Goal: Transaction & Acquisition: Register for event/course

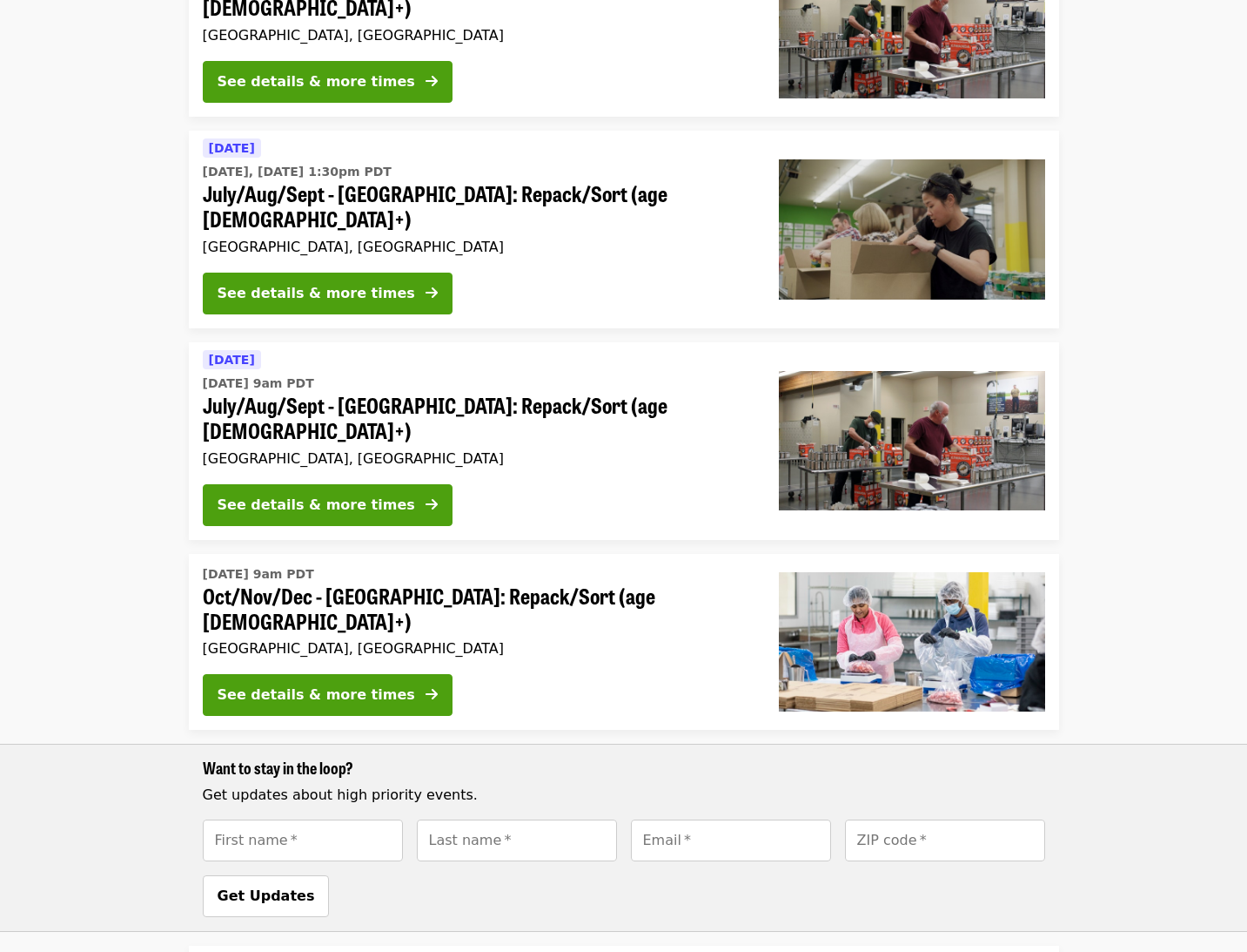
scroll to position [648, 0]
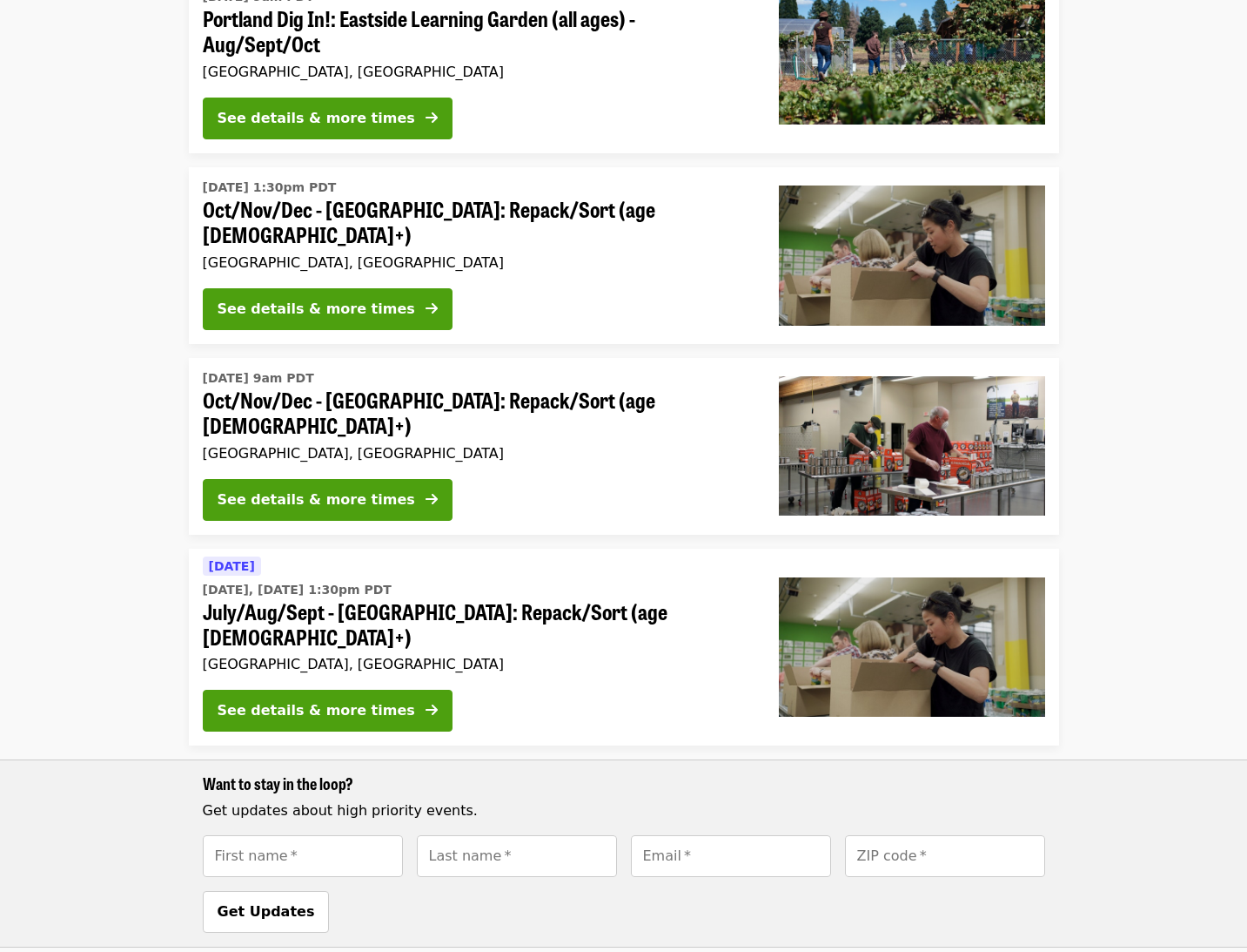
scroll to position [657, 0]
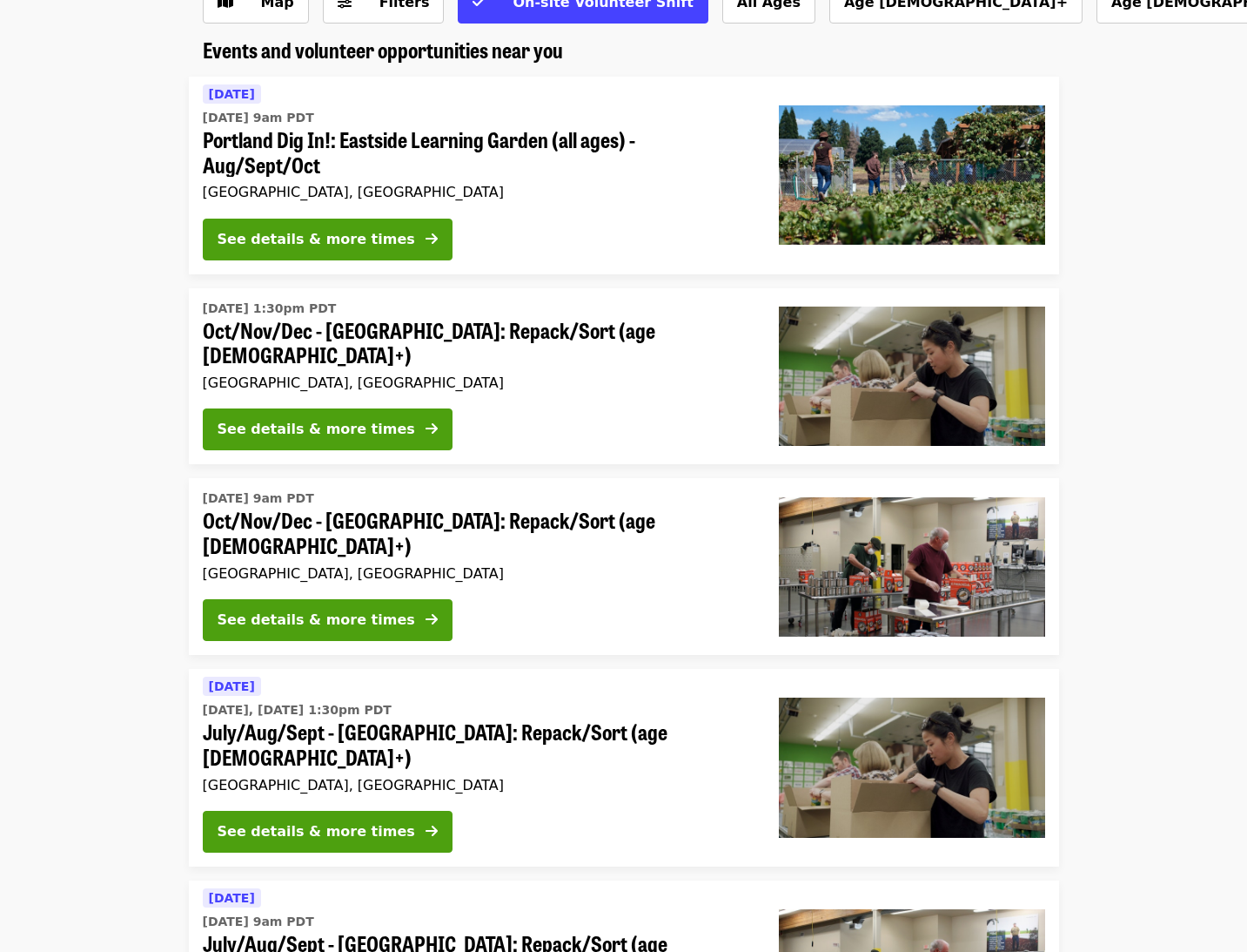
scroll to position [87, 0]
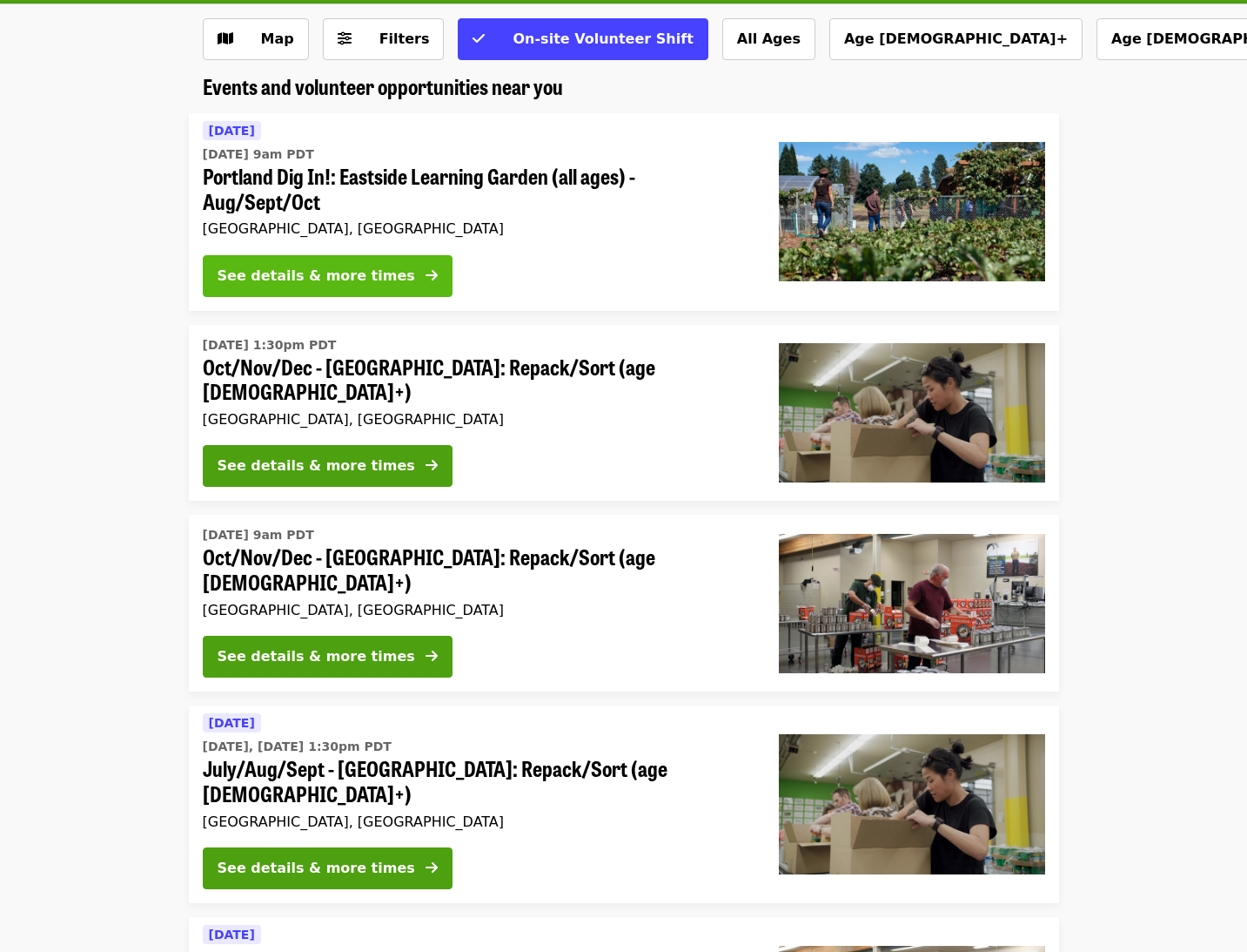
click at [307, 267] on div "See details & more times" at bounding box center [317, 275] width 198 height 21
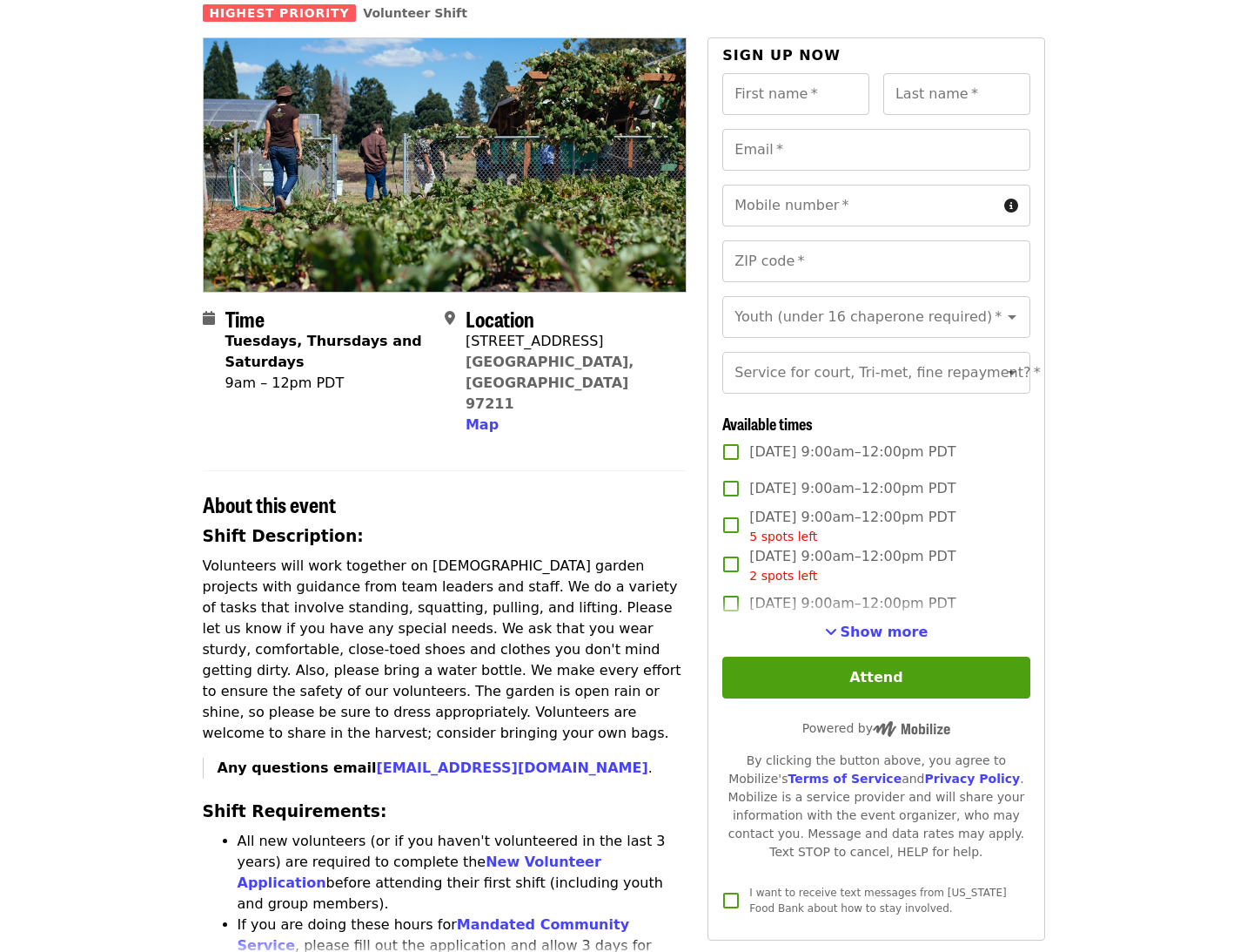
scroll to position [148, 0]
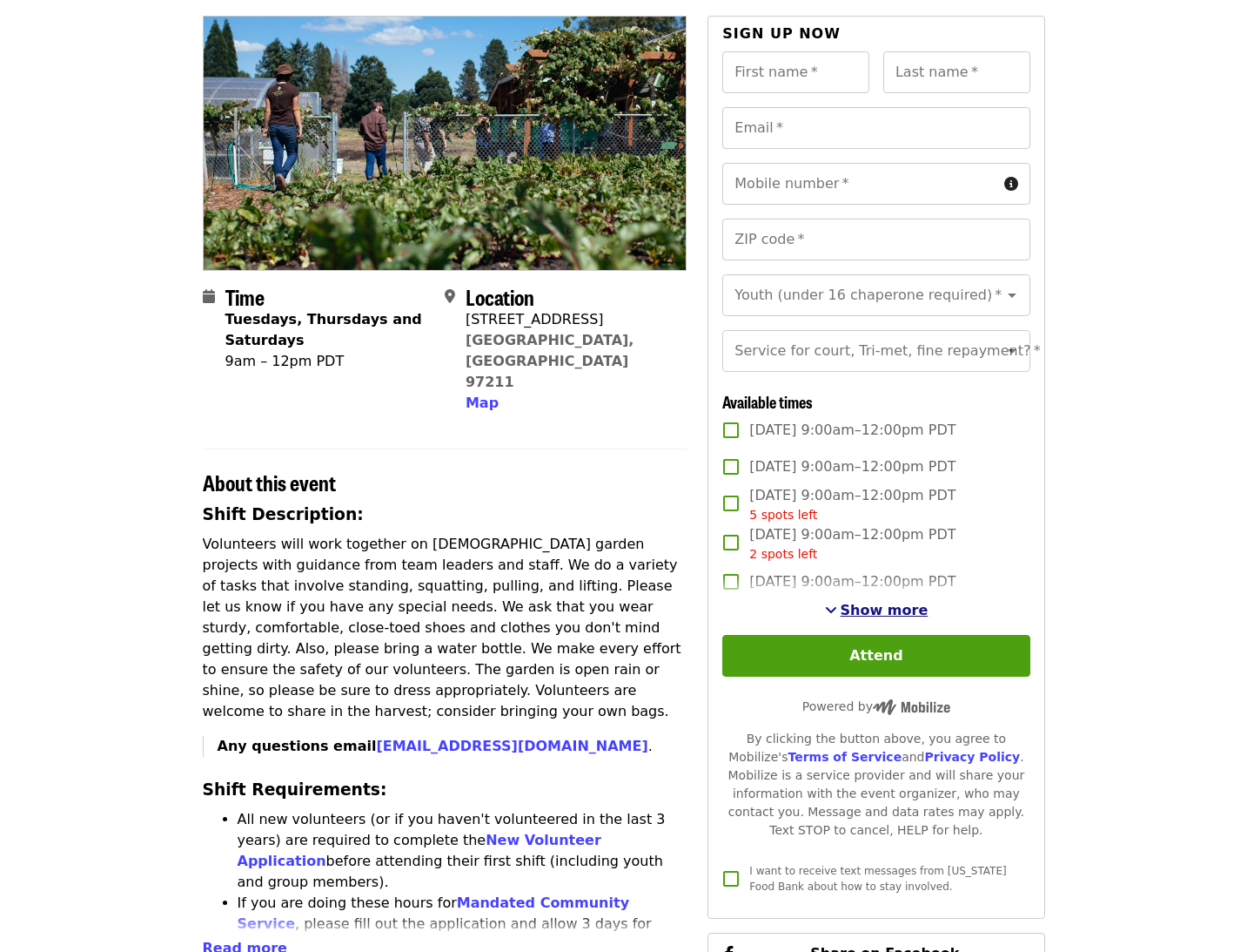
click at [851, 600] on button "Show more" at bounding box center [877, 610] width 104 height 21
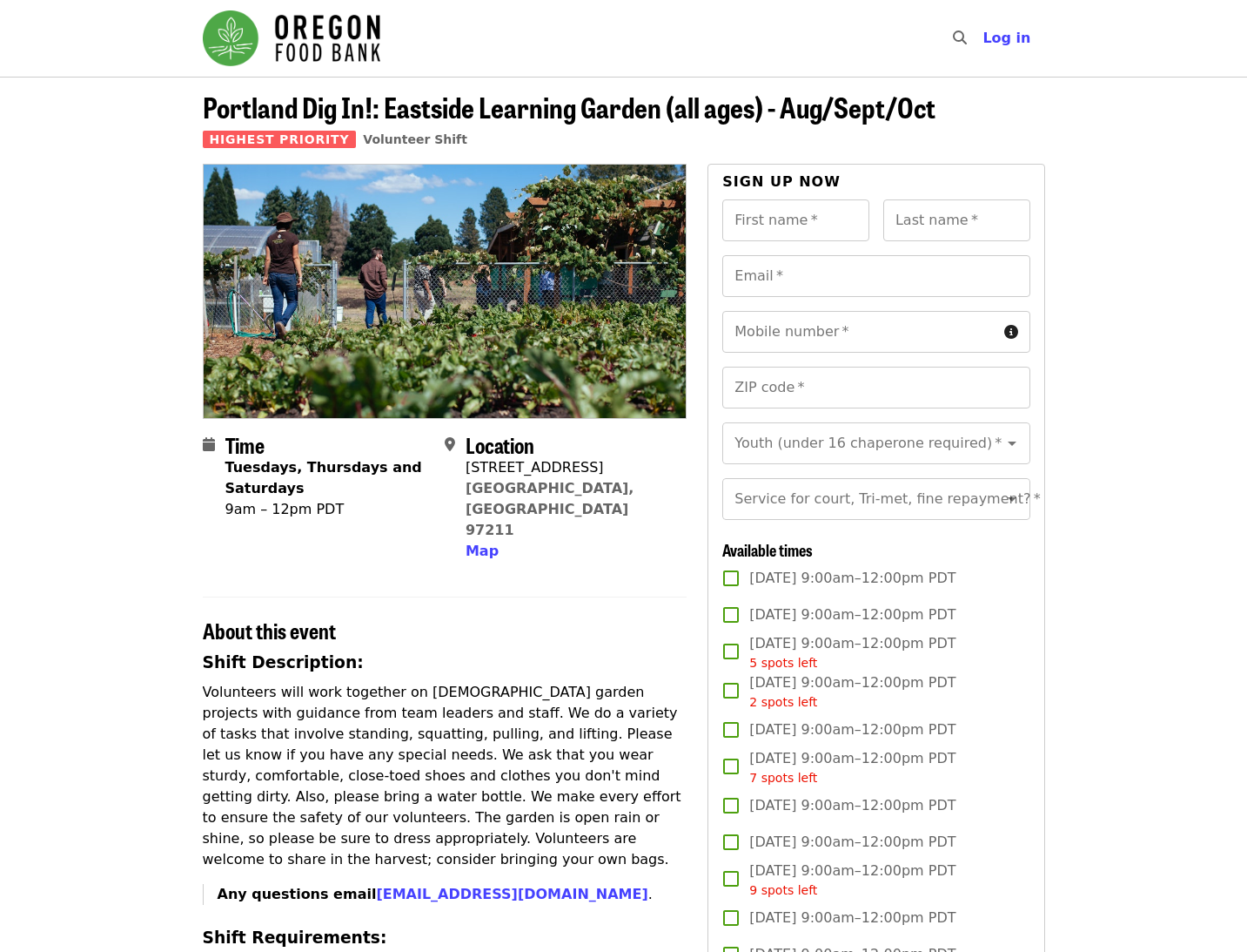
scroll to position [0, 0]
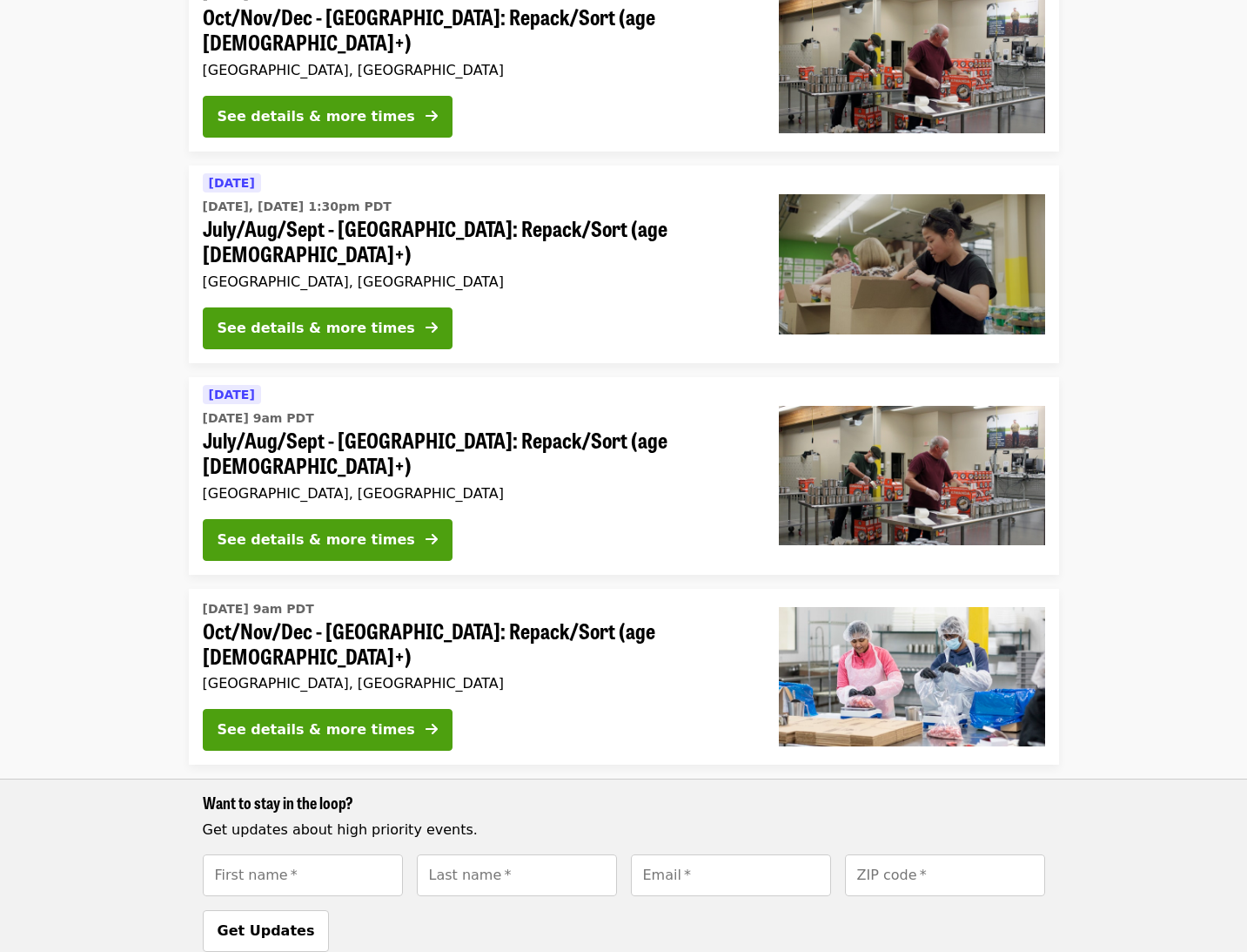
scroll to position [624, 0]
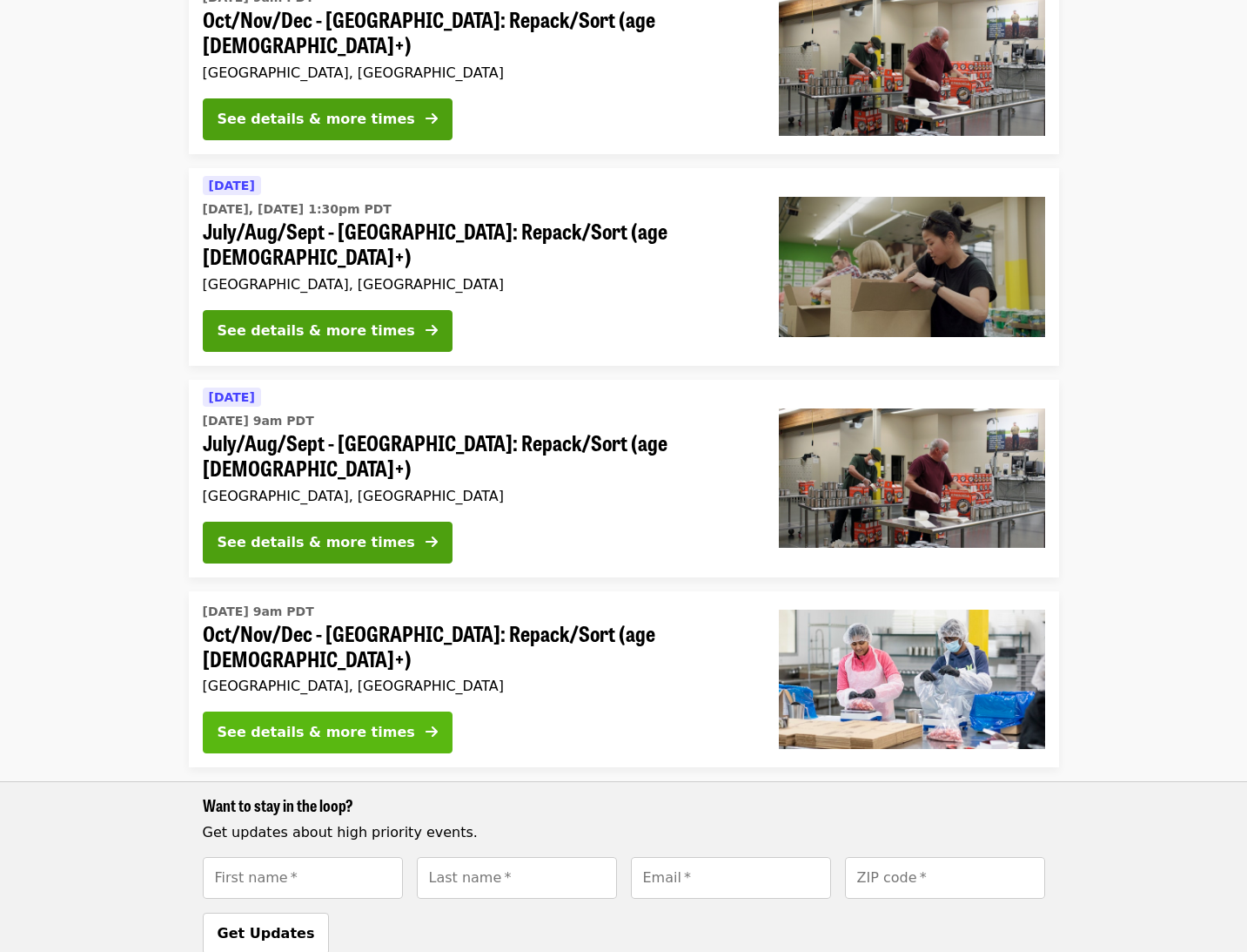
click at [248, 722] on div "See details & more times" at bounding box center [317, 732] width 198 height 21
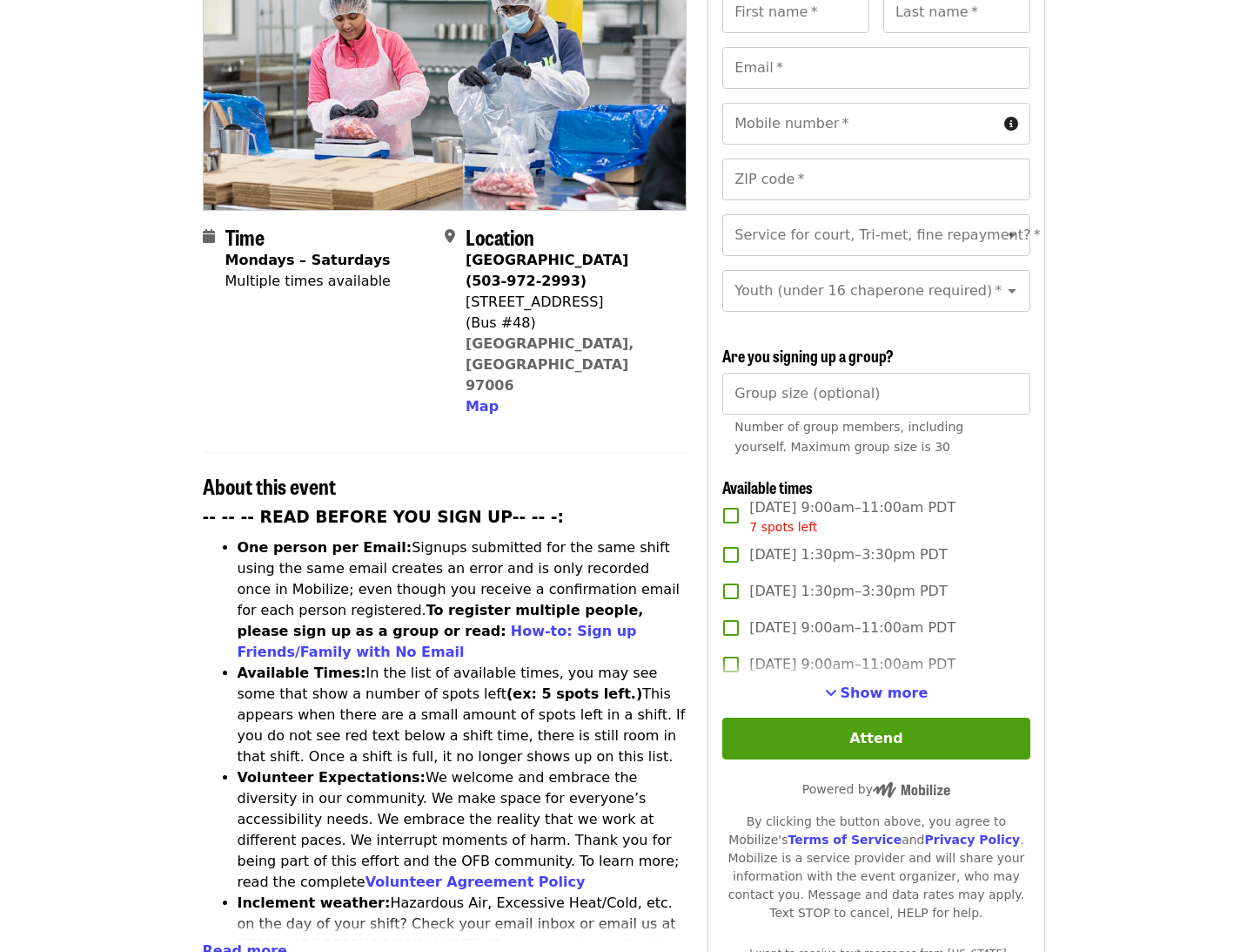
scroll to position [253, 0]
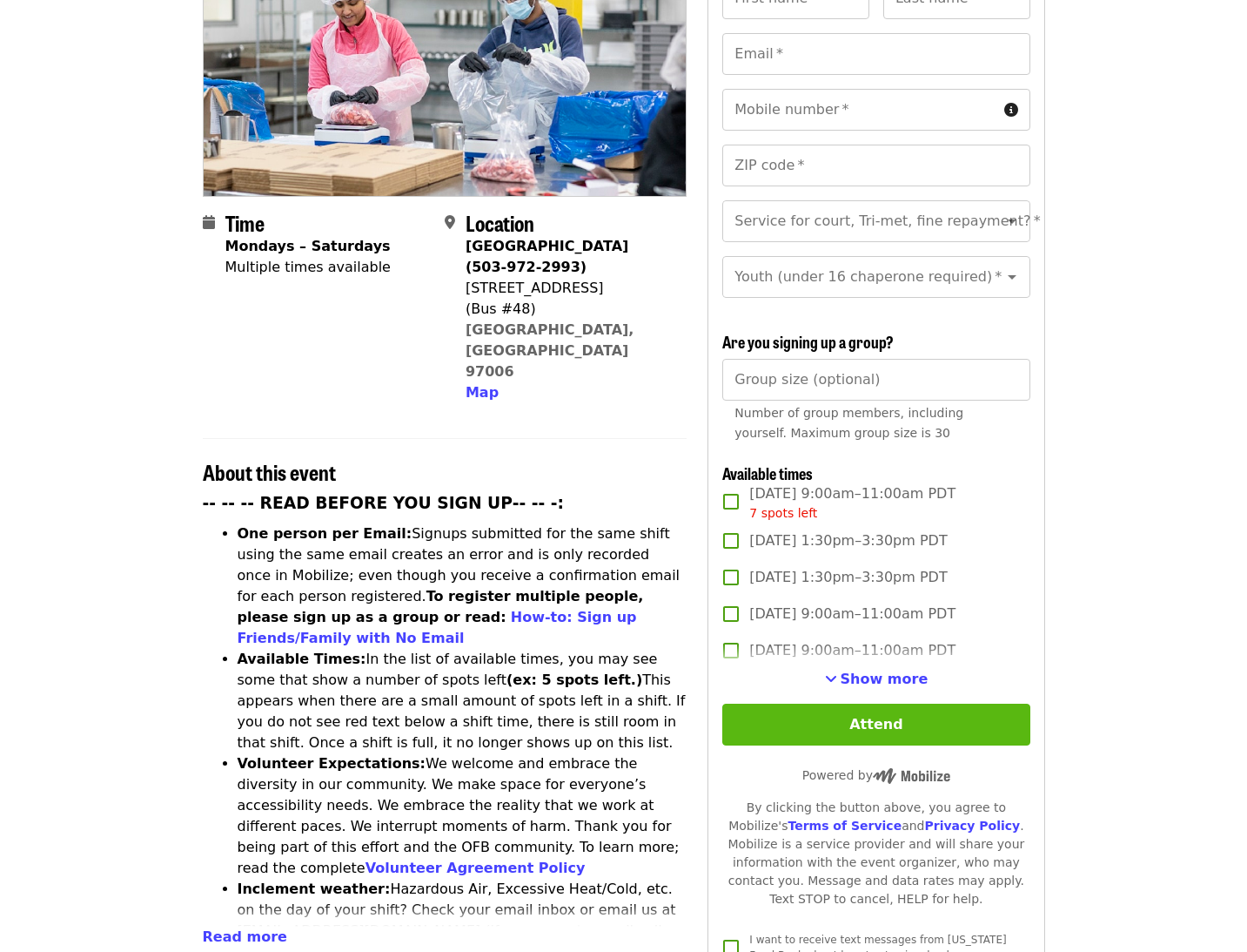
click at [942, 703] on button "Attend" at bounding box center [876, 724] width 307 height 42
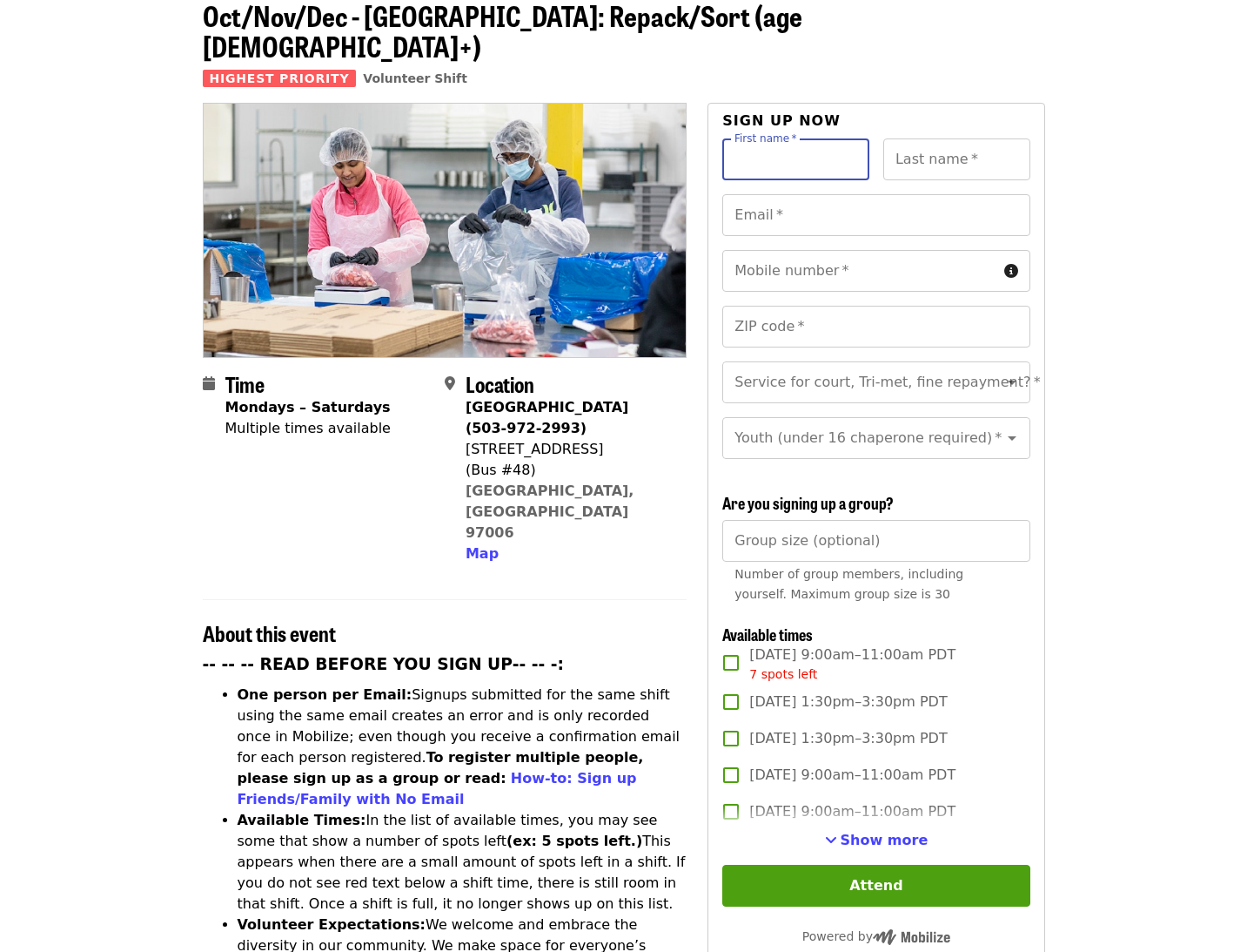
scroll to position [410, 0]
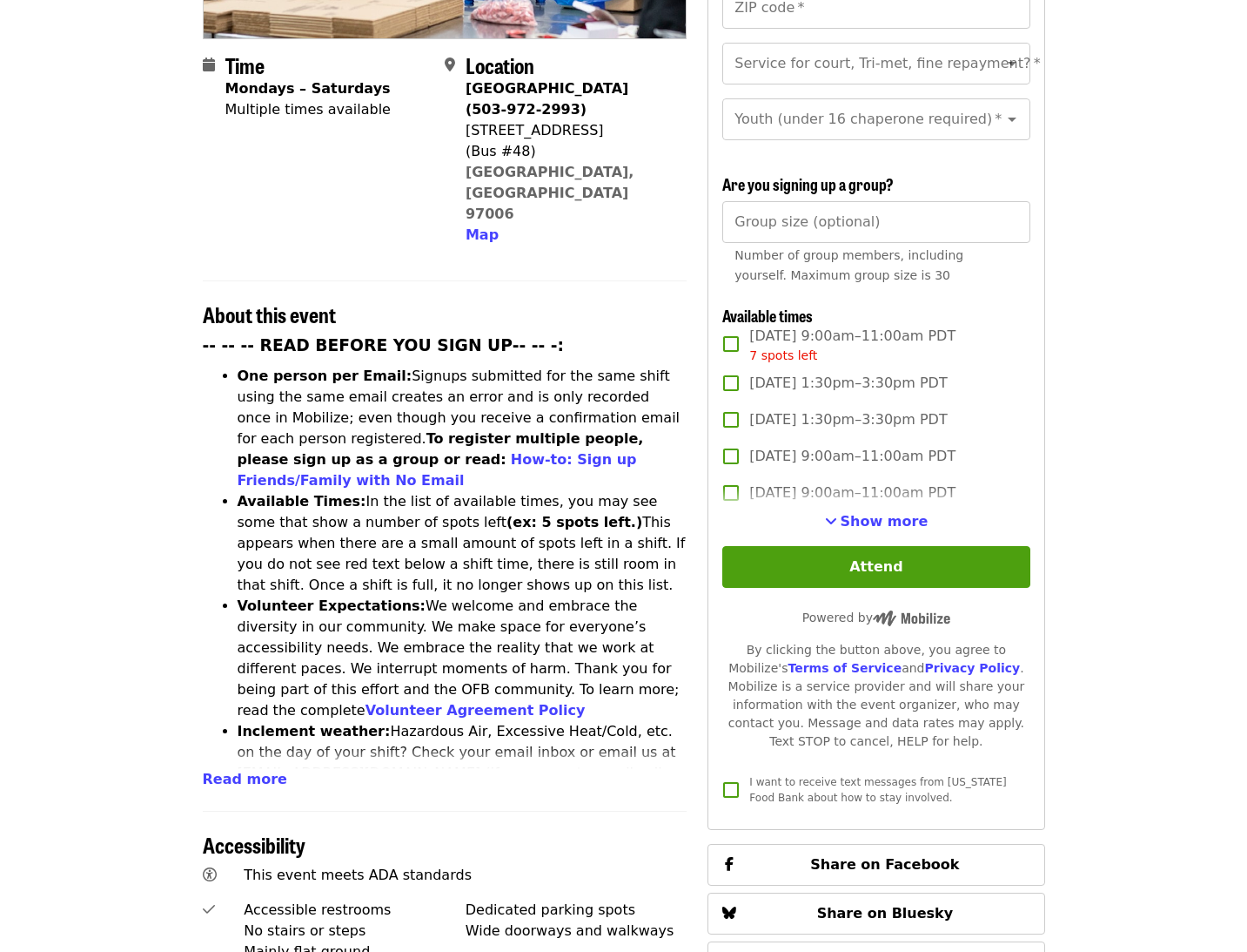
click at [880, 513] on span "Show more" at bounding box center [885, 521] width 88 height 16
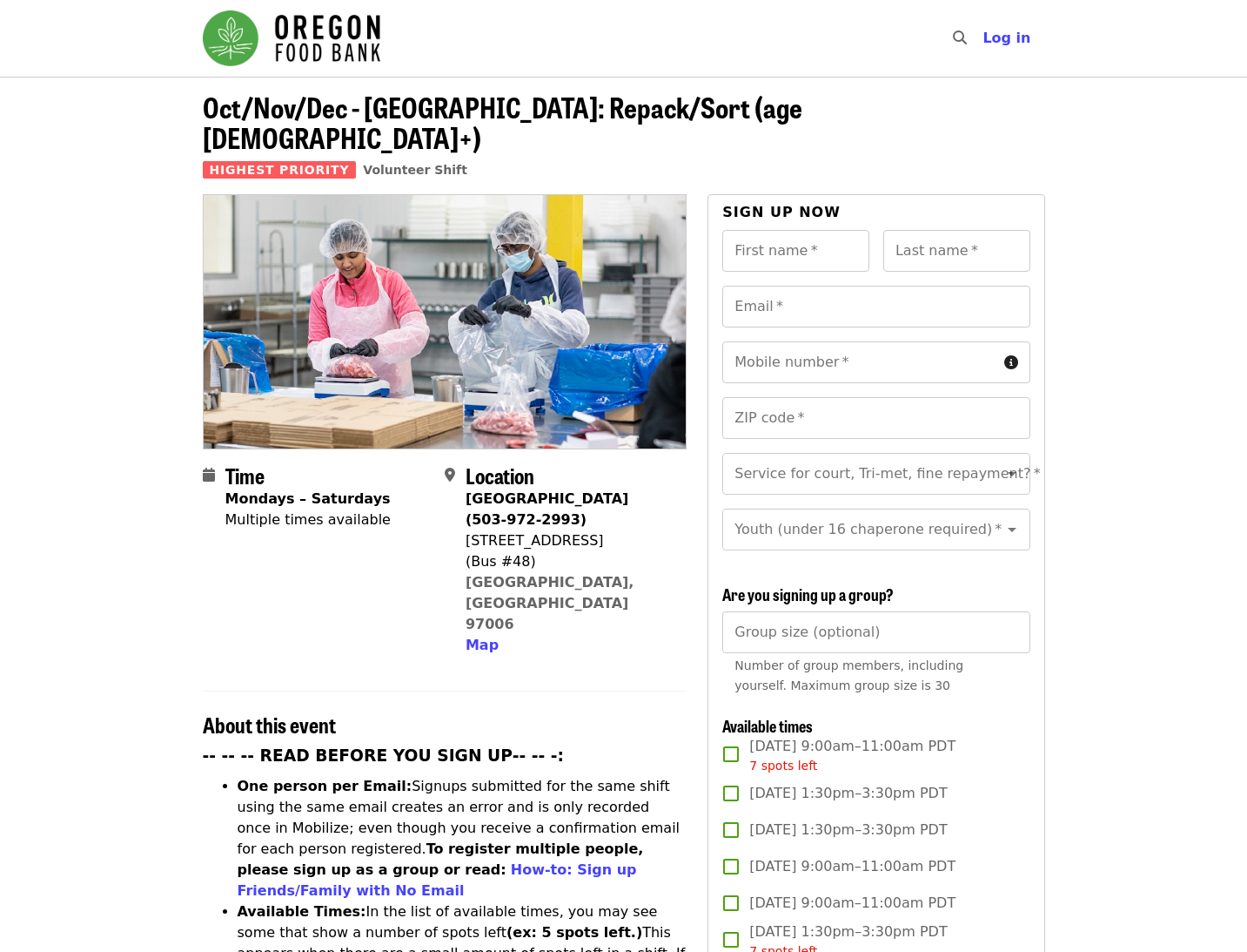
scroll to position [0, 0]
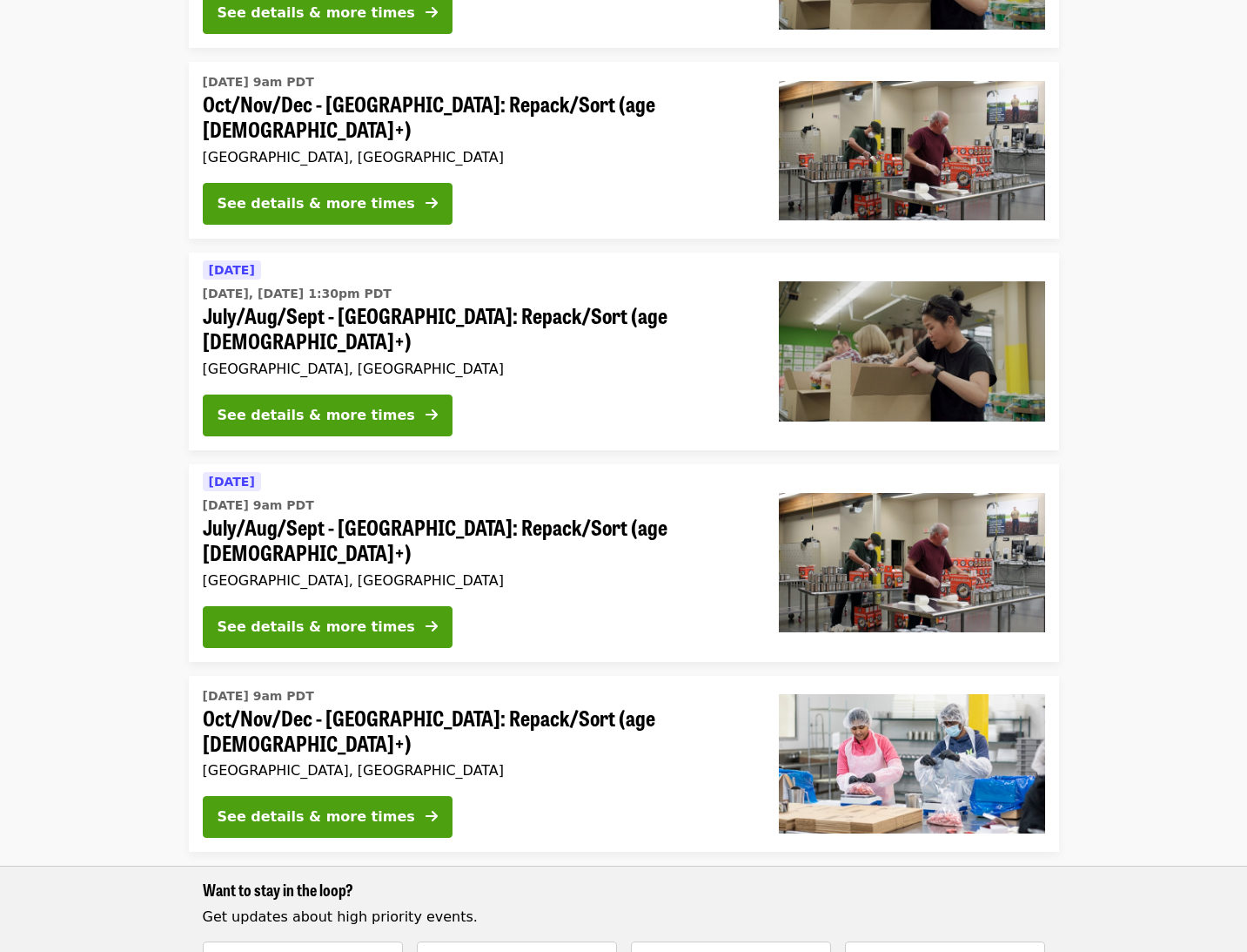
scroll to position [555, 0]
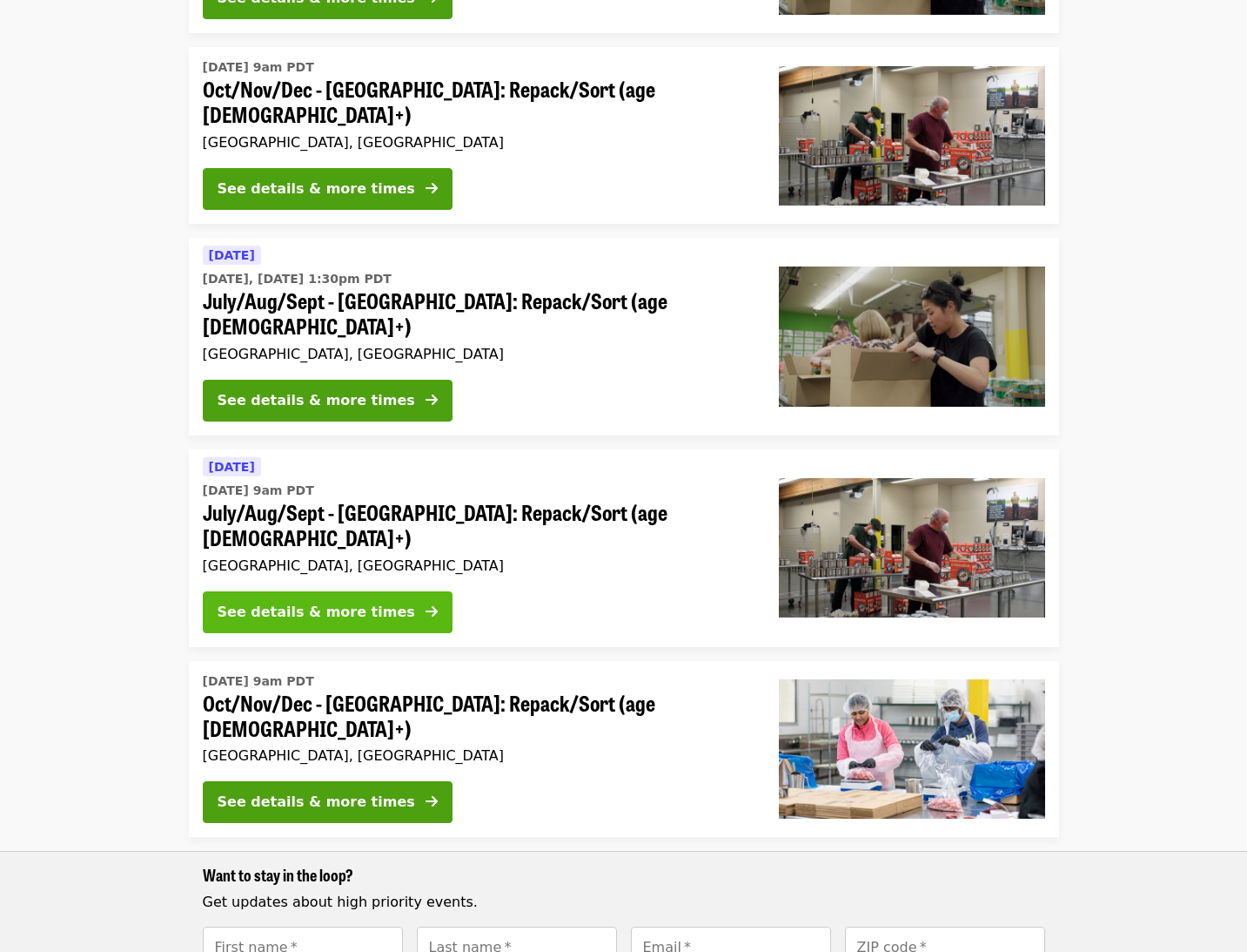
click at [319, 601] on div "See details & more times" at bounding box center [317, 611] width 198 height 21
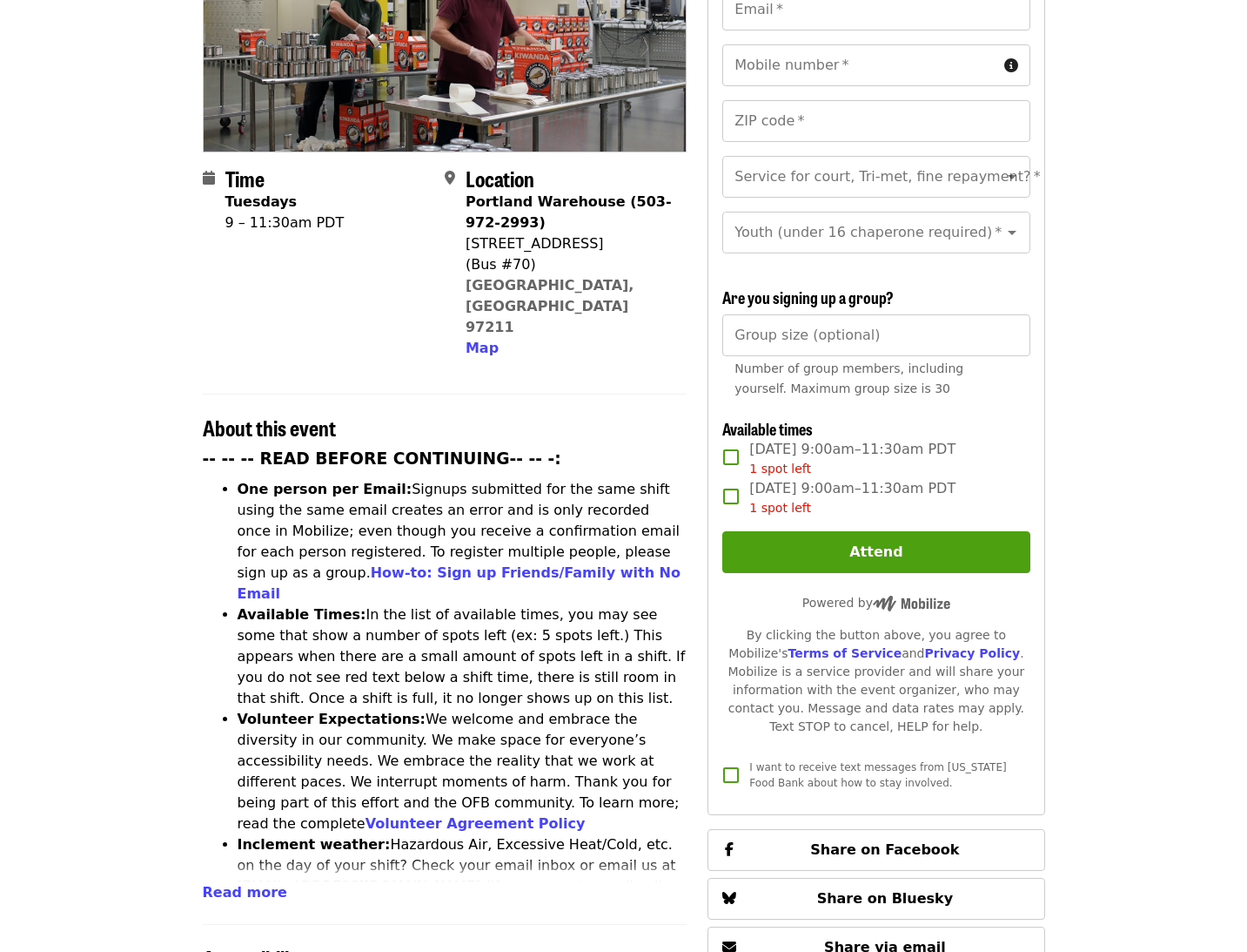
scroll to position [313, 0]
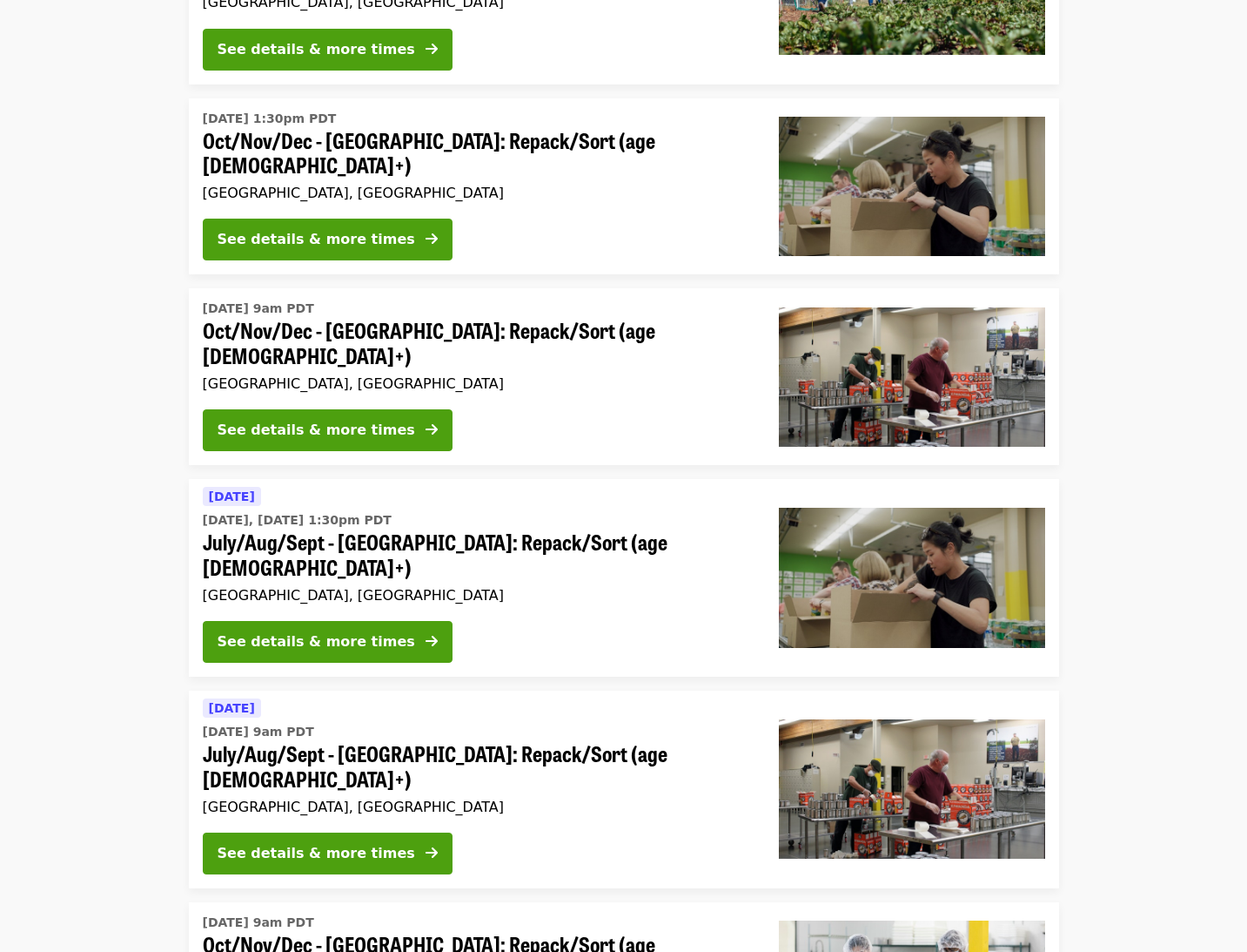
scroll to position [555, 0]
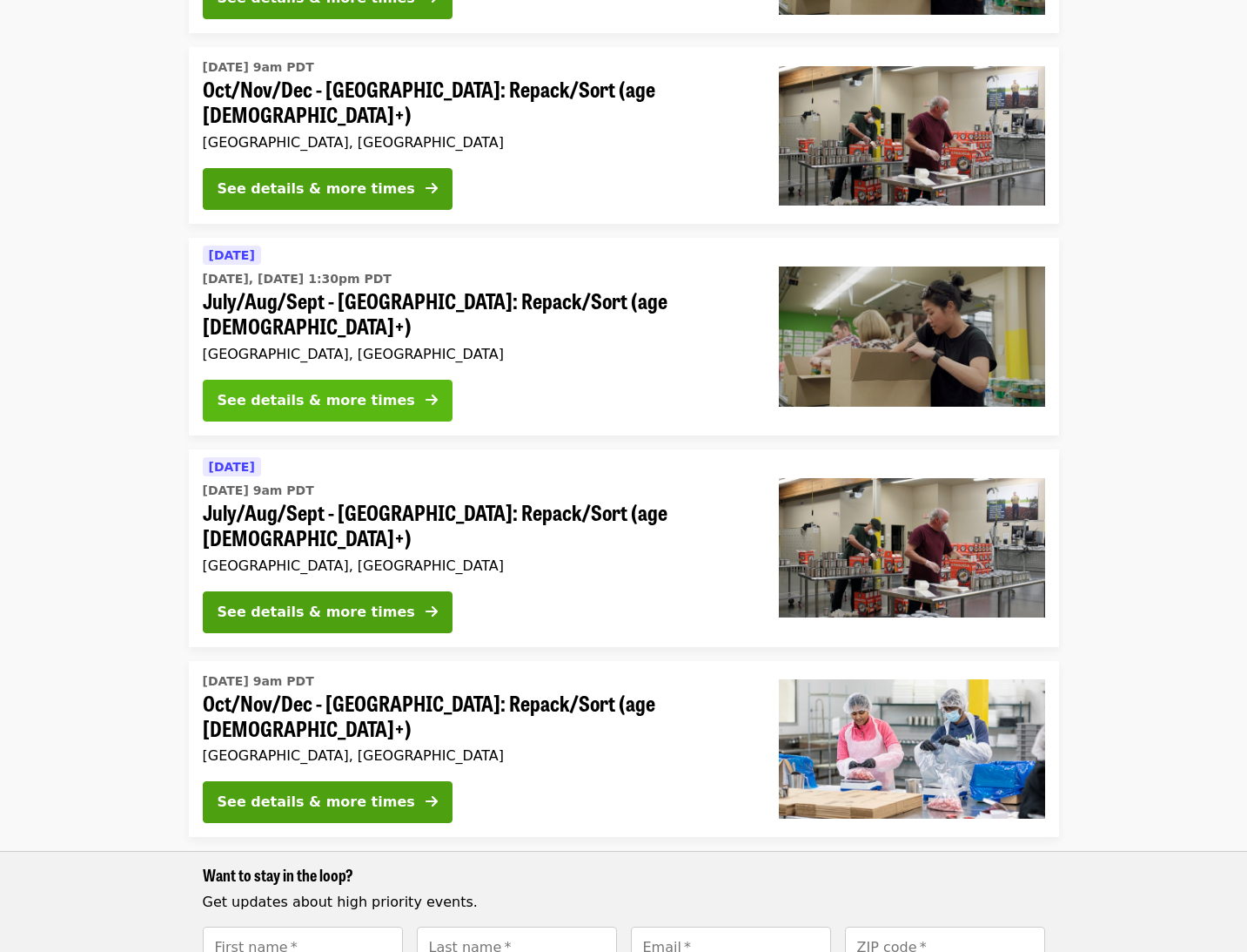
click at [318, 390] on div "See details & more times" at bounding box center [317, 400] width 198 height 21
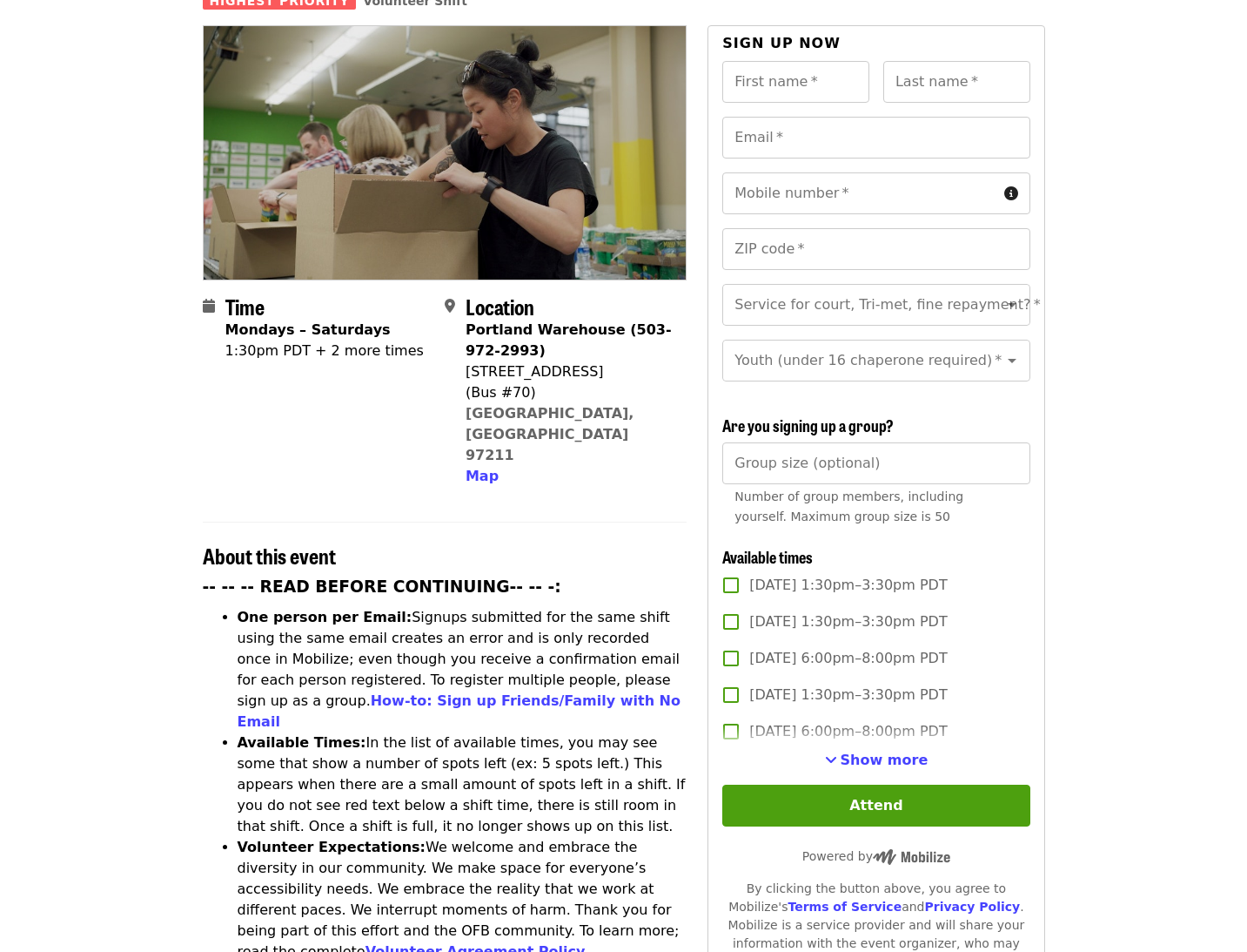
scroll to position [203, 0]
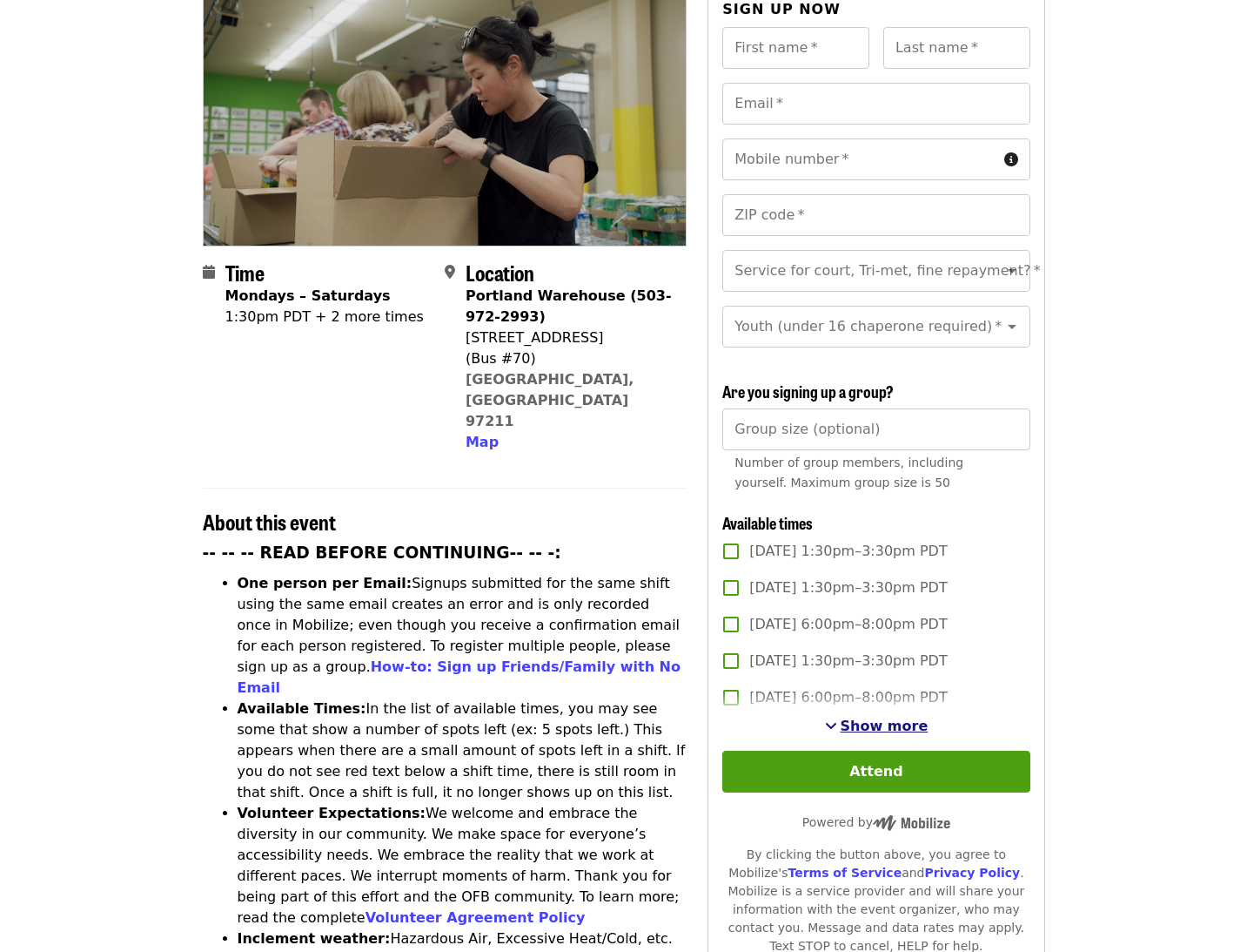
click at [909, 718] on span "Show more" at bounding box center [885, 726] width 88 height 16
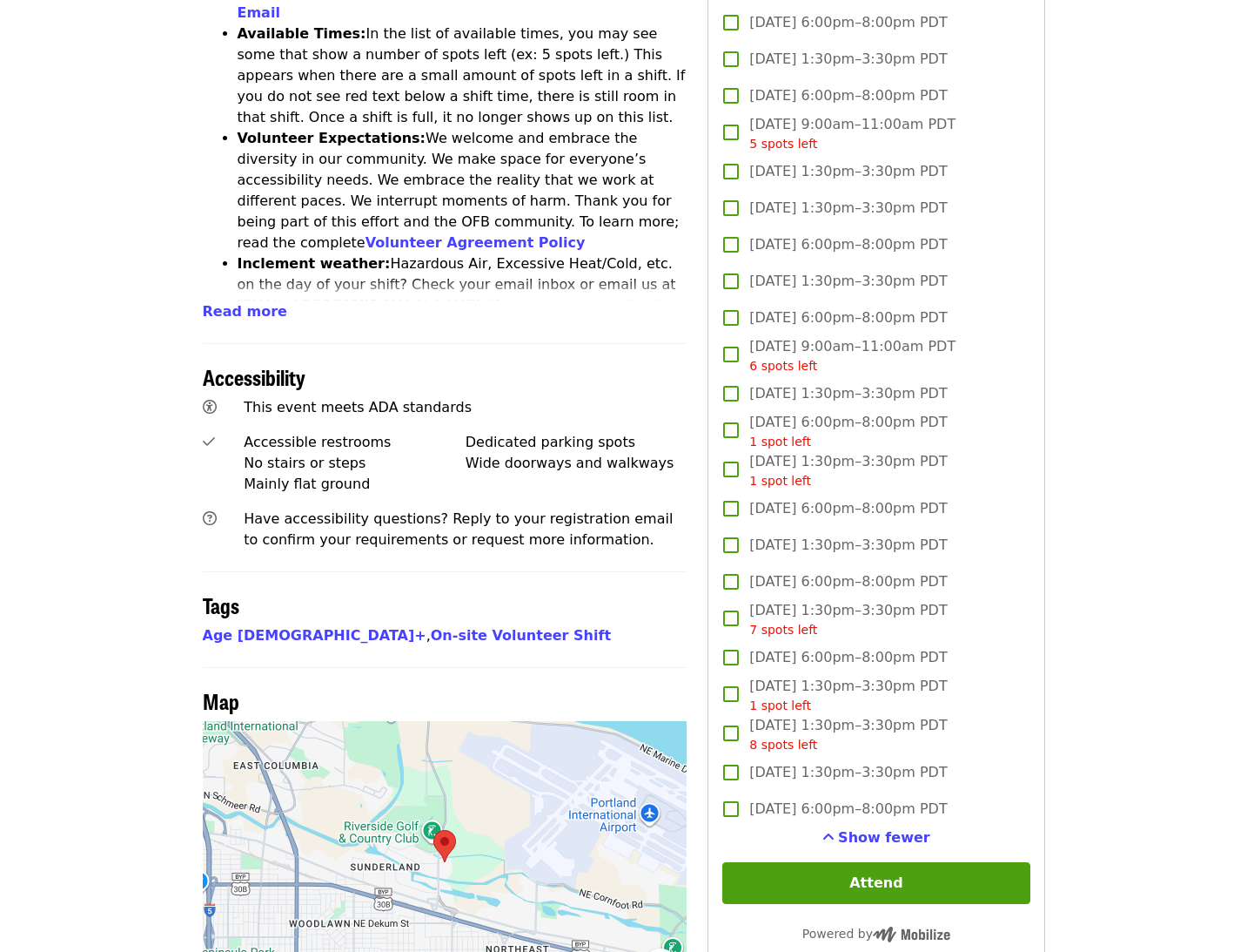
scroll to position [880, 0]
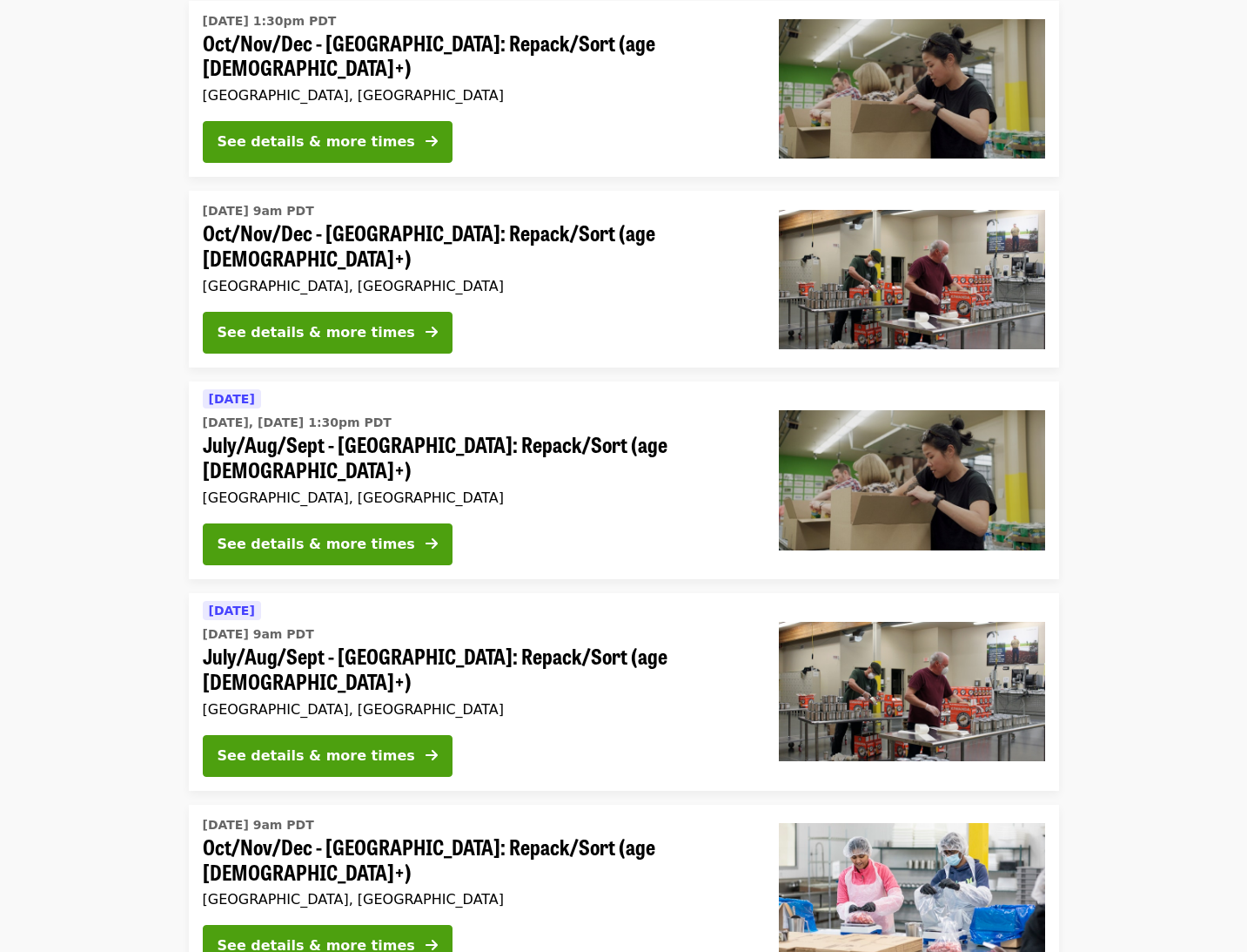
scroll to position [412, 0]
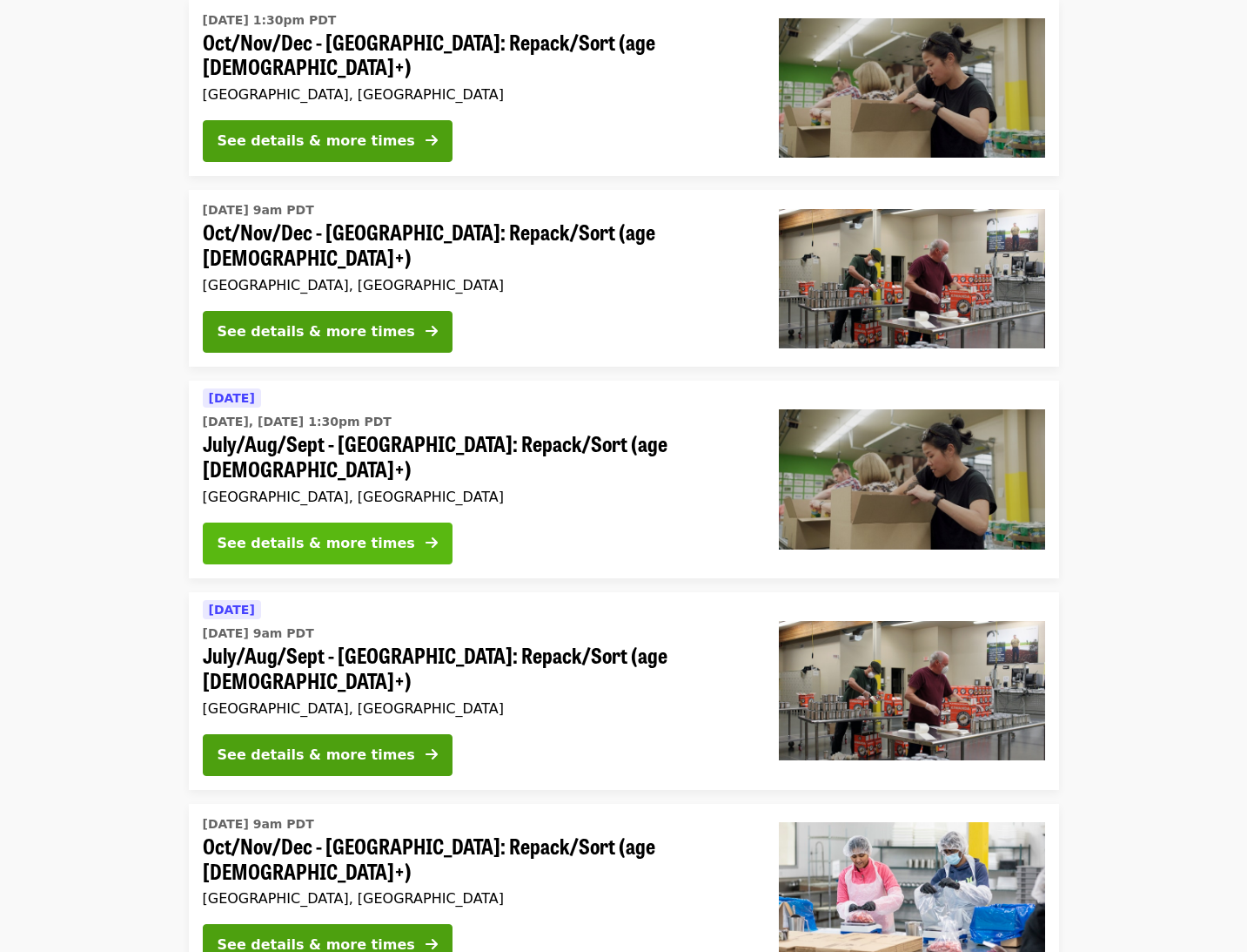
click at [336, 533] on div "See details & more times" at bounding box center [317, 543] width 198 height 21
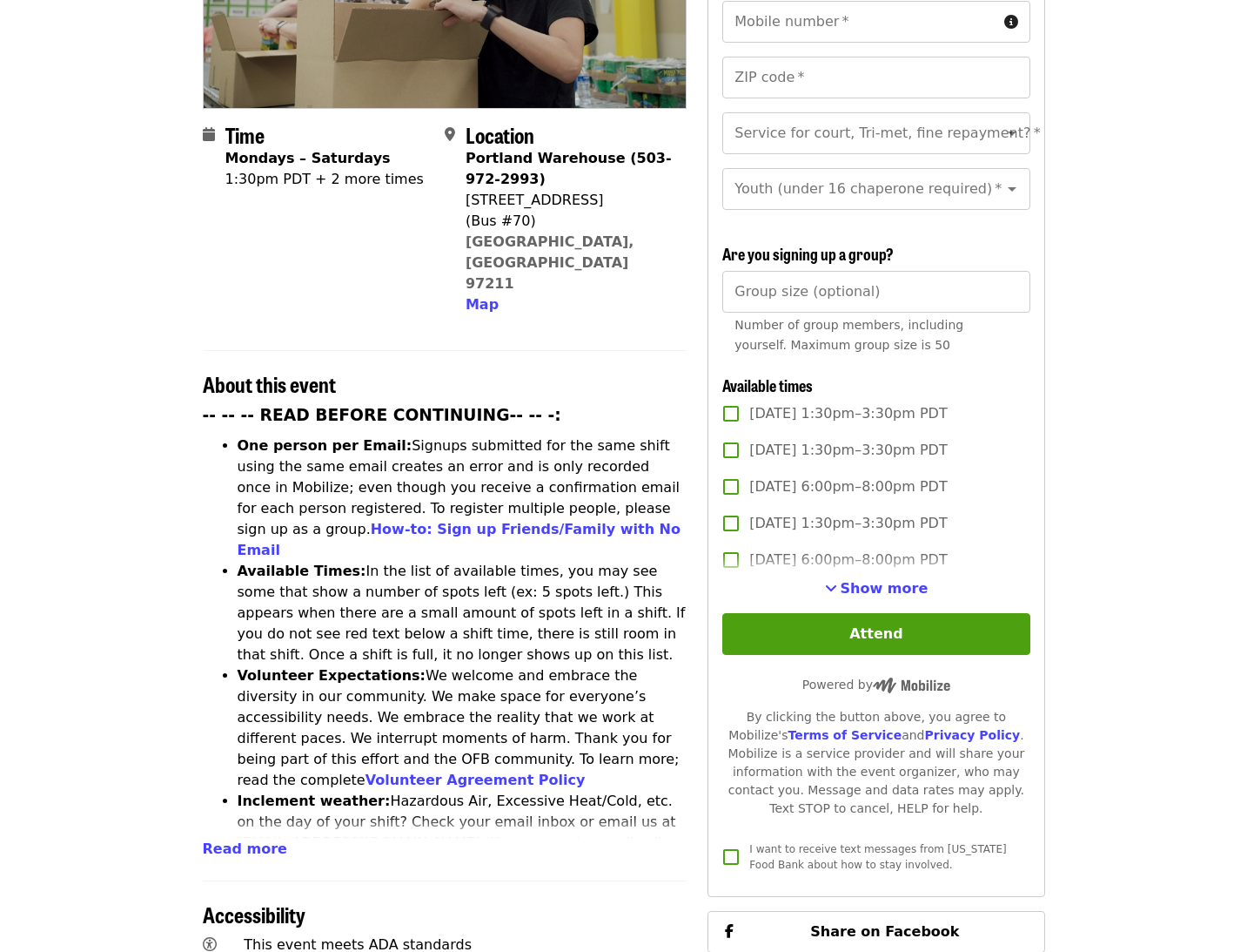
scroll to position [361, 0]
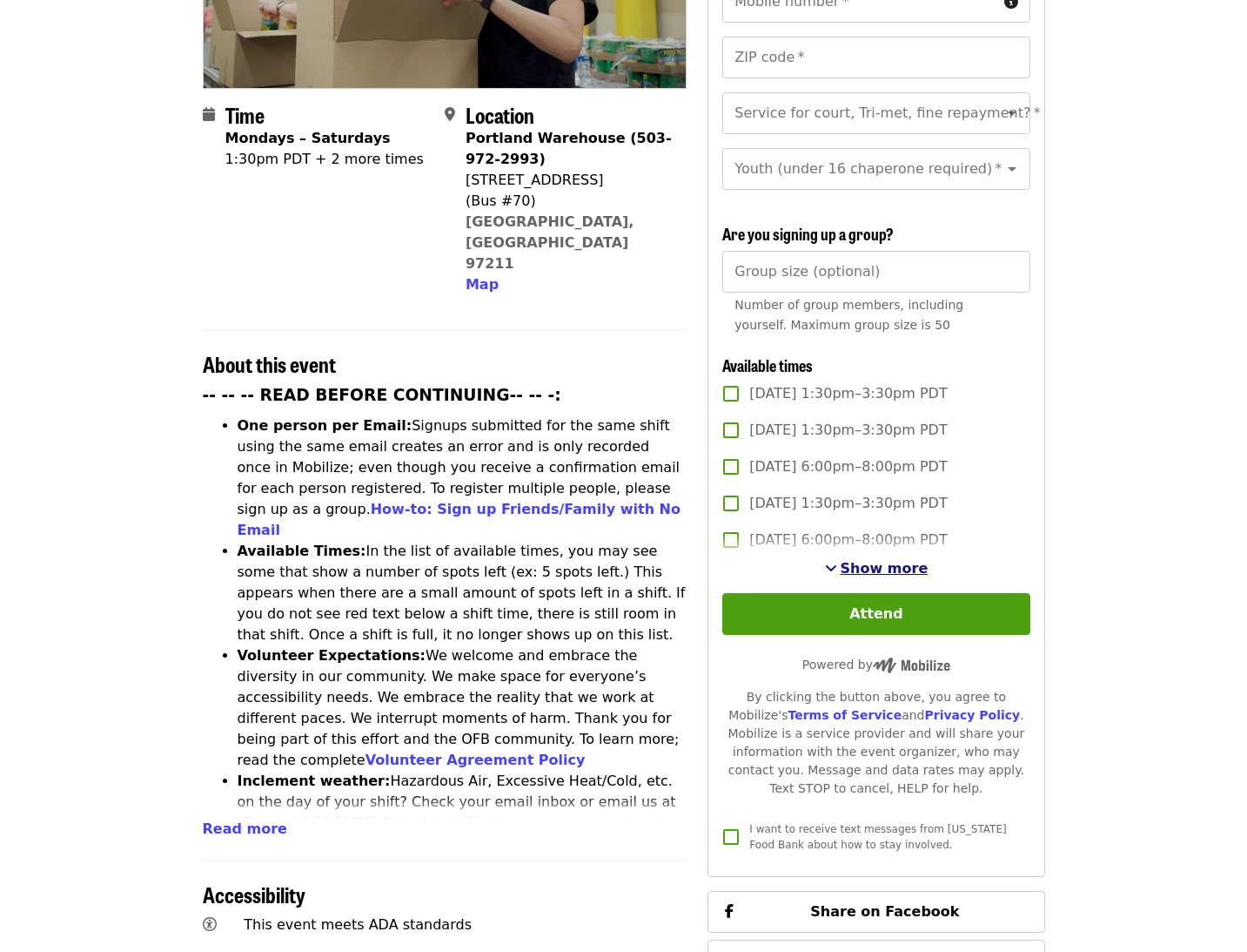
click at [883, 560] on span "Show more" at bounding box center [885, 568] width 88 height 16
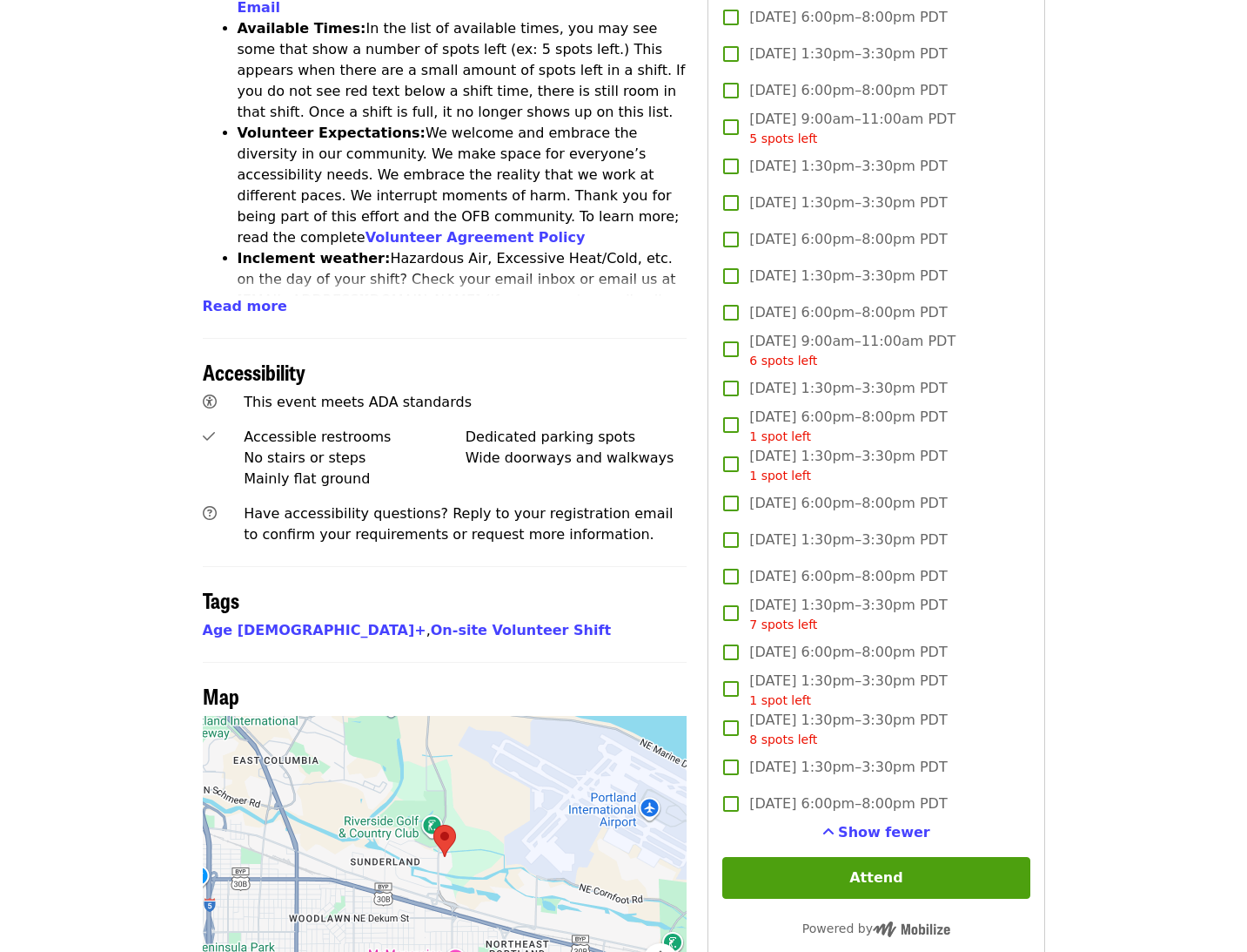
scroll to position [888, 0]
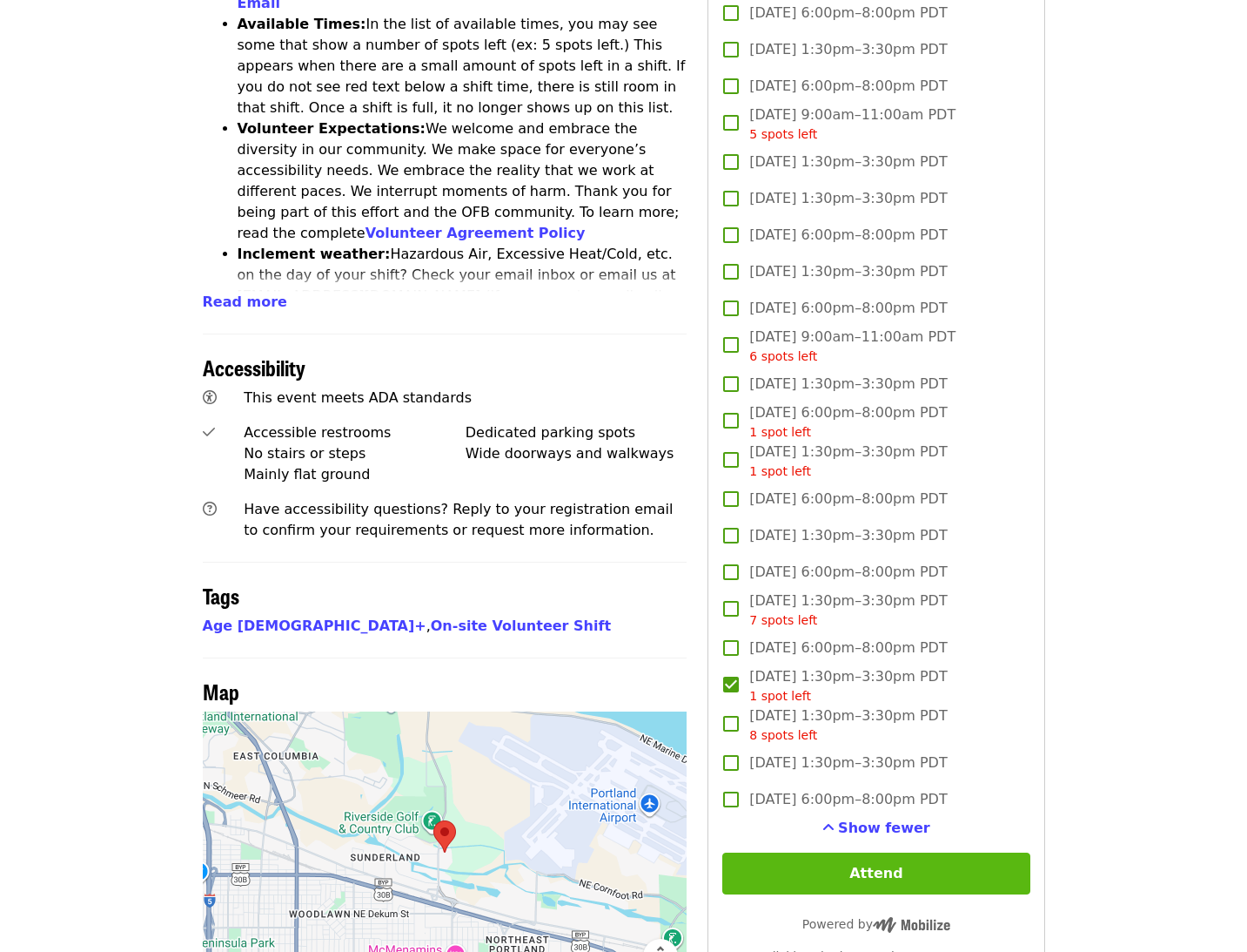
click at [939, 852] on button "Attend" at bounding box center [876, 873] width 307 height 42
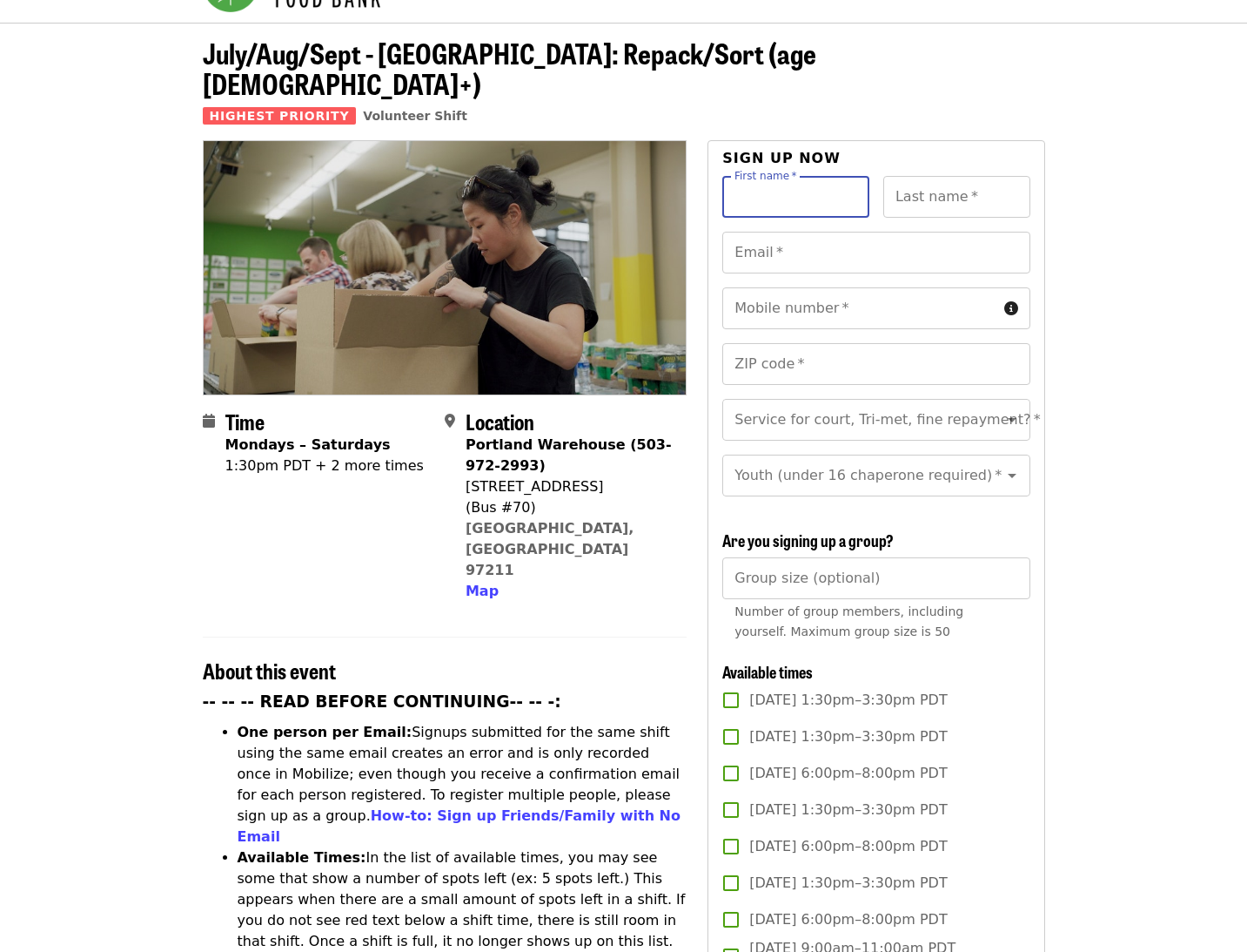
scroll to position [77, 0]
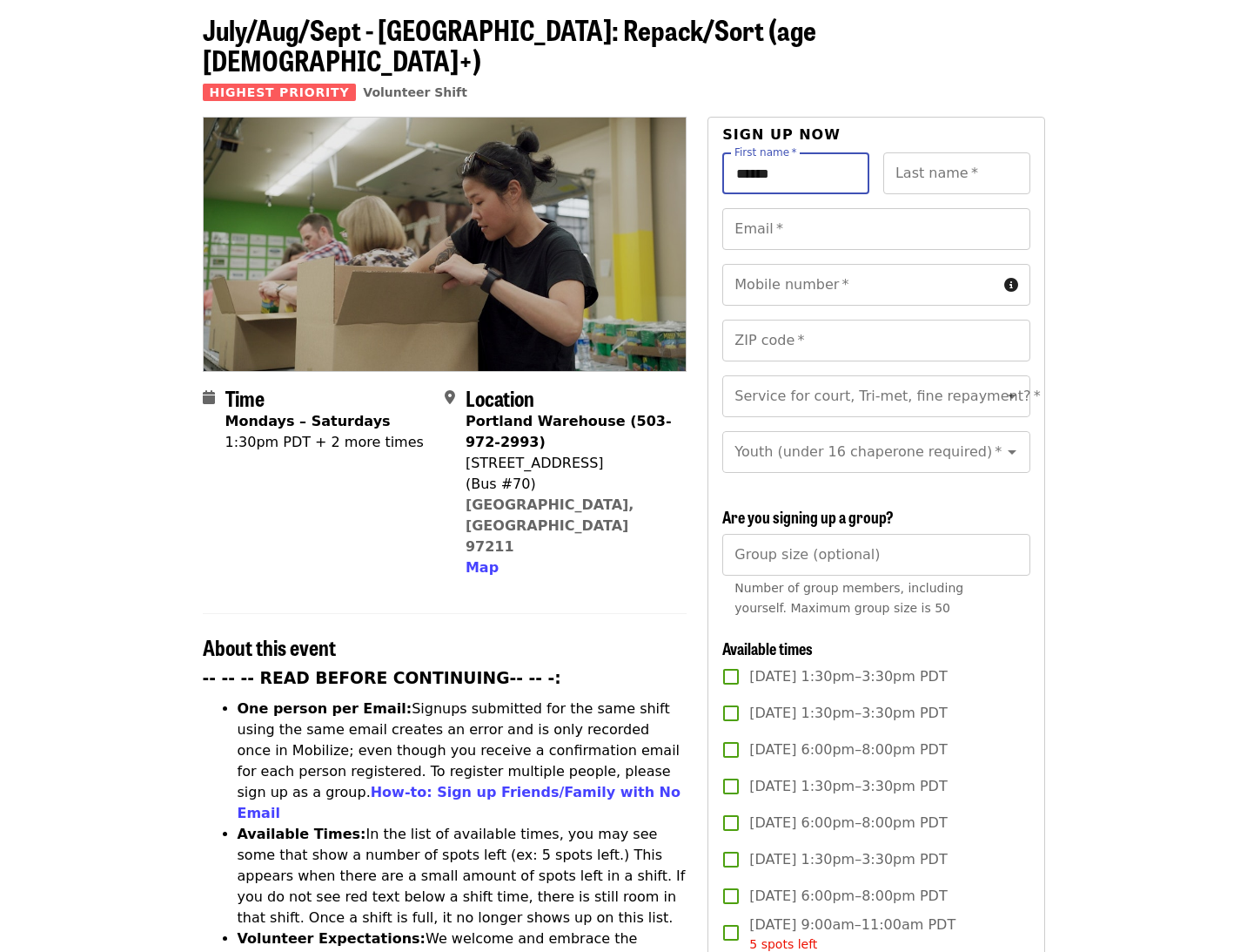
type input "******"
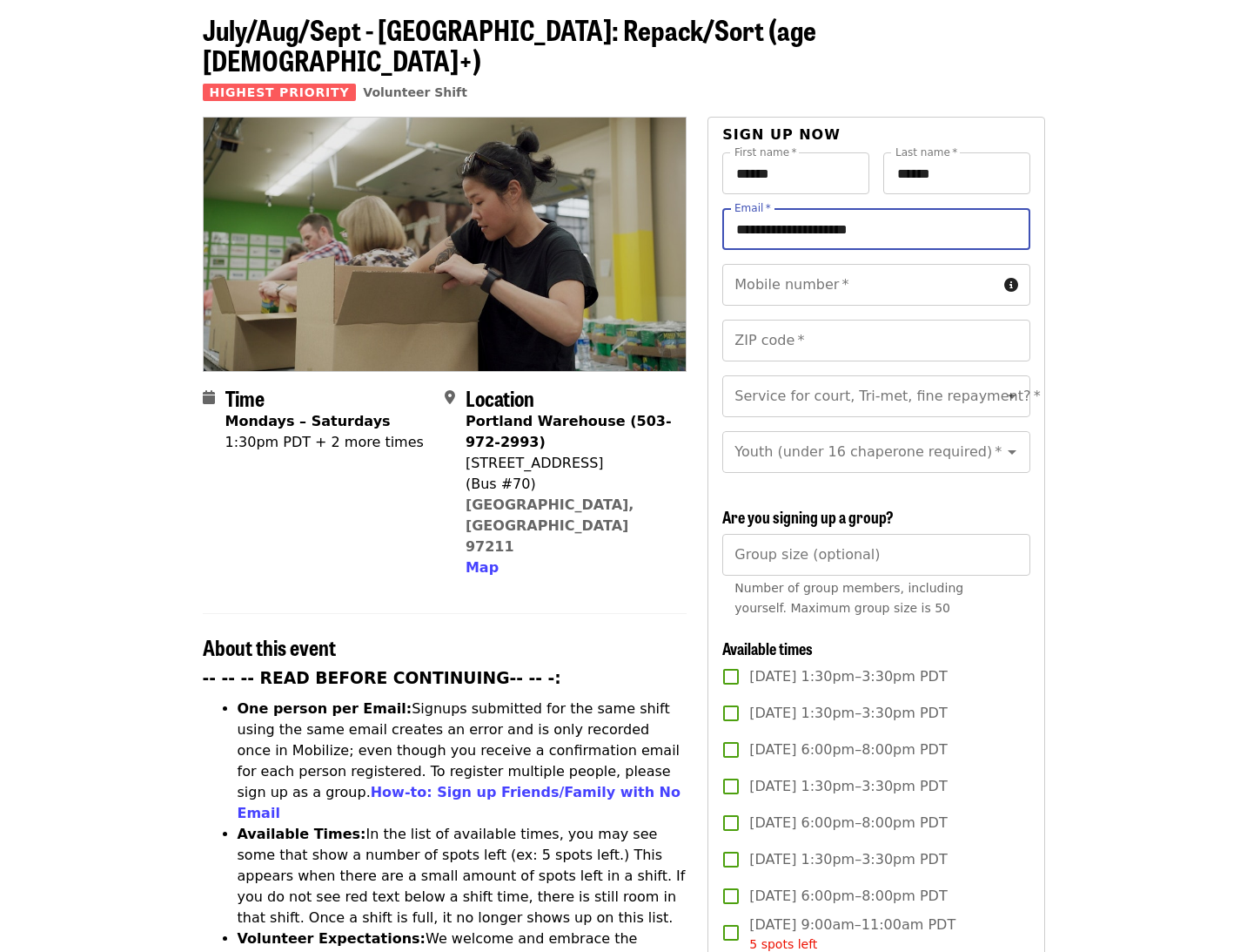
type input "**********"
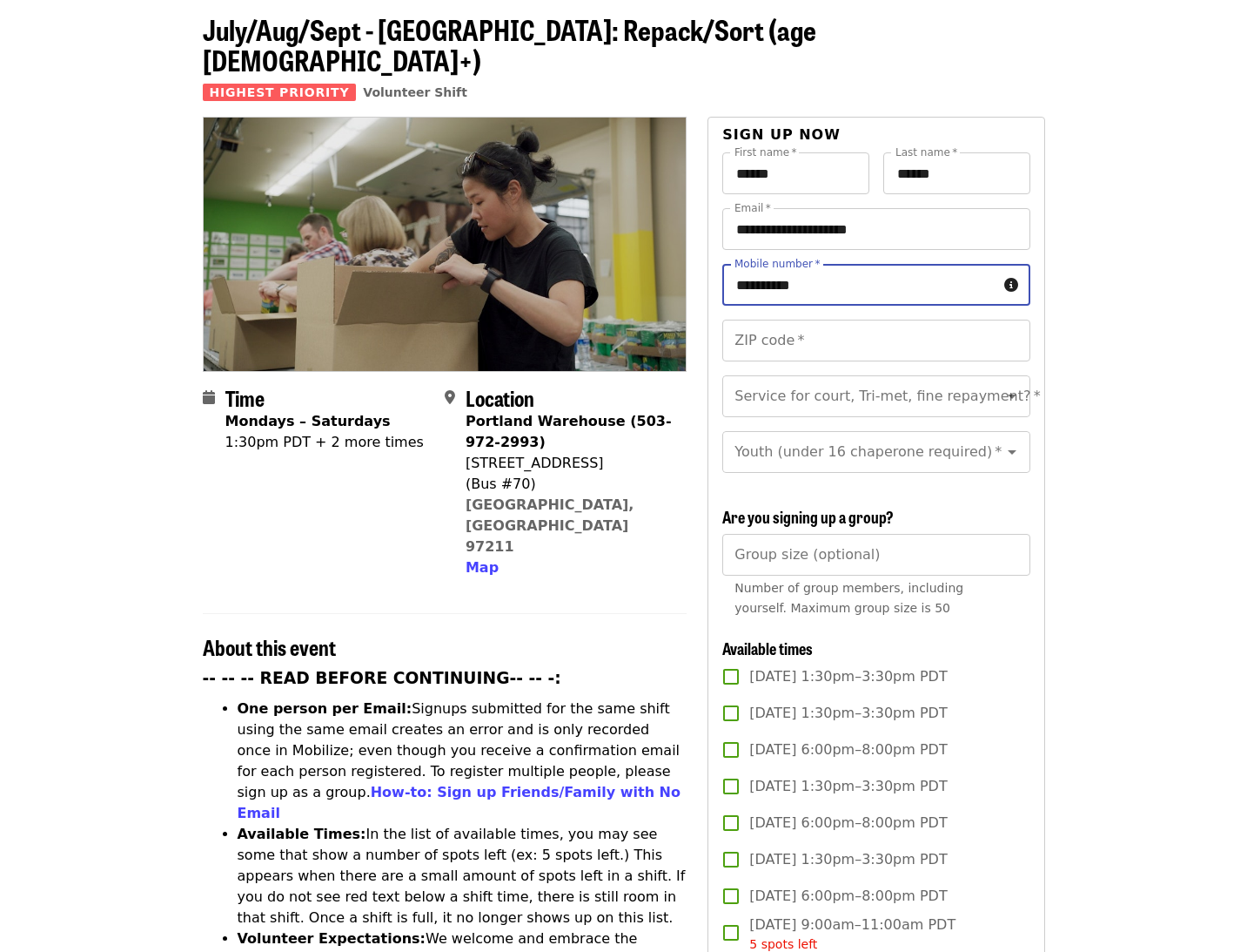
type input "**********"
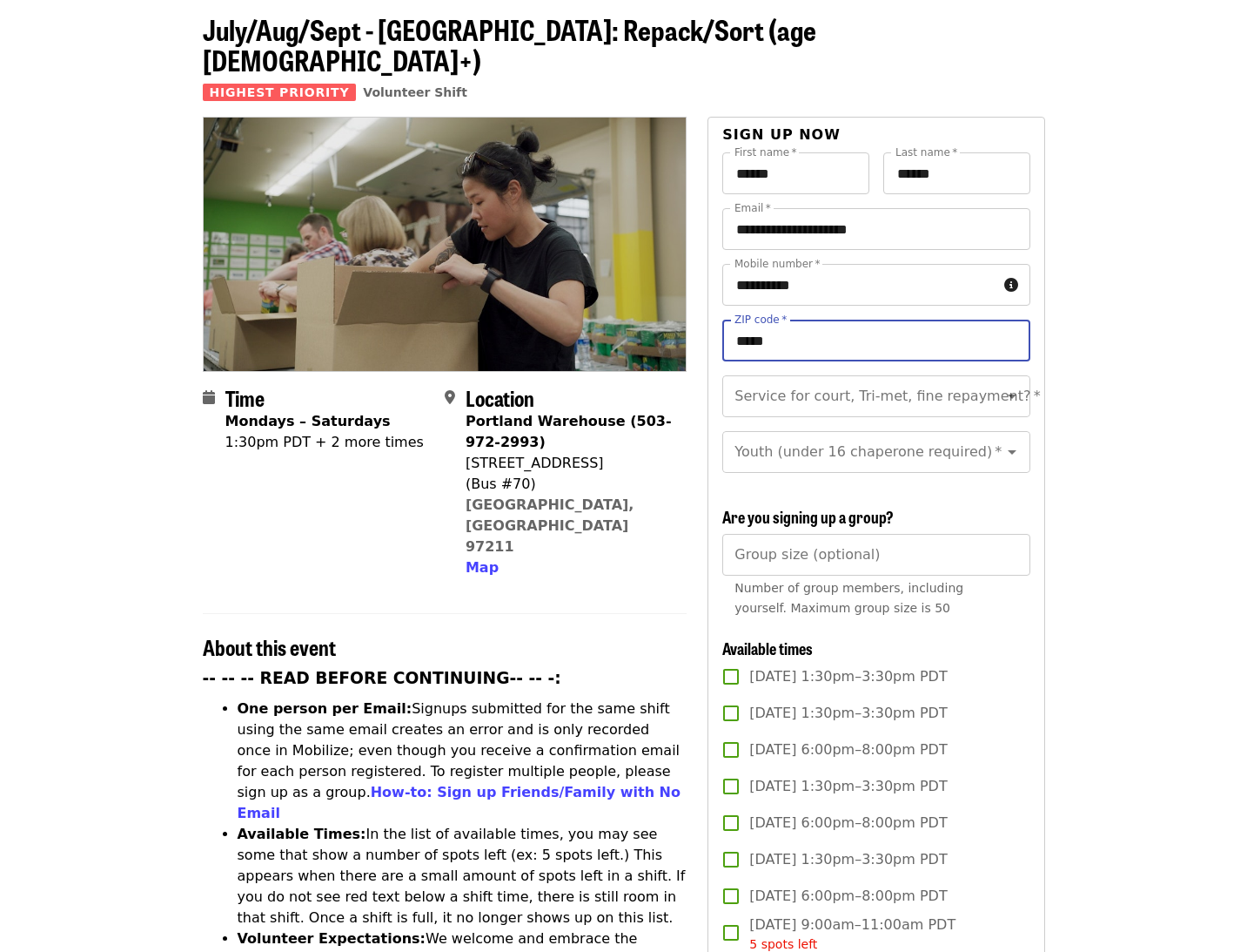
type input "*****"
type input "*"
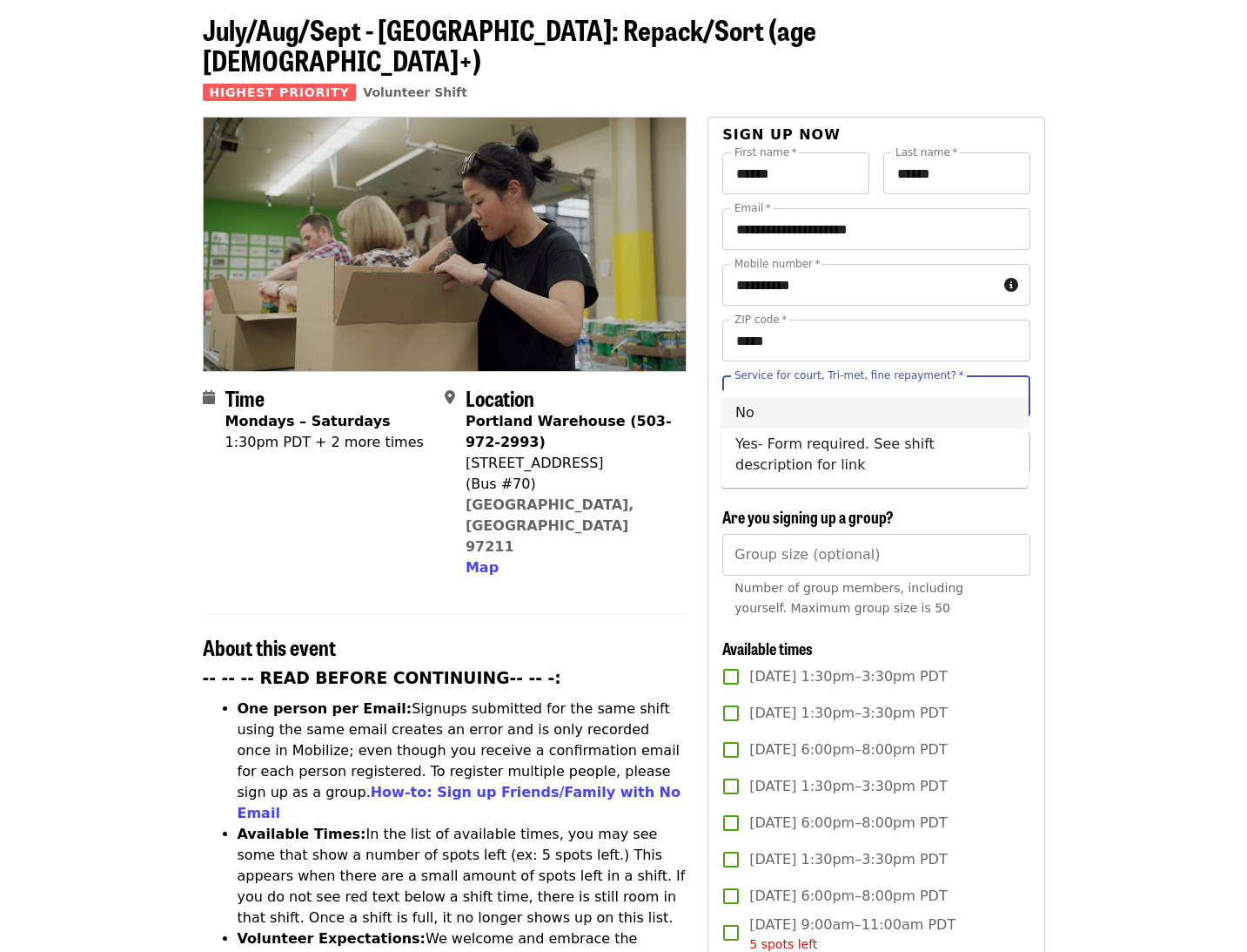
click at [827, 416] on li "No" at bounding box center [876, 412] width 307 height 32
type input "**"
click at [1018, 441] on icon "Open" at bounding box center [1012, 451] width 21 height 21
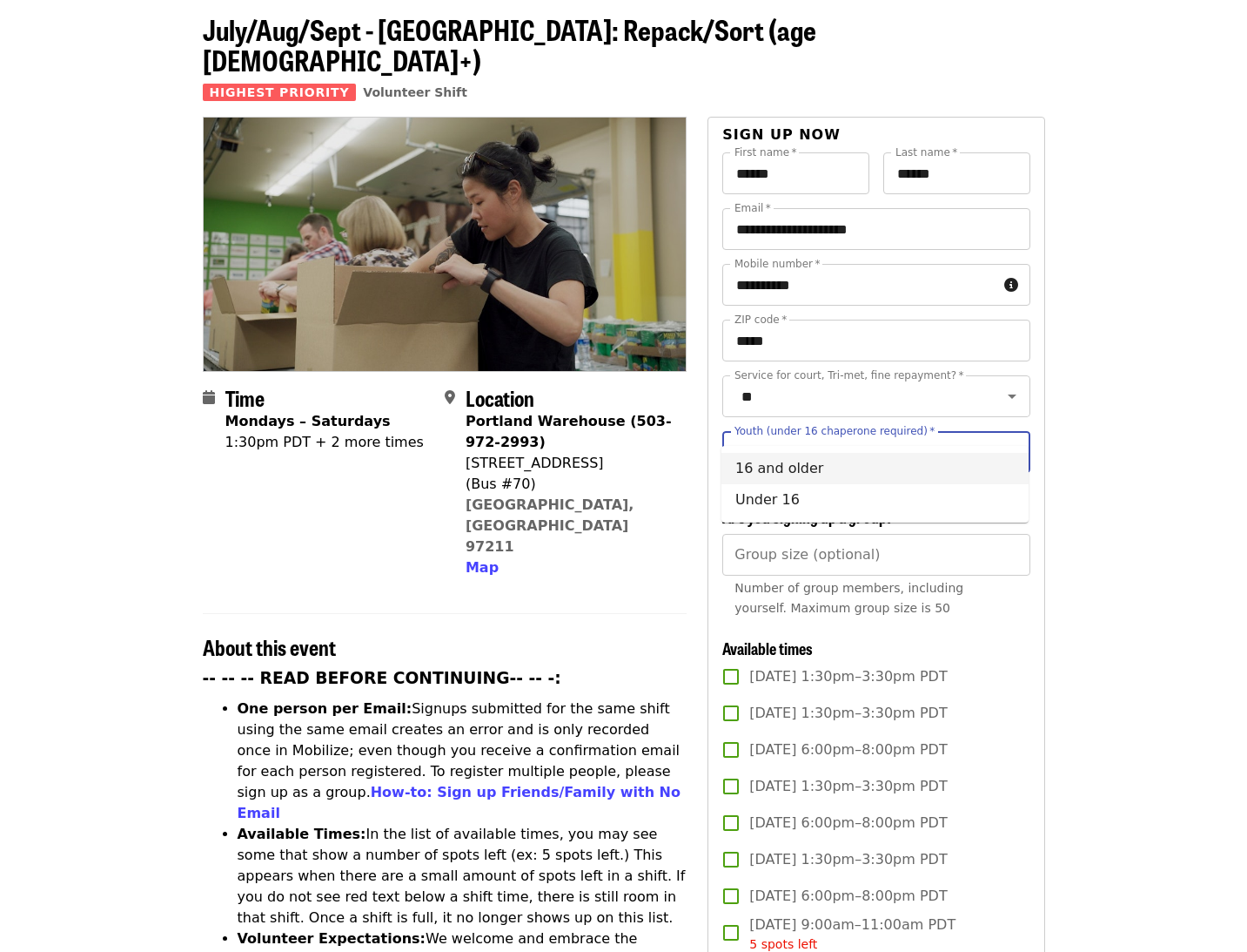
click at [826, 457] on li "16 and older" at bounding box center [876, 468] width 307 height 32
type input "**********"
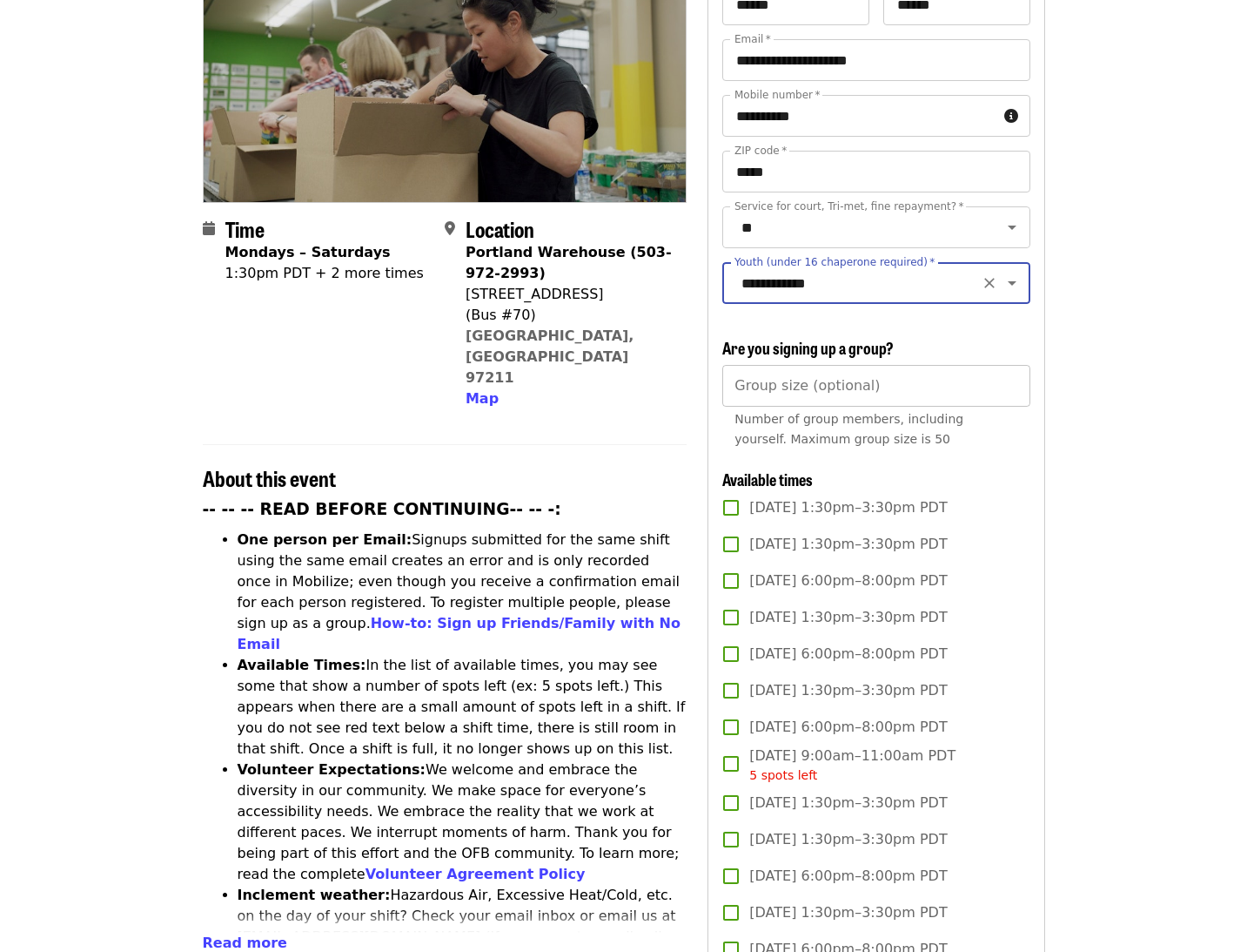
scroll to position [247, 0]
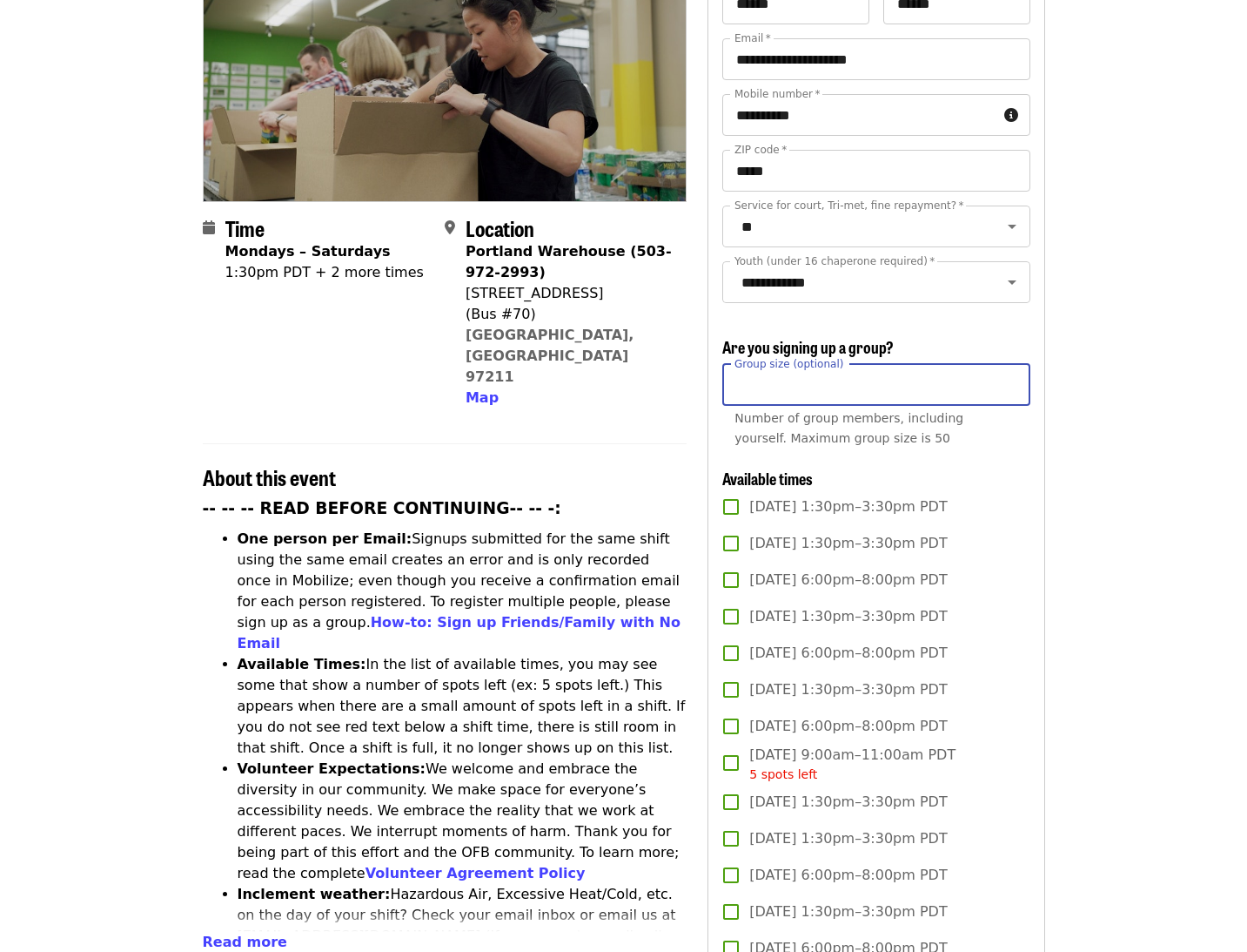
click at [1011, 364] on input "*" at bounding box center [876, 385] width 307 height 42
type input "*"
click at [1011, 364] on input "*" at bounding box center [876, 385] width 307 height 42
click at [1020, 489] on div "Mon, Sep 8, 1:30pm–3:30pm PDT" at bounding box center [876, 507] width 307 height 36
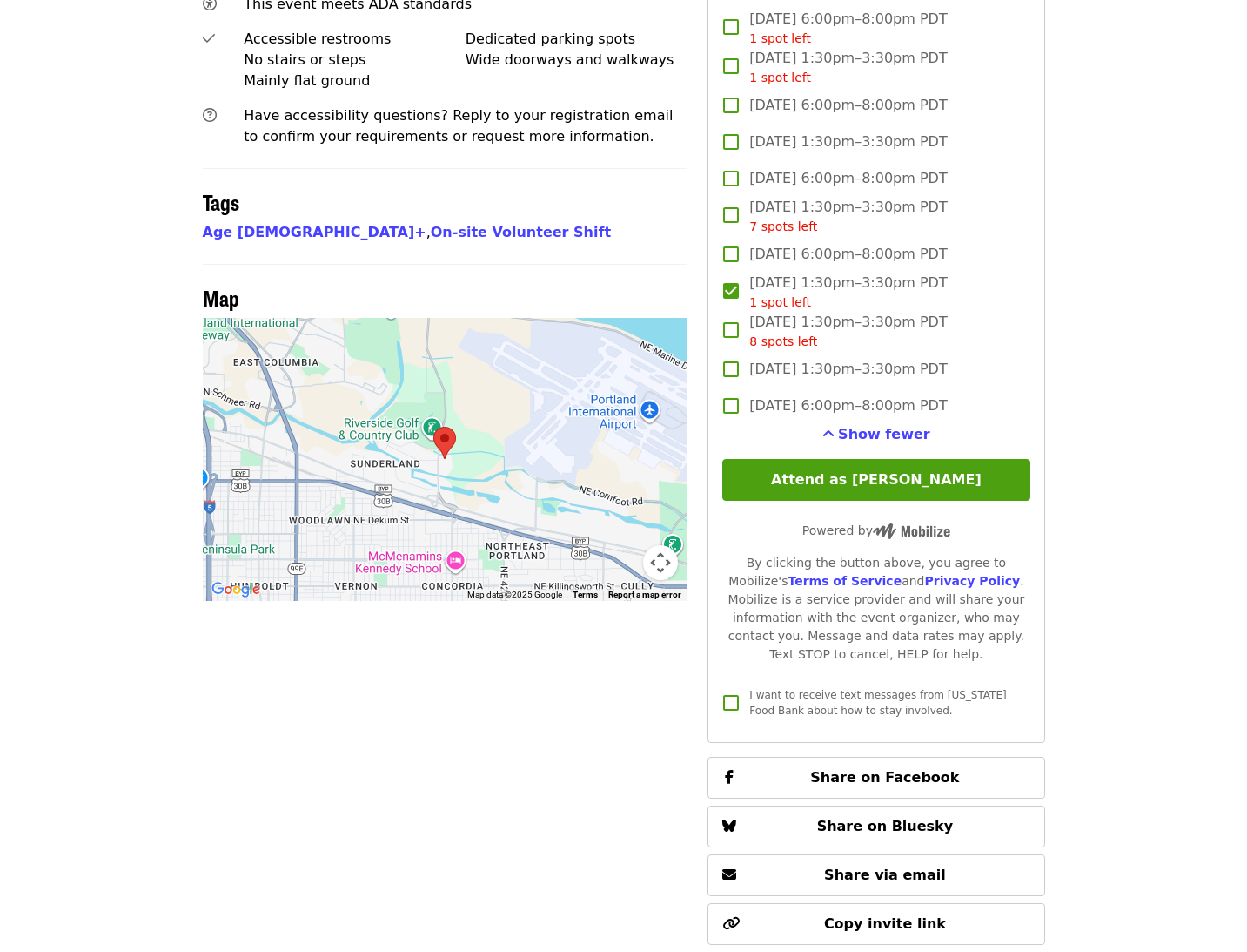
scroll to position [1286, 0]
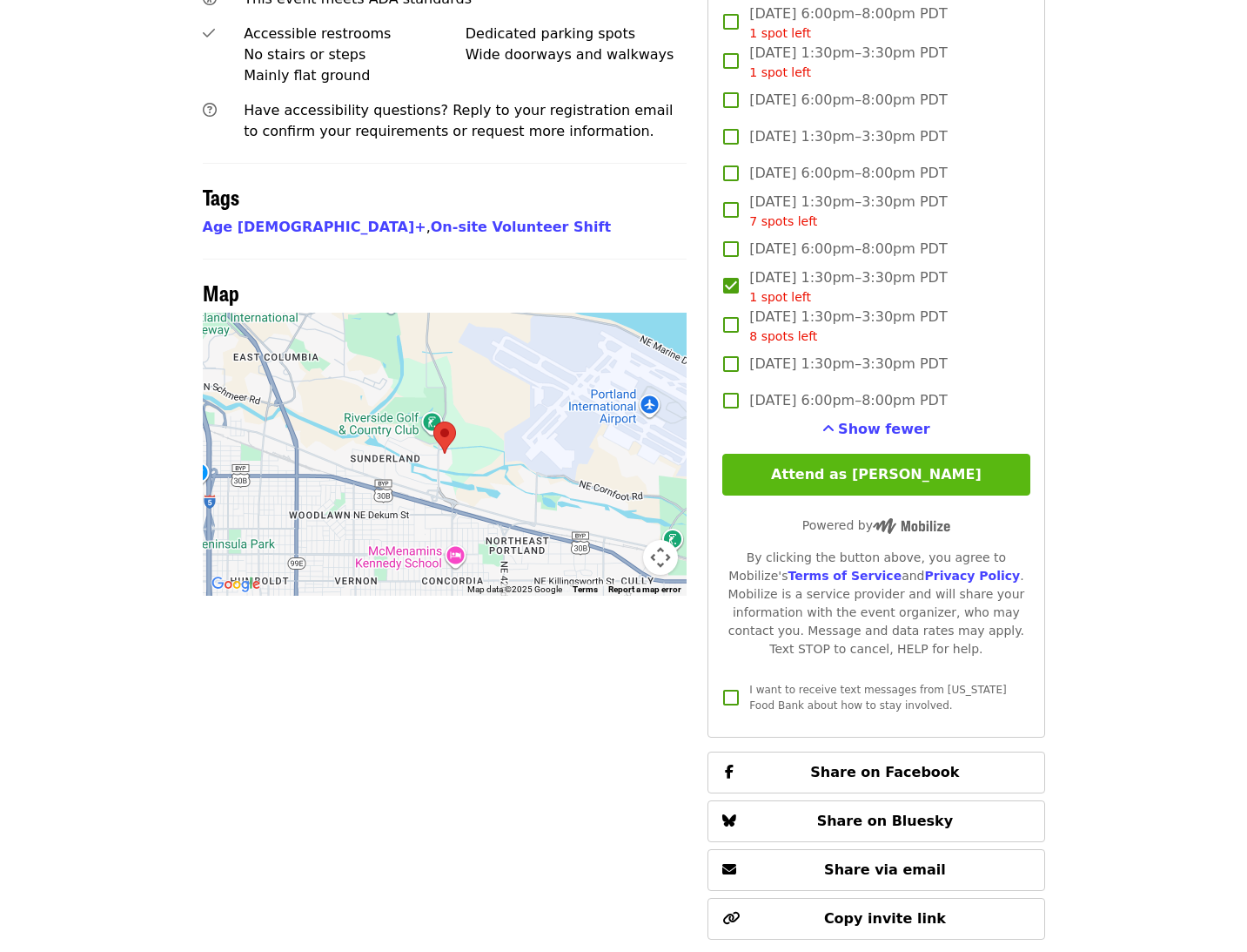
click at [837, 453] on button "Attend as Taylor" at bounding box center [876, 474] width 307 height 42
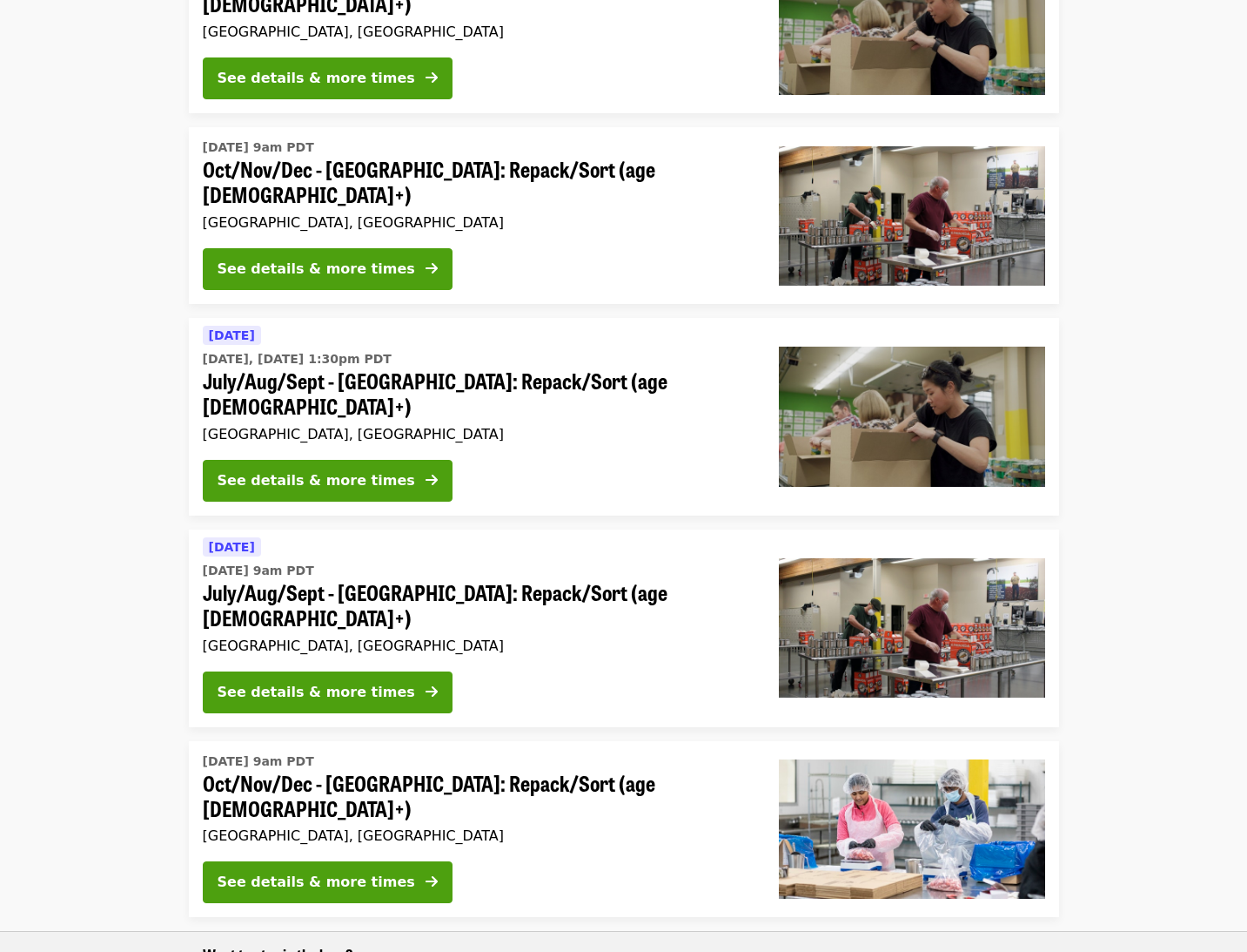
scroll to position [475, 0]
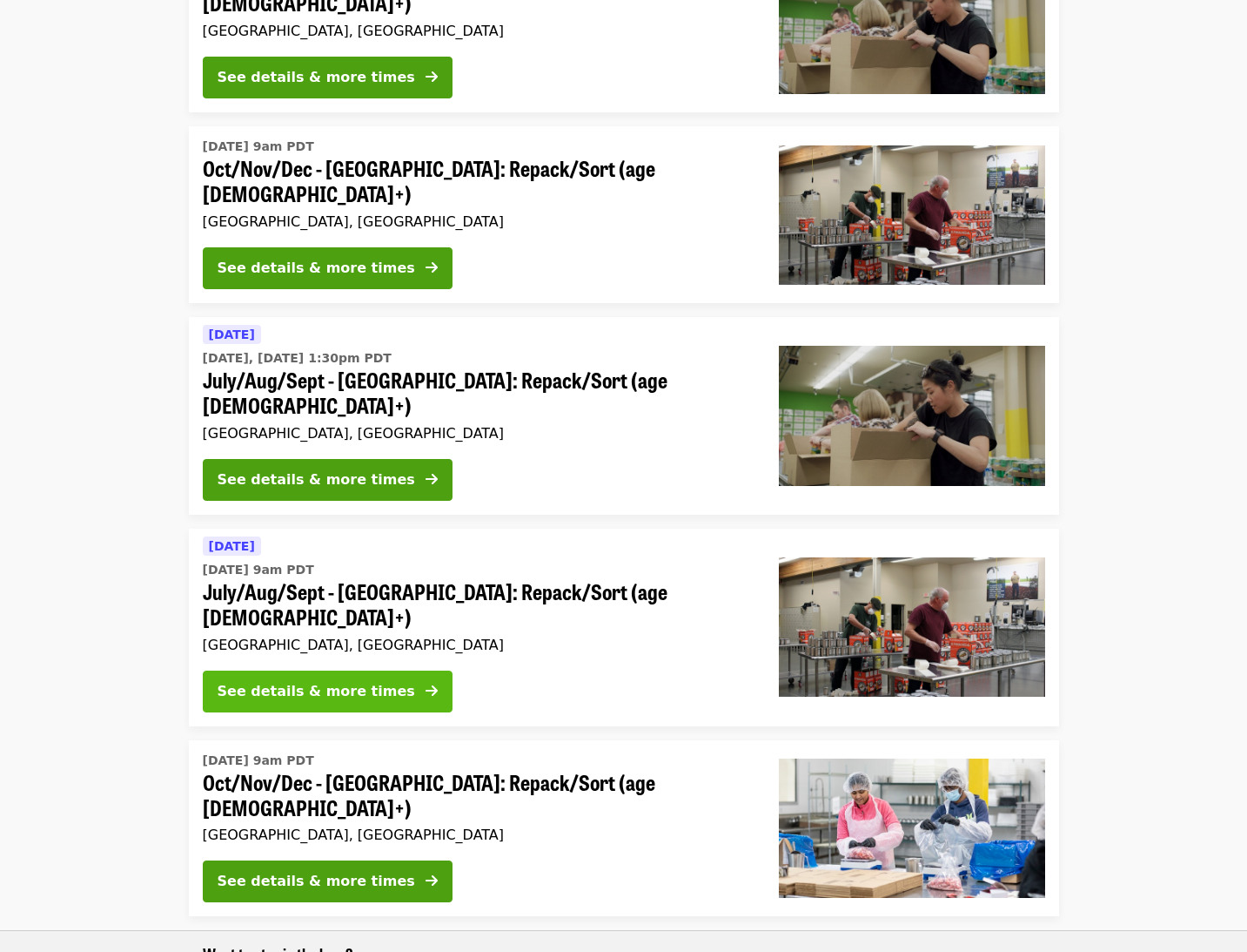
click at [317, 681] on div "See details & more times" at bounding box center [317, 691] width 198 height 21
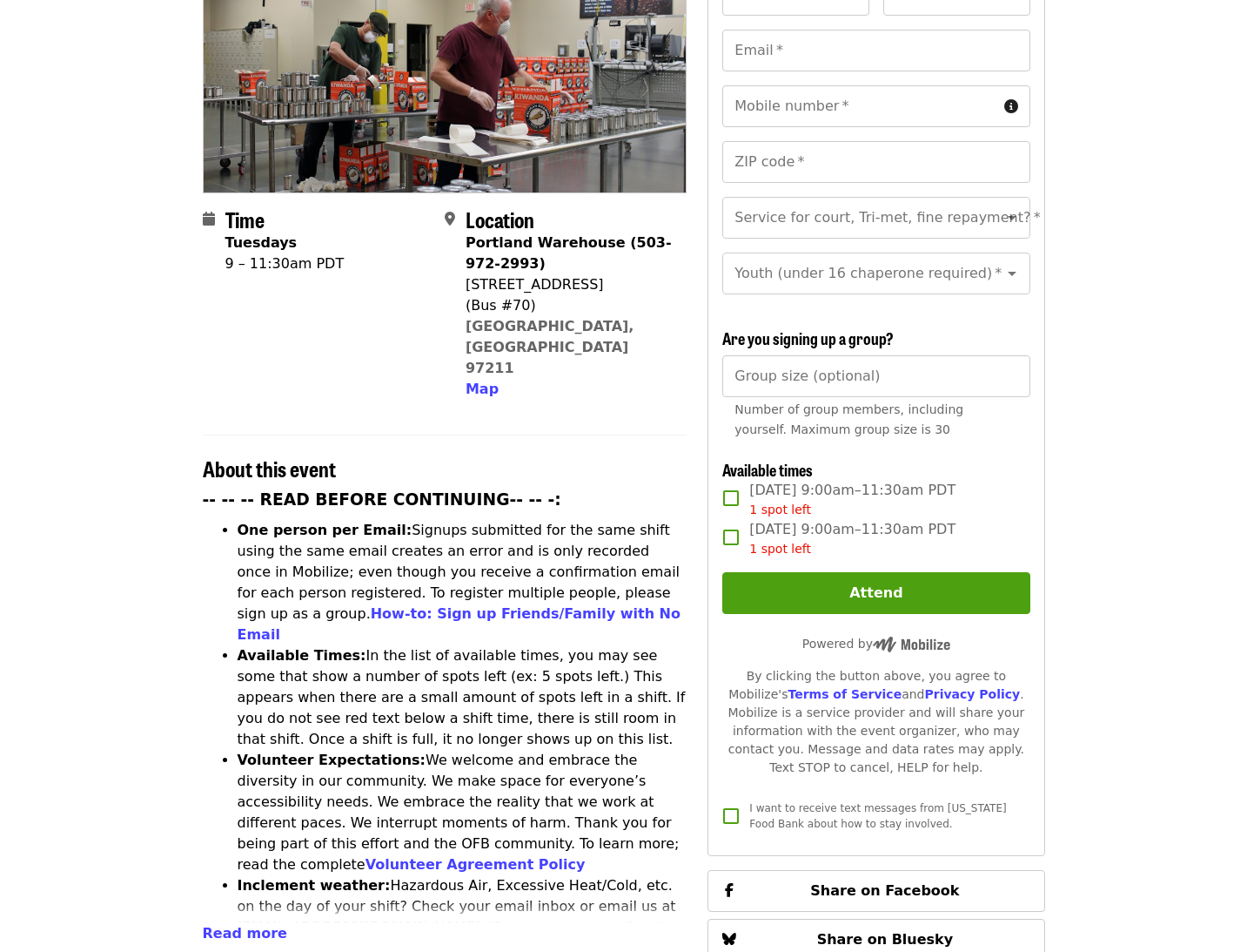
scroll to position [262, 0]
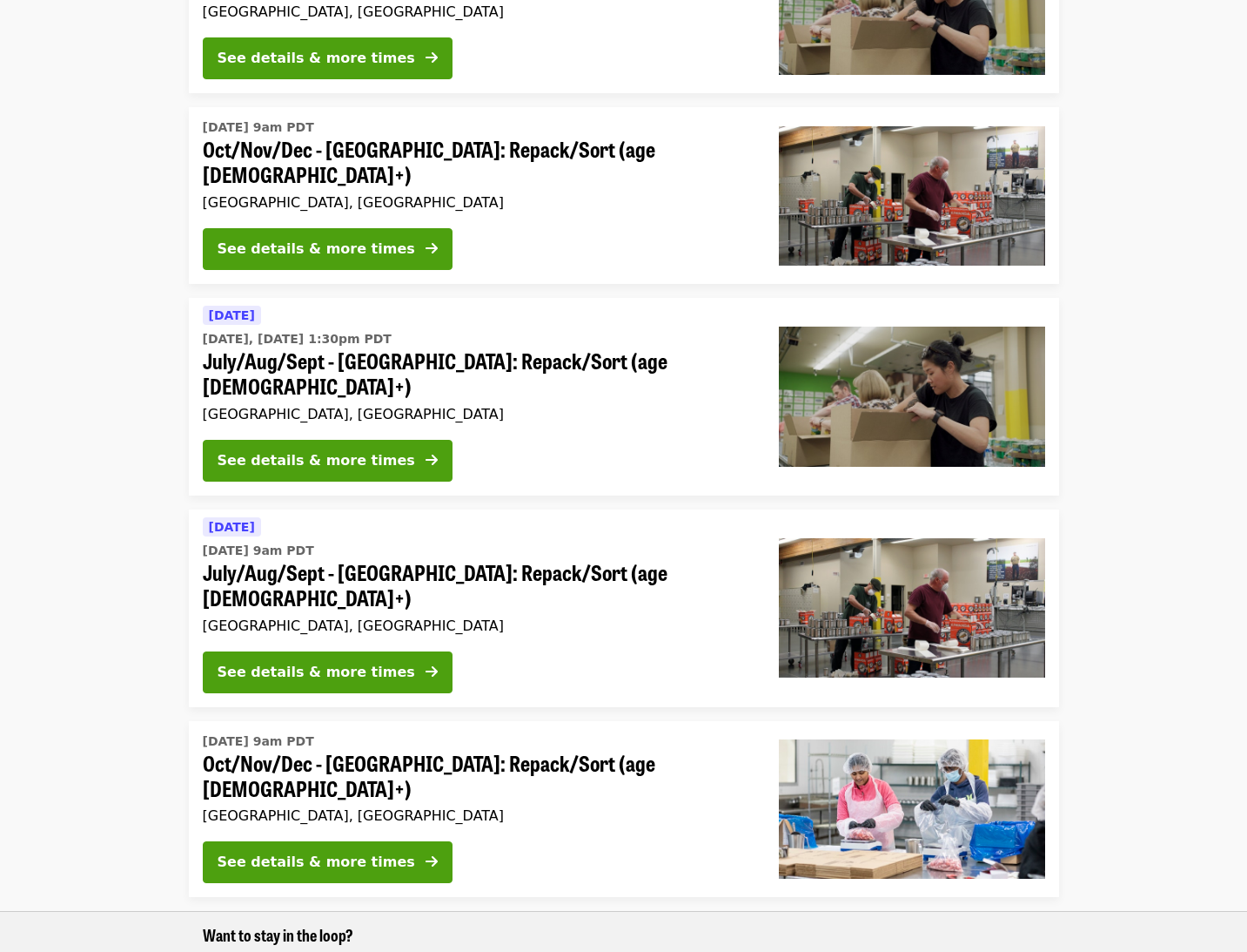
scroll to position [513, 0]
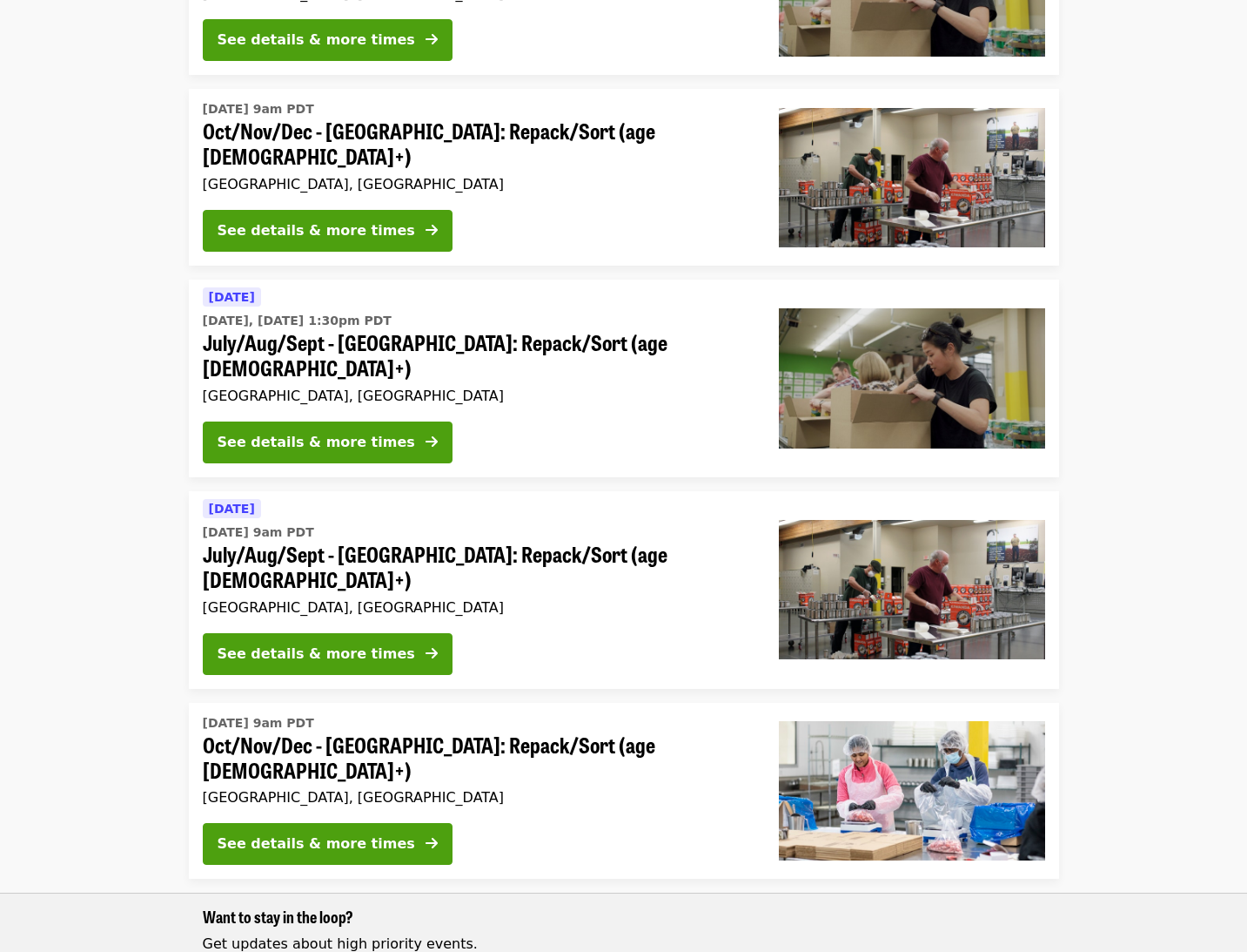
click at [263, 541] on span "July/Aug/Sept - [GEOGRAPHIC_DATA]: Repack/Sort (age [DEMOGRAPHIC_DATA]+)" at bounding box center [477, 567] width 549 height 51
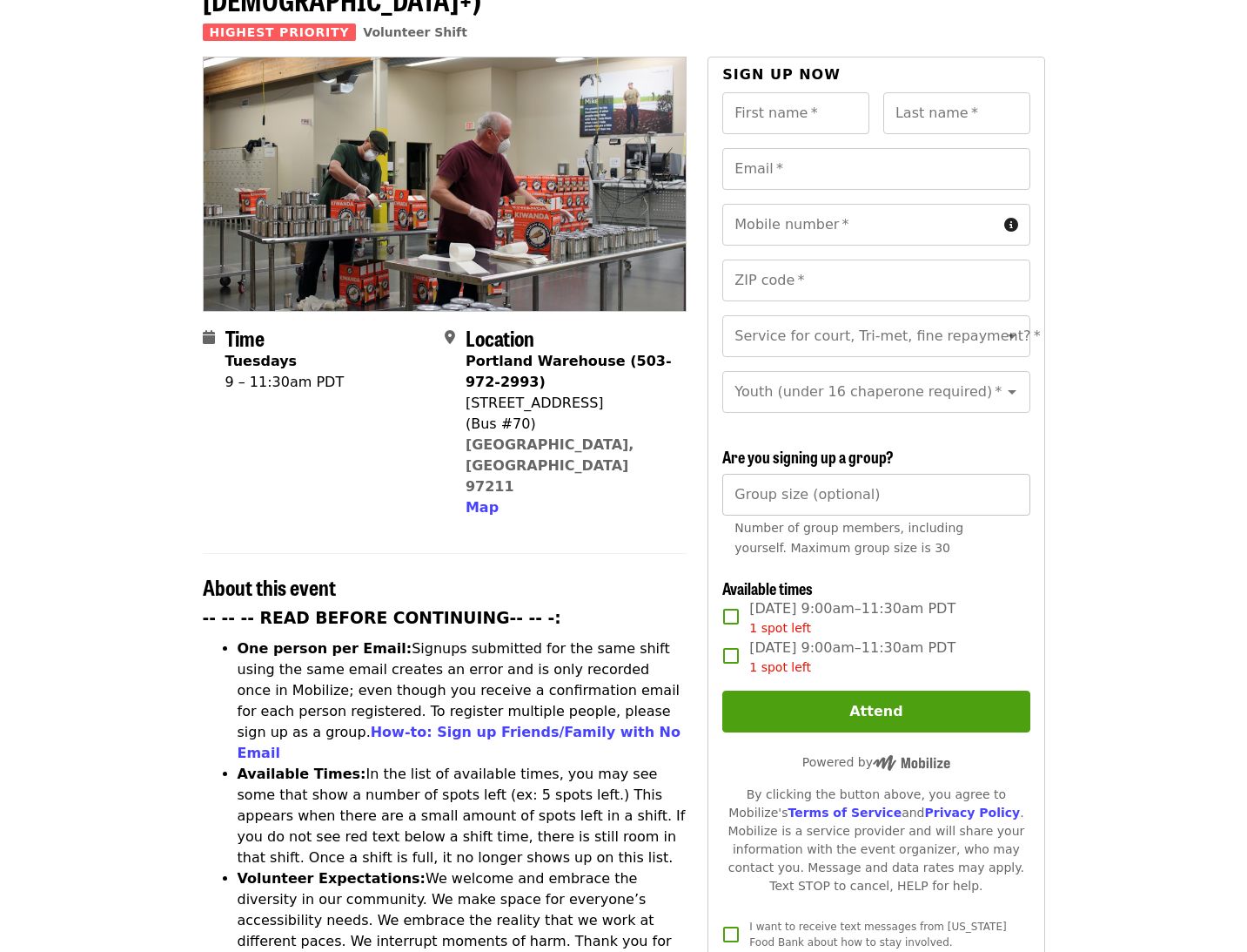
scroll to position [186, 0]
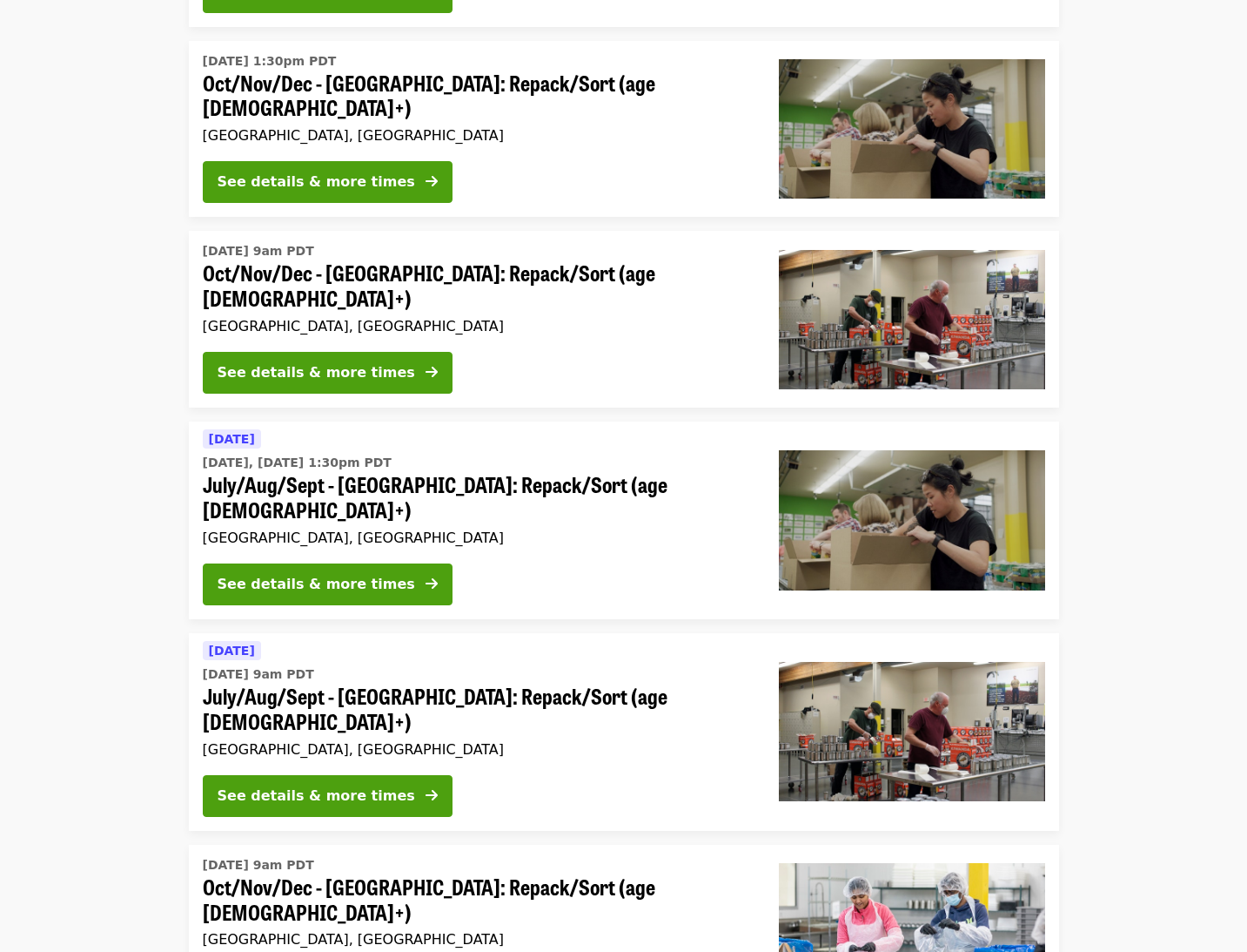
scroll to position [364, 0]
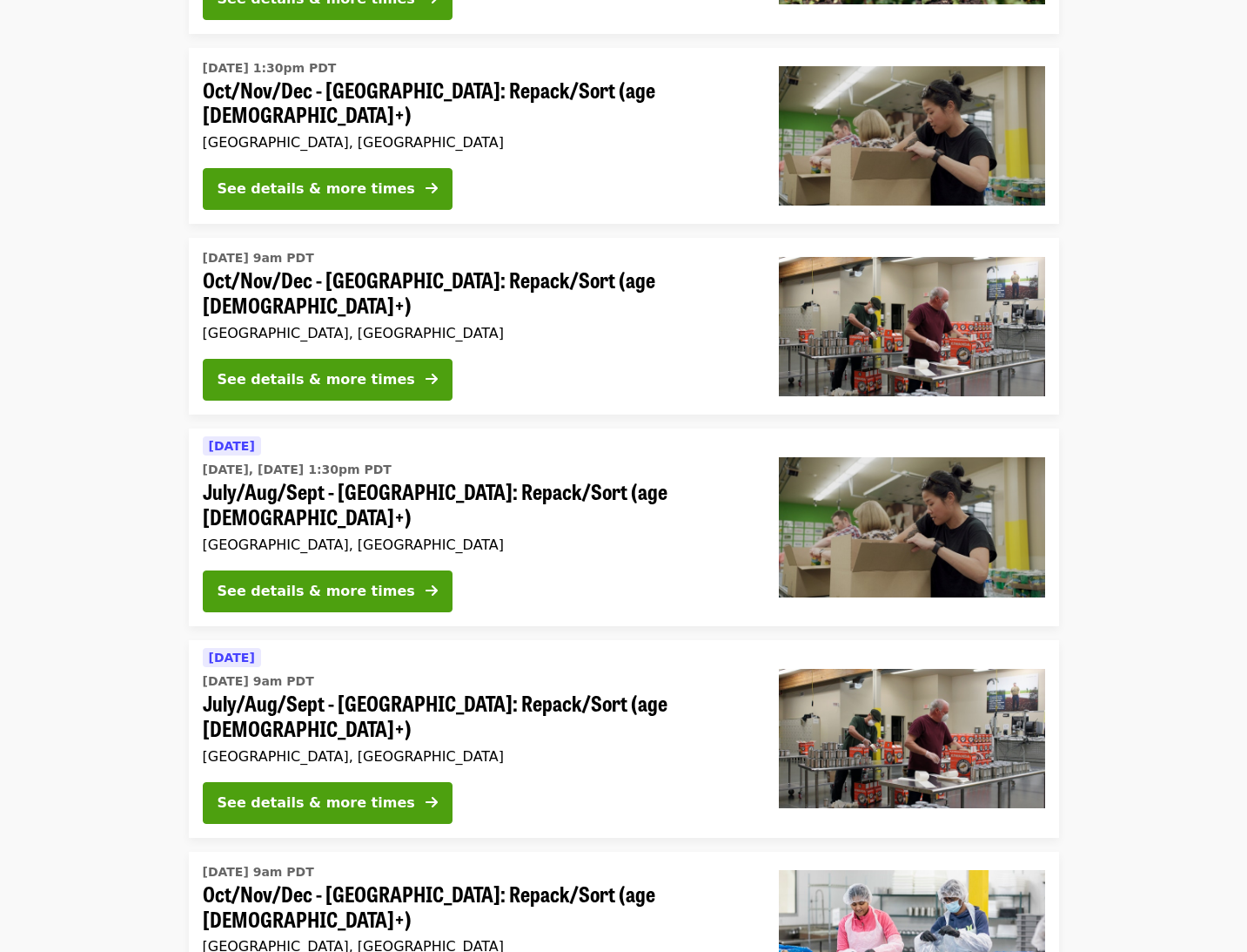
click at [469, 479] on span "July/Aug/Sept - [GEOGRAPHIC_DATA]: Repack/Sort (age [DEMOGRAPHIC_DATA]+)" at bounding box center [477, 504] width 549 height 51
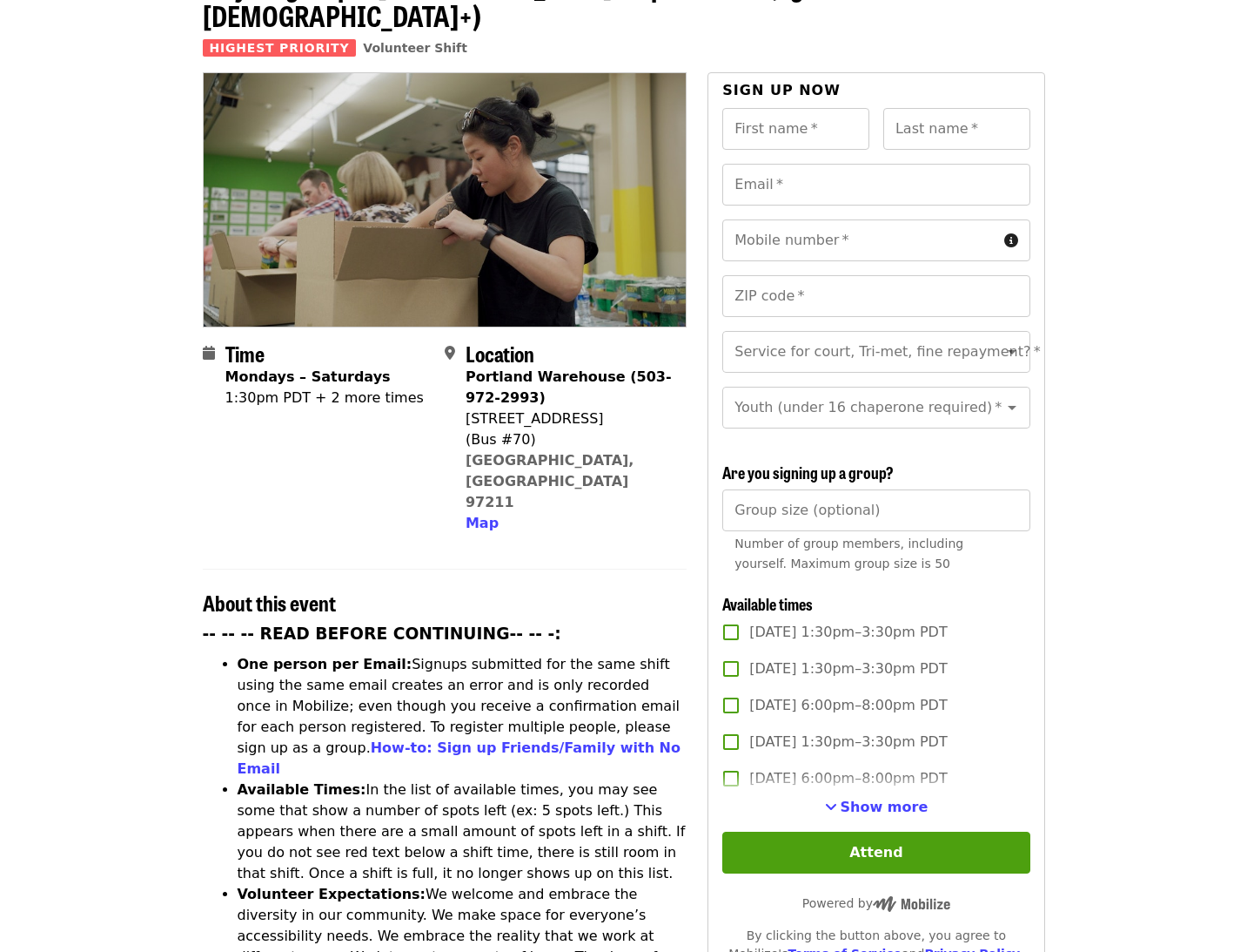
scroll to position [178, 0]
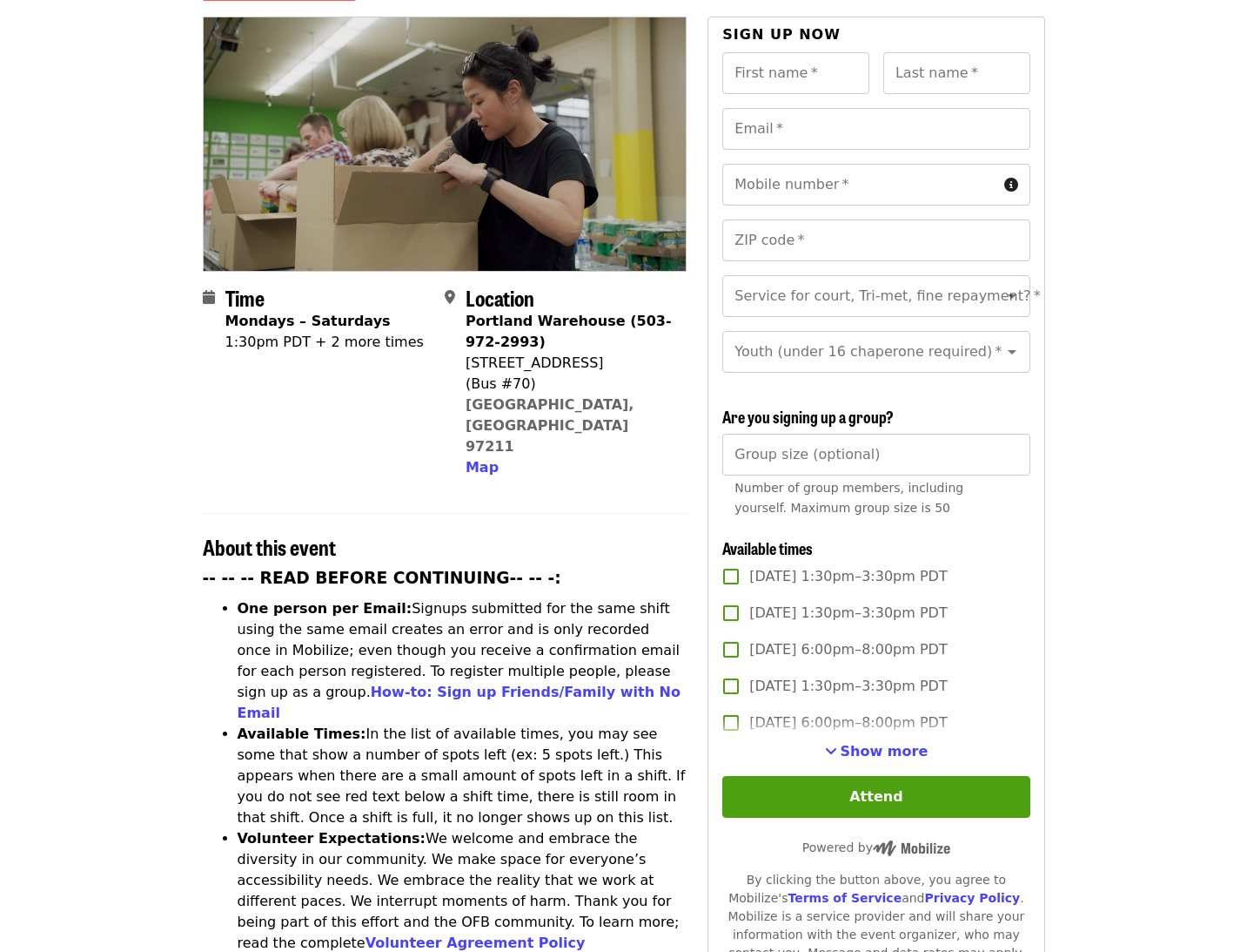
click at [887, 743] on span "Show more" at bounding box center [885, 751] width 88 height 16
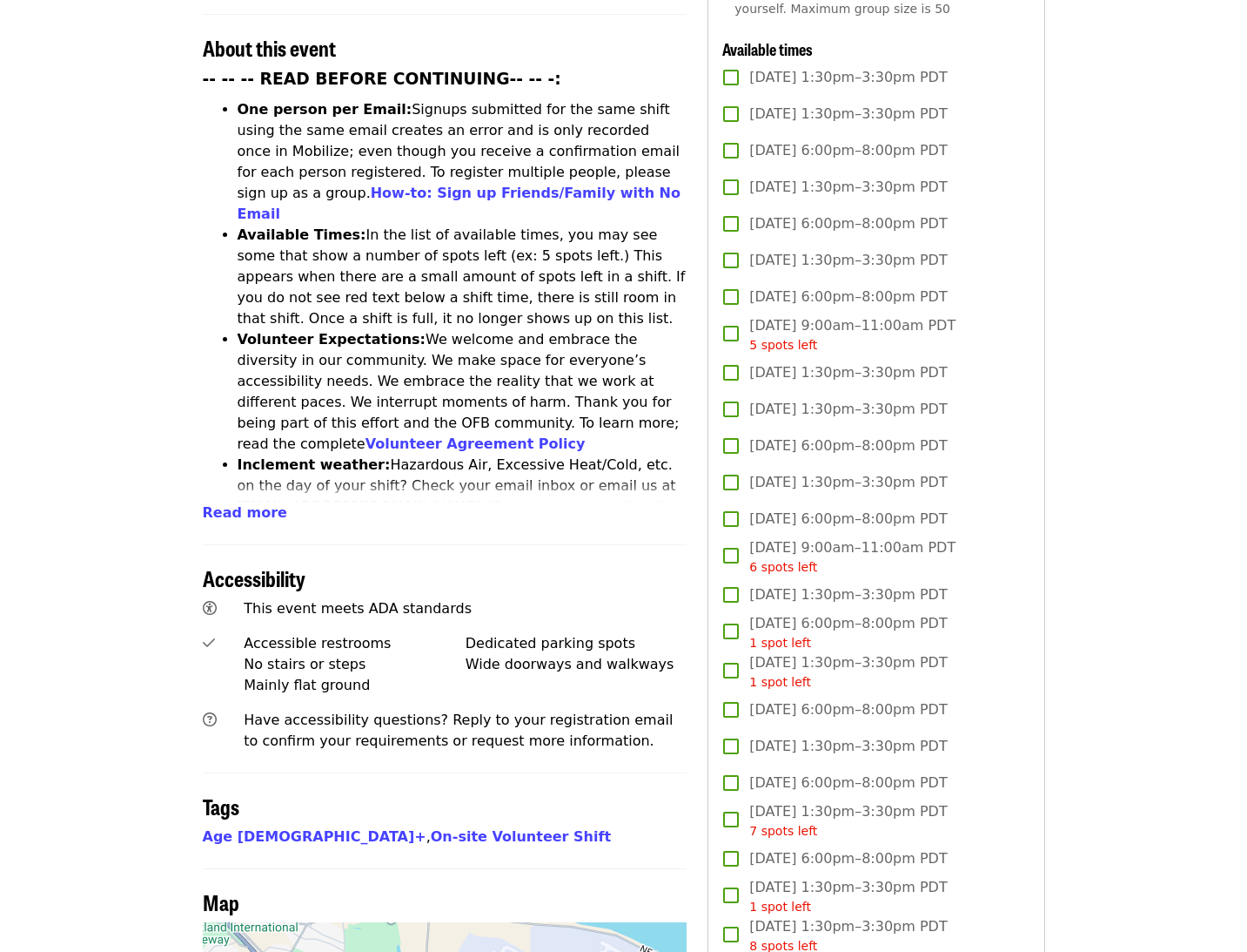
scroll to position [687, 0]
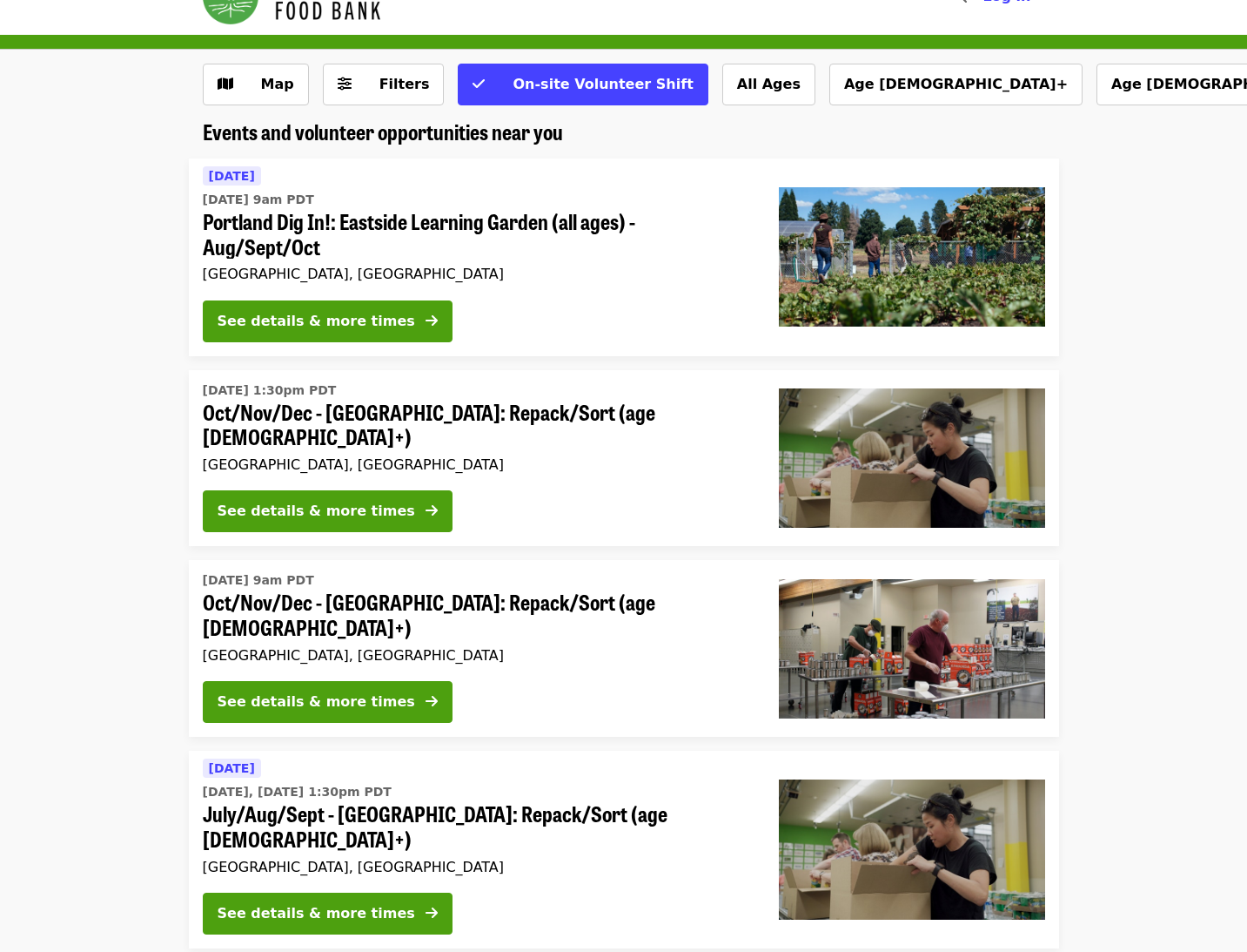
scroll to position [46, 0]
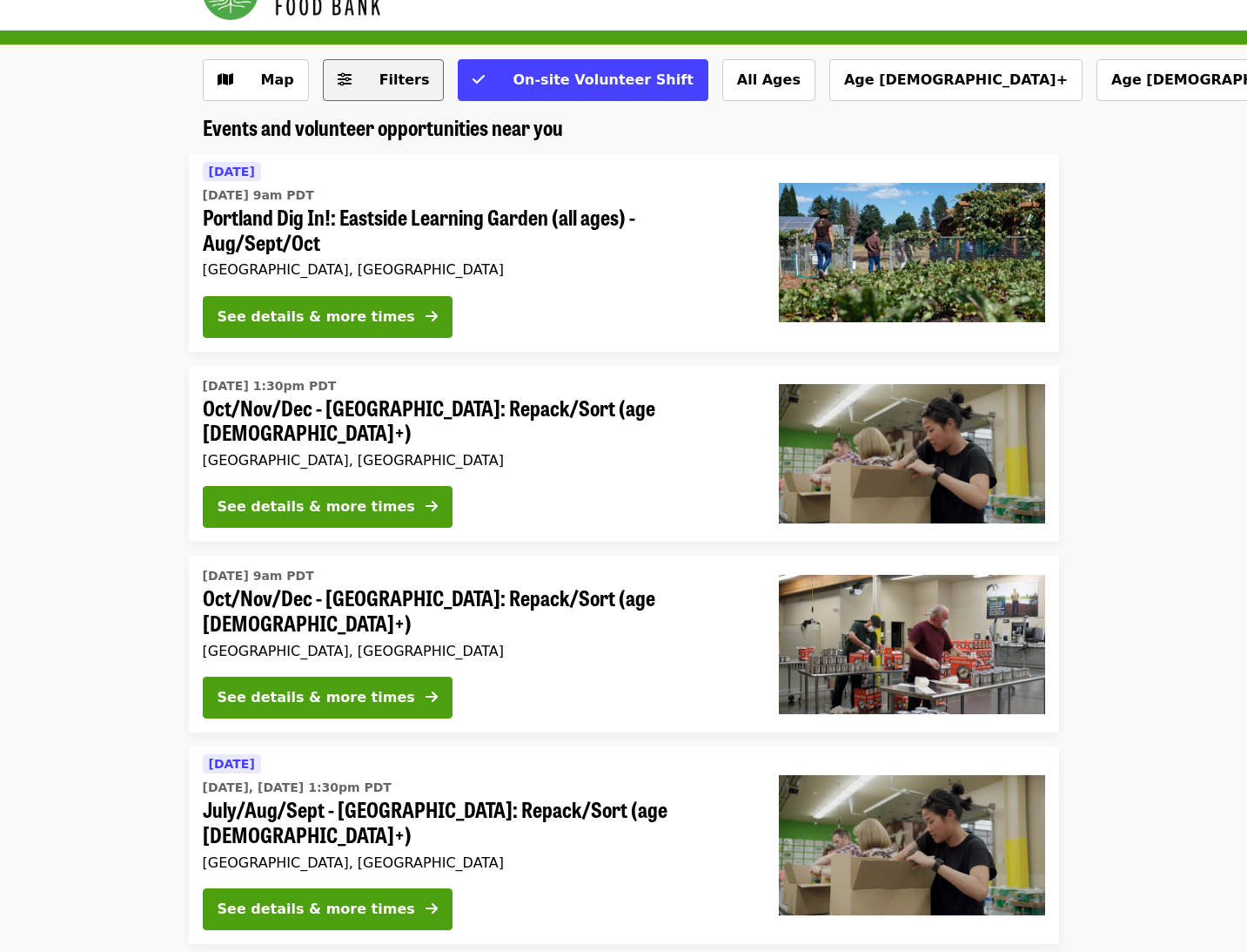
click at [357, 92] on button "Filters" at bounding box center [384, 80] width 122 height 42
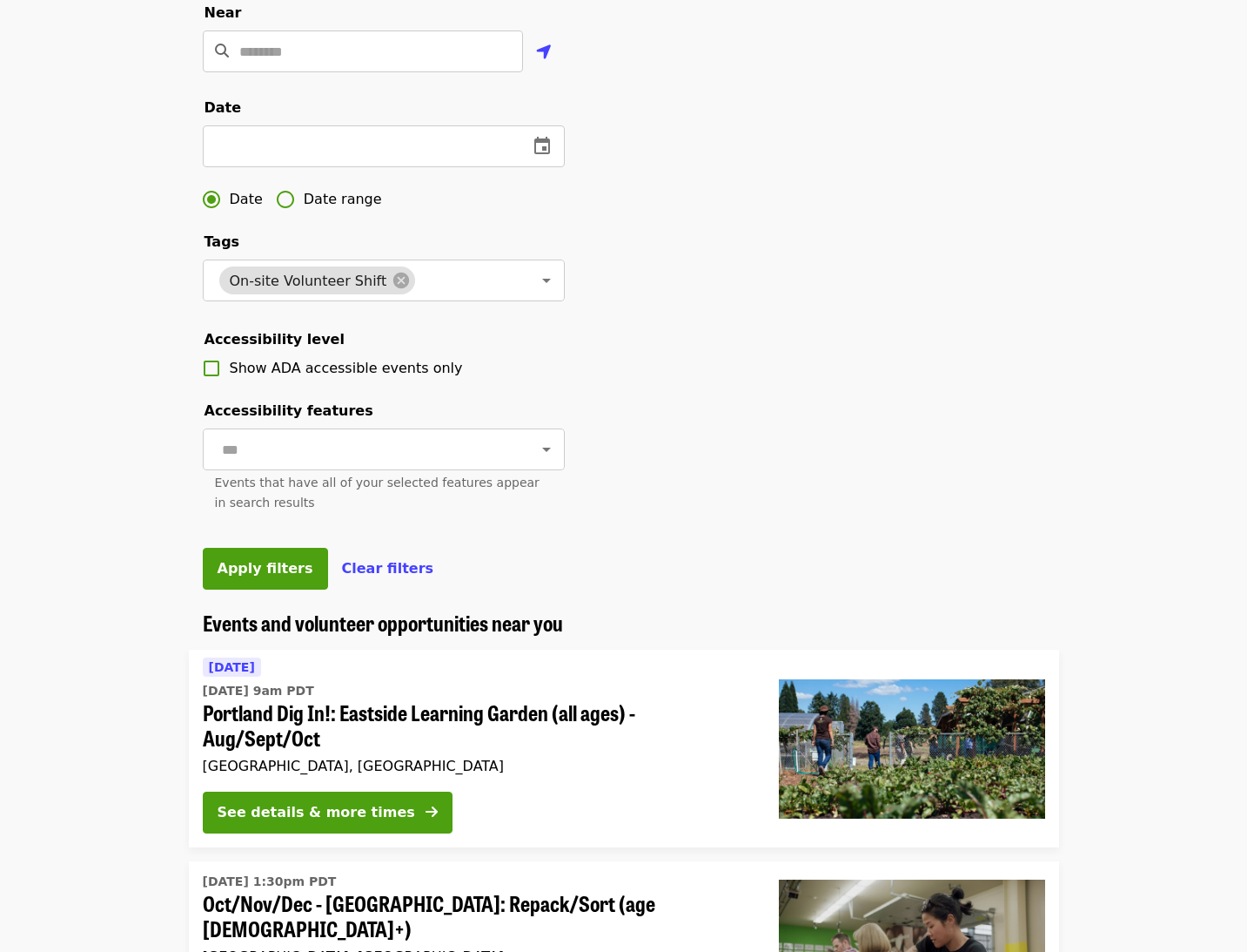
scroll to position [467, 0]
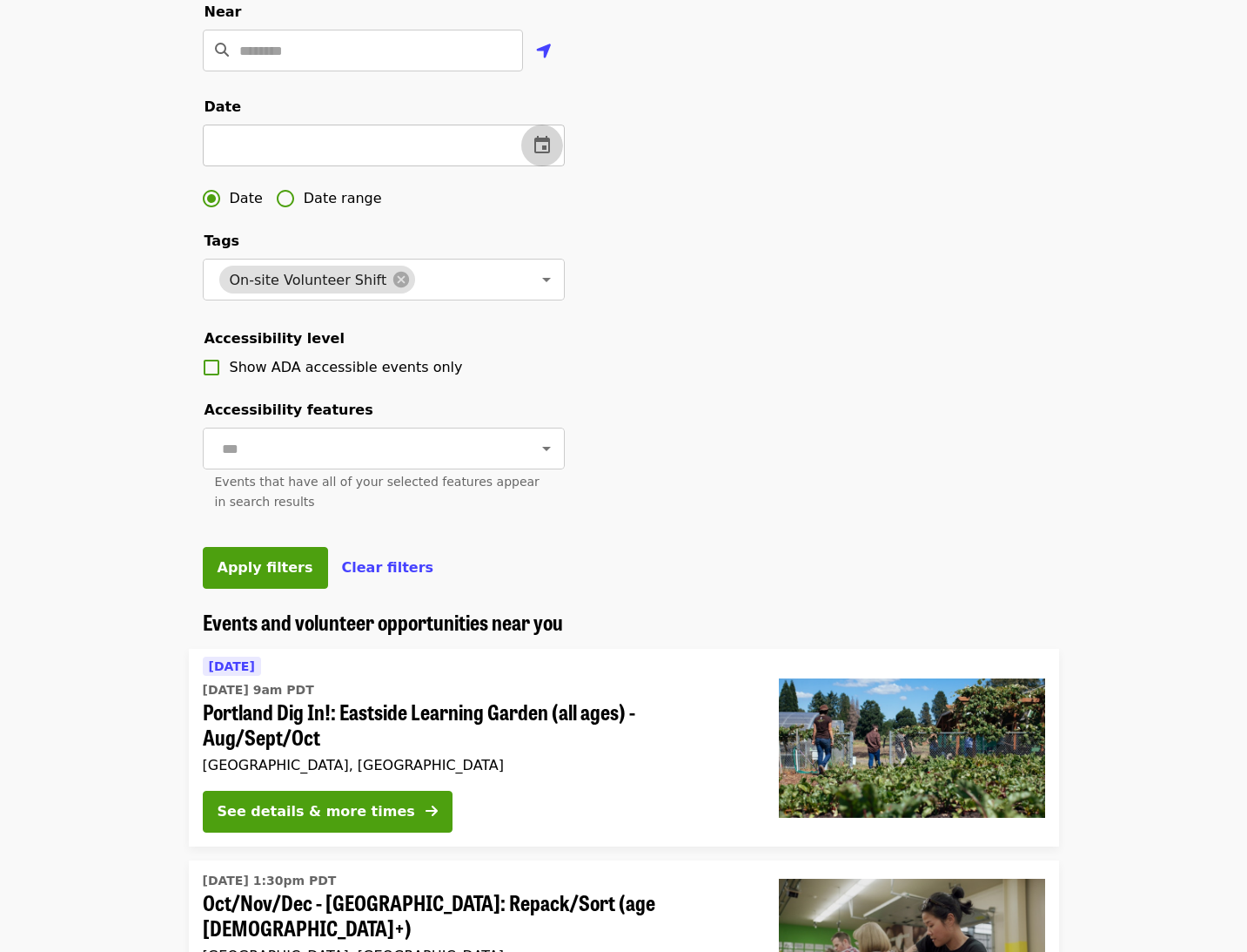
click at [548, 139] on icon "change date" at bounding box center [541, 144] width 15 height 17
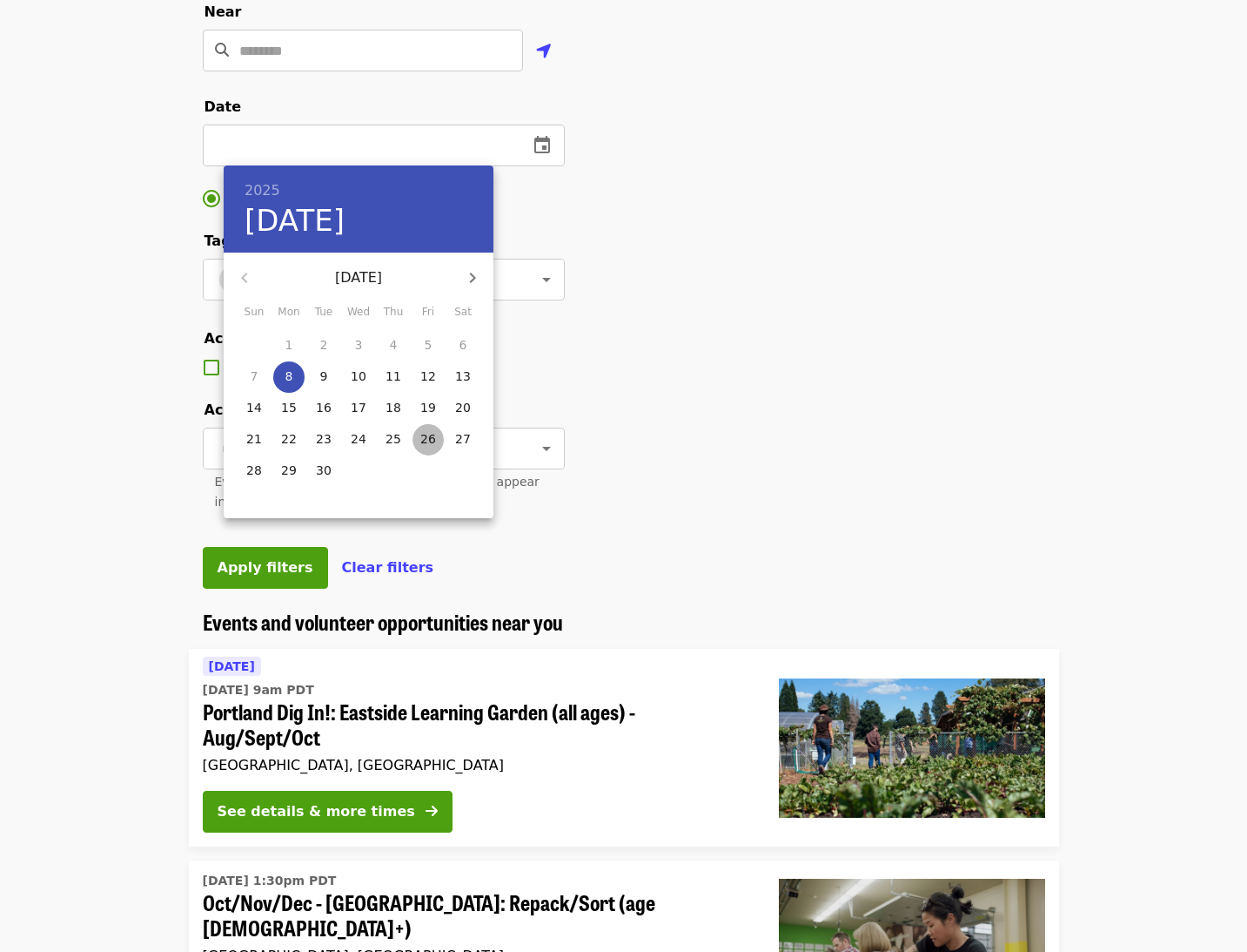
click at [432, 431] on p "26" at bounding box center [428, 438] width 15 height 17
type input "**********"
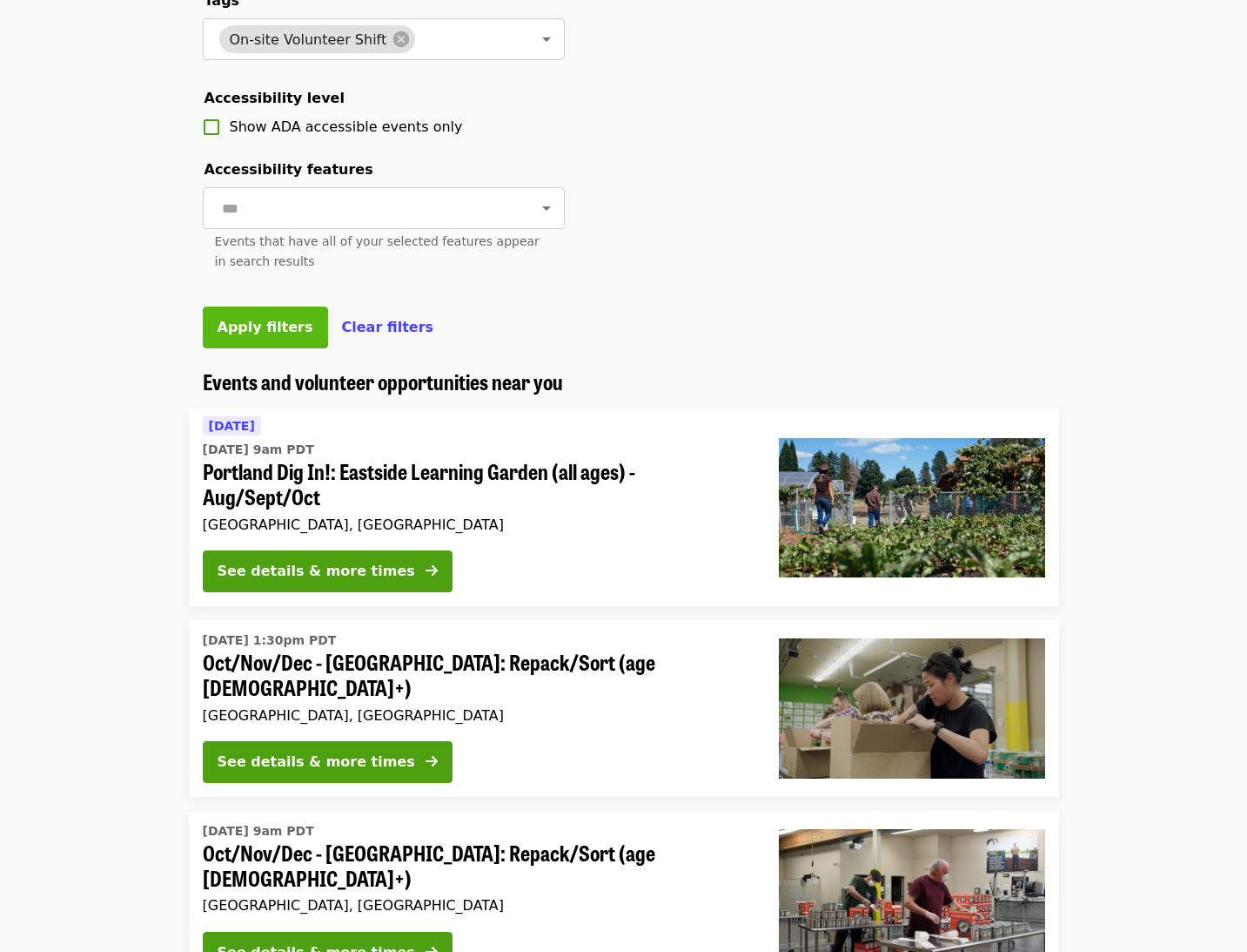
scroll to position [708, 0]
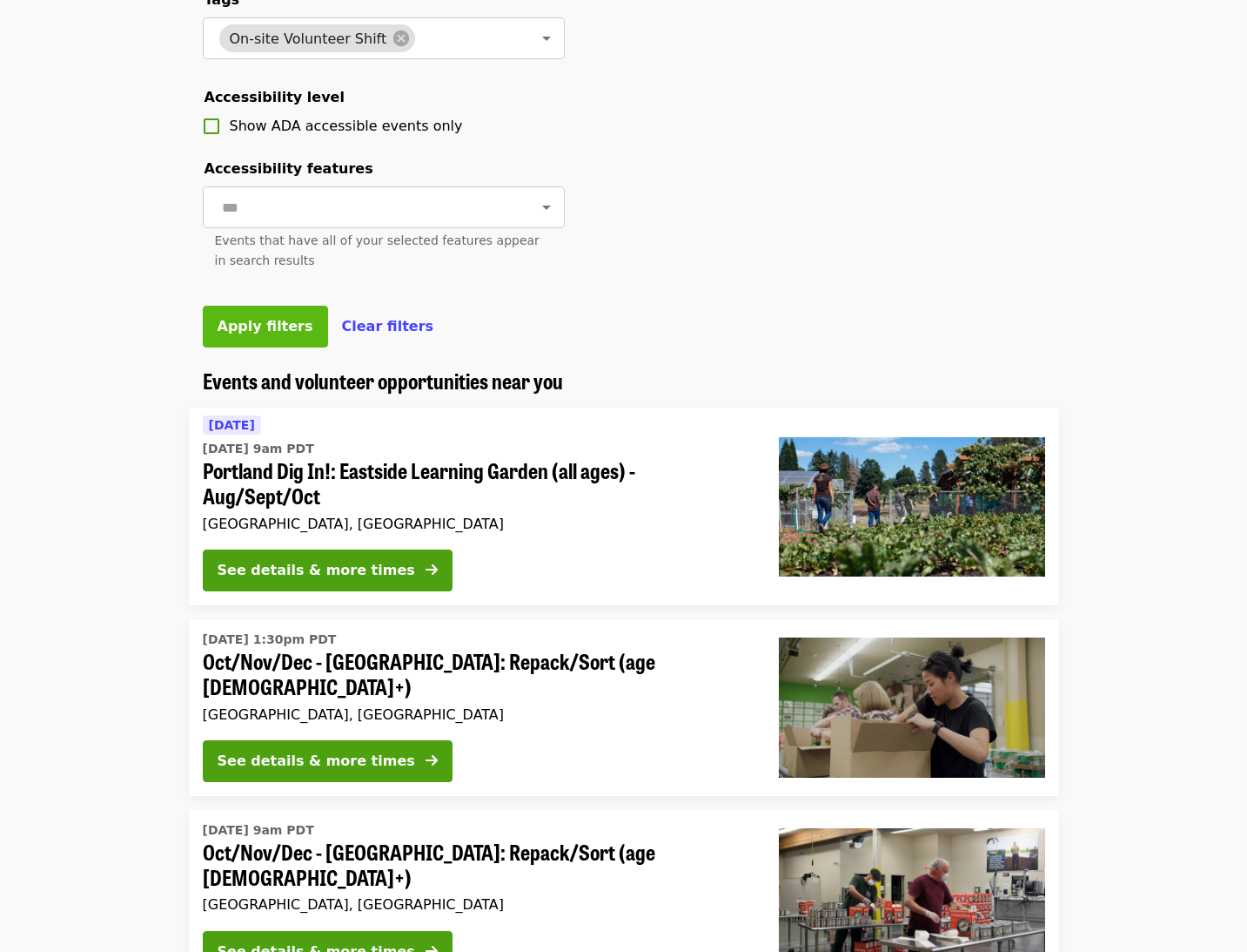
click at [270, 332] on span "Apply filters" at bounding box center [265, 326] width 95 height 16
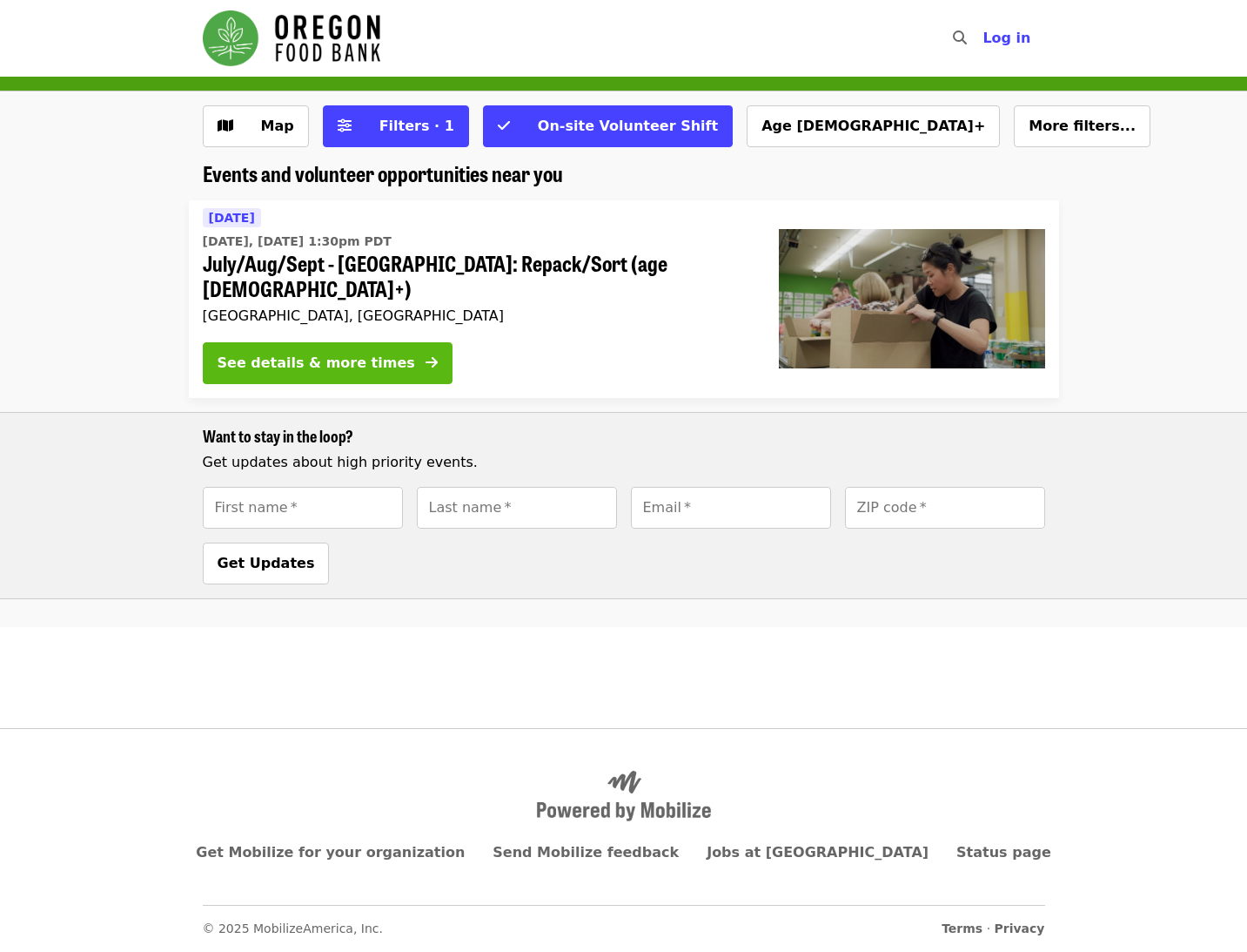
click at [335, 352] on div "See details & more times" at bounding box center [317, 362] width 198 height 21
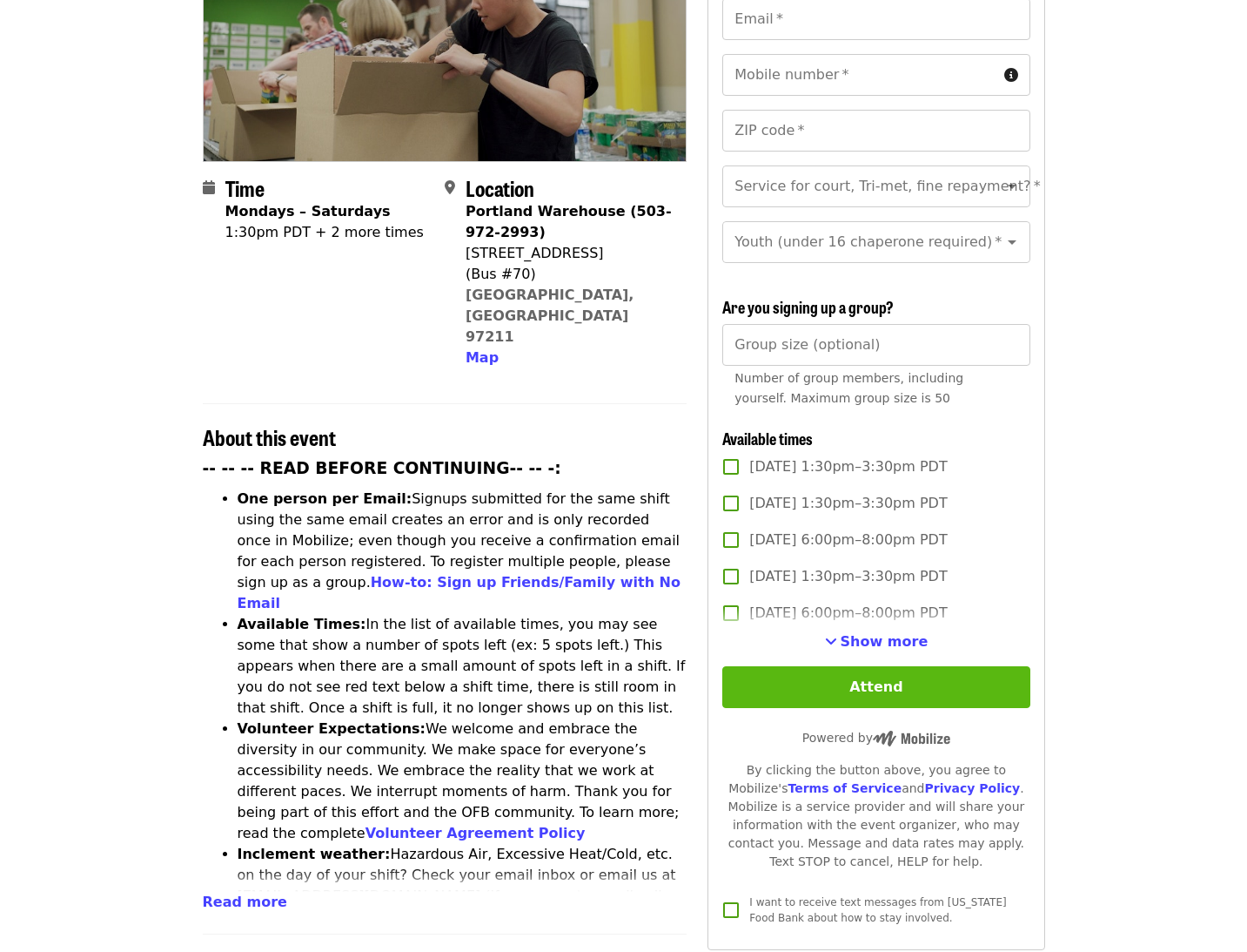
scroll to position [317, 0]
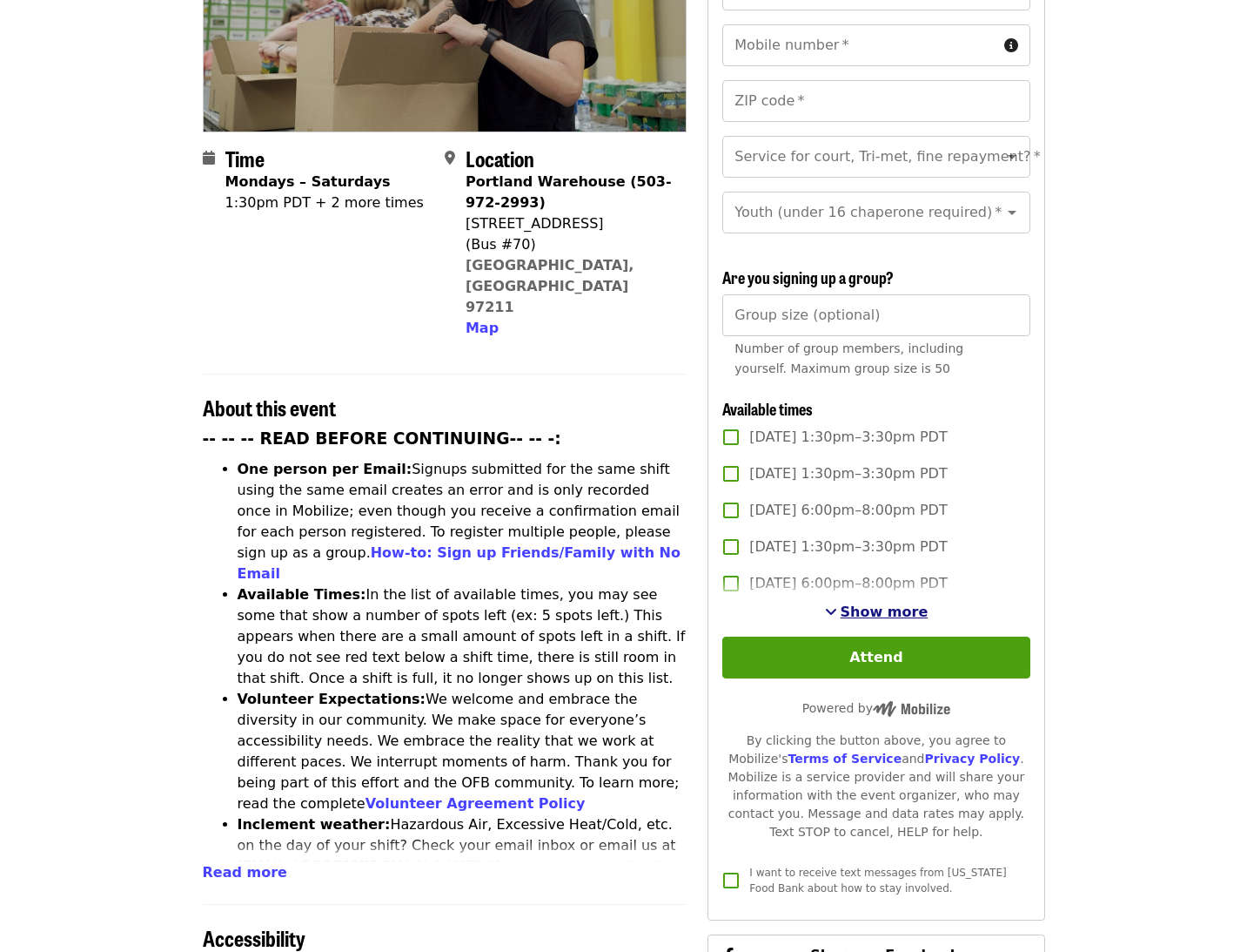
click at [868, 603] on span "Show more" at bounding box center [885, 611] width 88 height 16
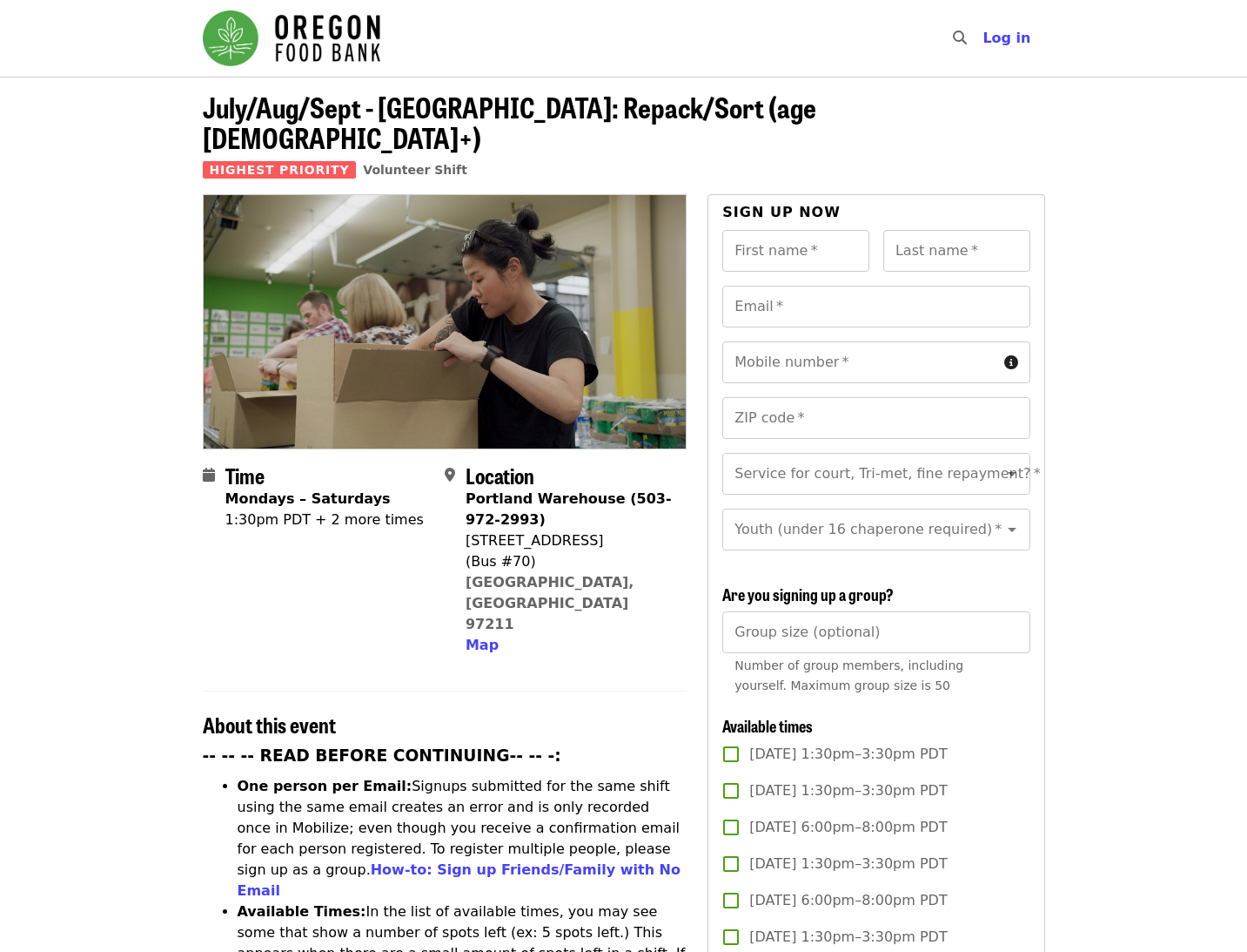
scroll to position [0, 0]
drag, startPoint x: 781, startPoint y: 225, endPoint x: 770, endPoint y: 219, distance: 12.5
type input "******"
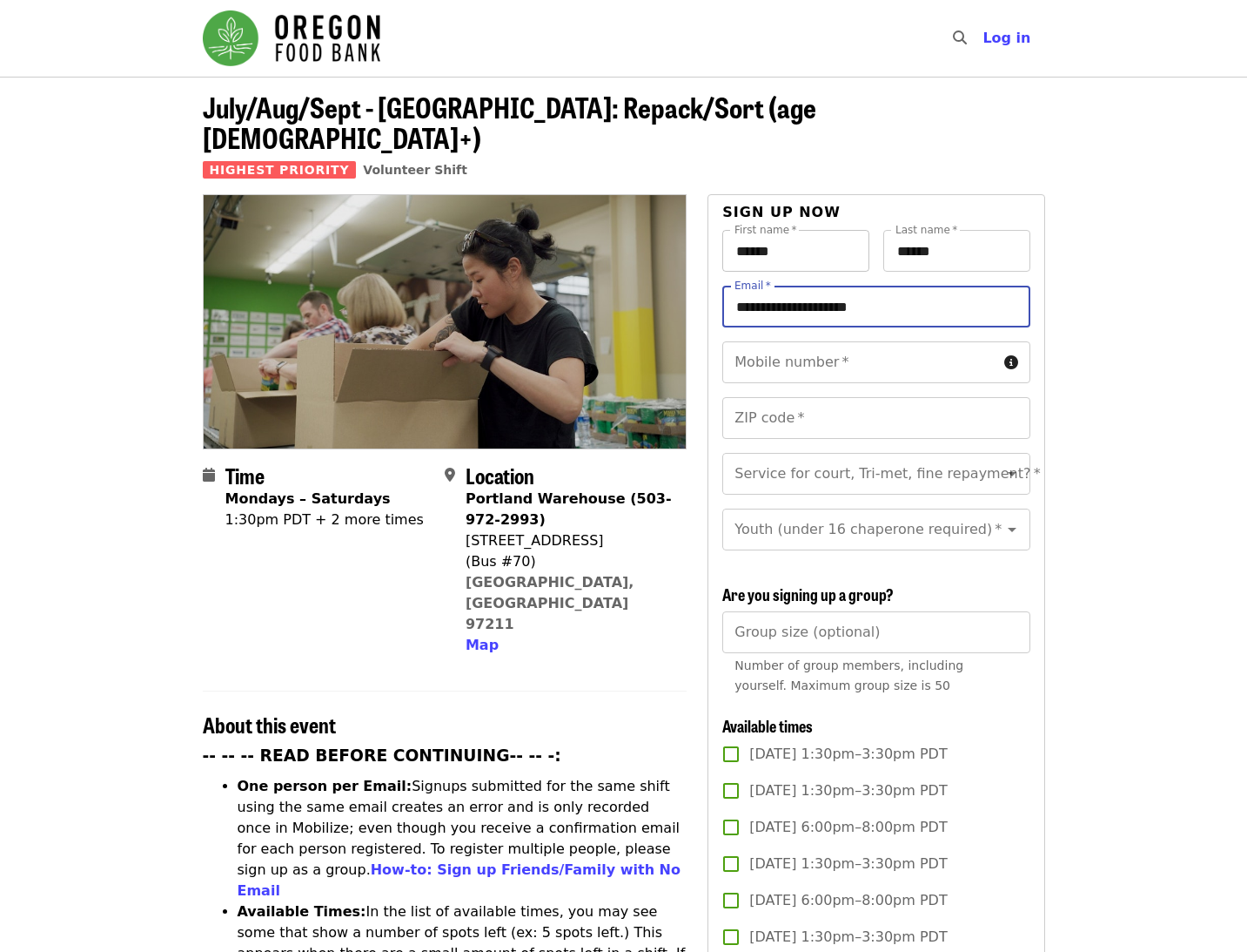
type input "**********"
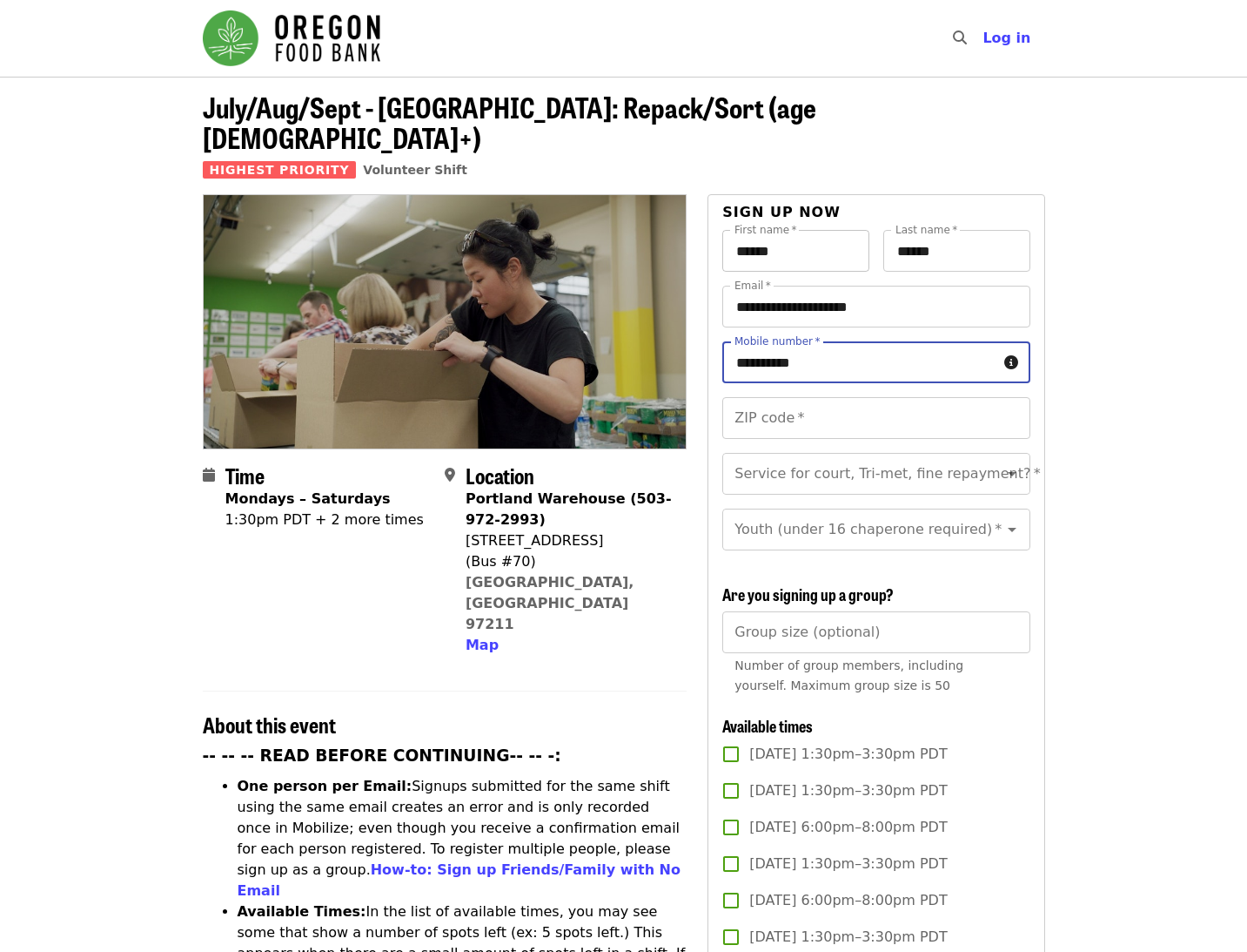
type input "**********"
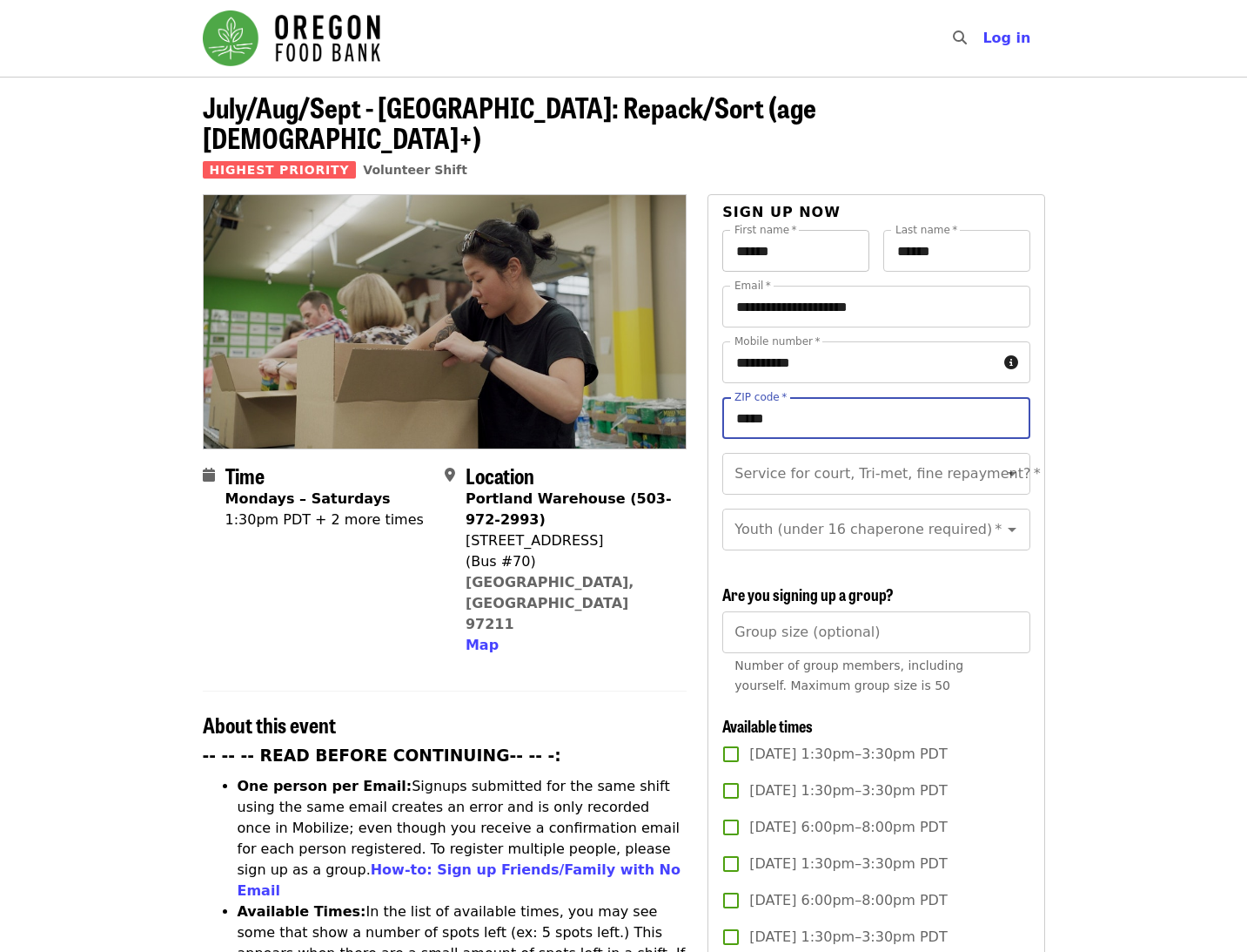
type input "*****"
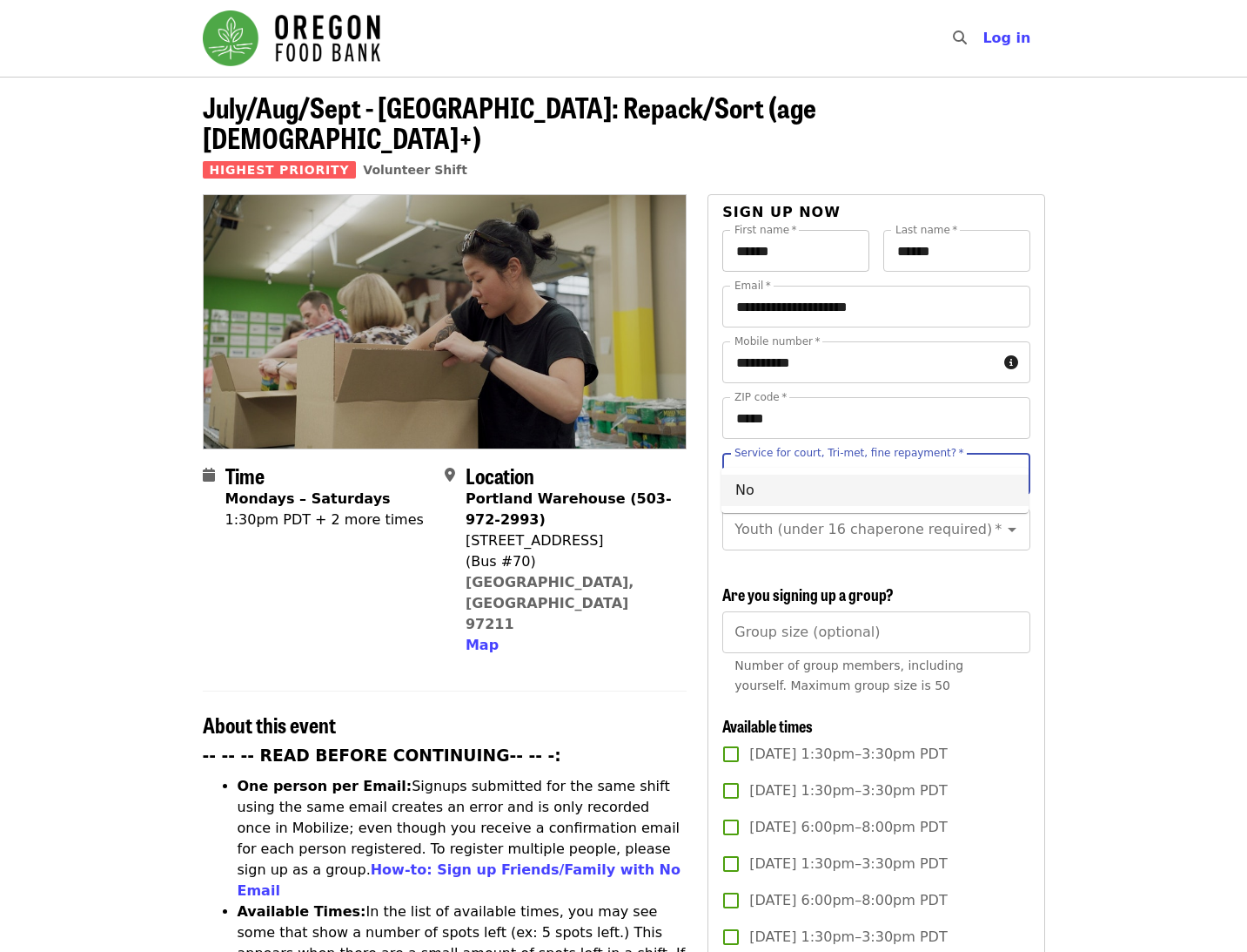
type input "**"
click at [839, 542] on li "16 and older" at bounding box center [876, 546] width 307 height 32
type input "**********"
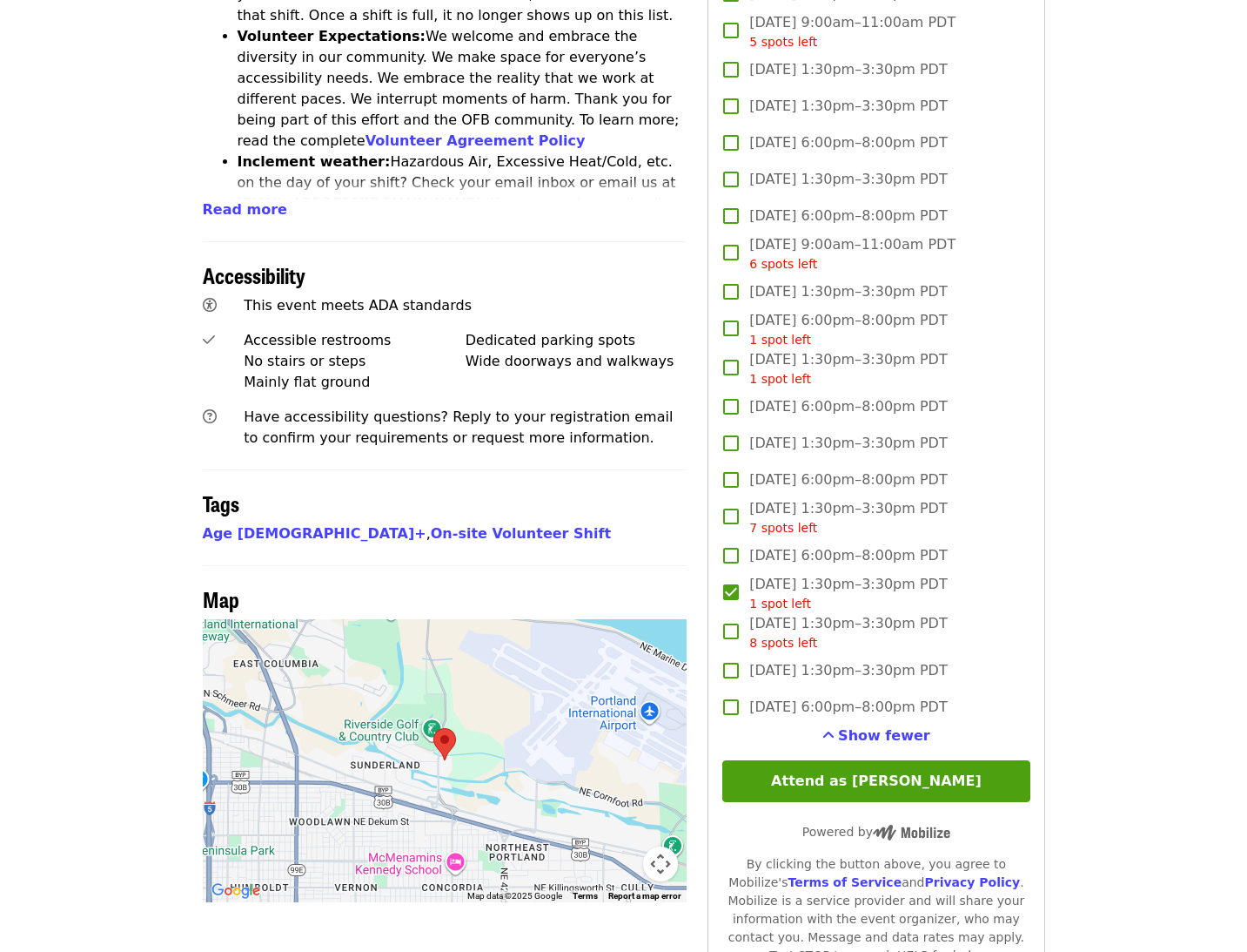
scroll to position [992, 0]
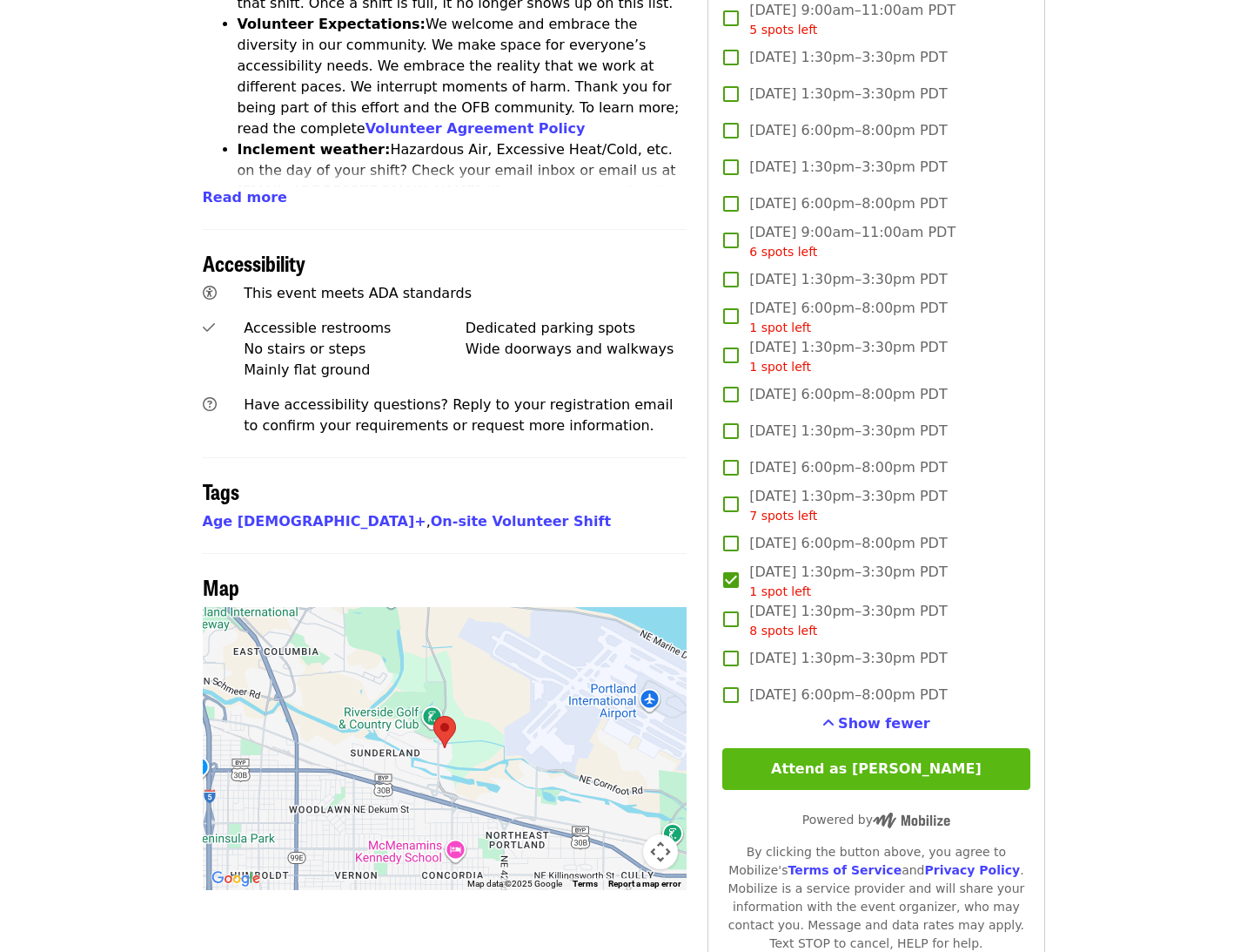
click at [876, 748] on button "Attend as Taylor" at bounding box center [876, 769] width 307 height 42
